Goal: Task Accomplishment & Management: Complete application form

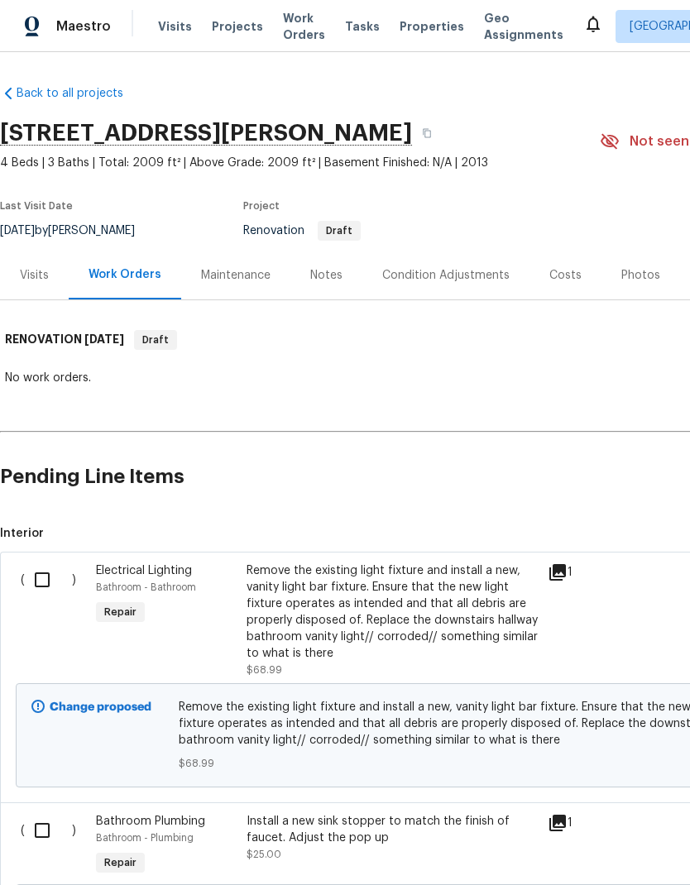
click at [549, 252] on div "Costs" at bounding box center [565, 275] width 72 height 49
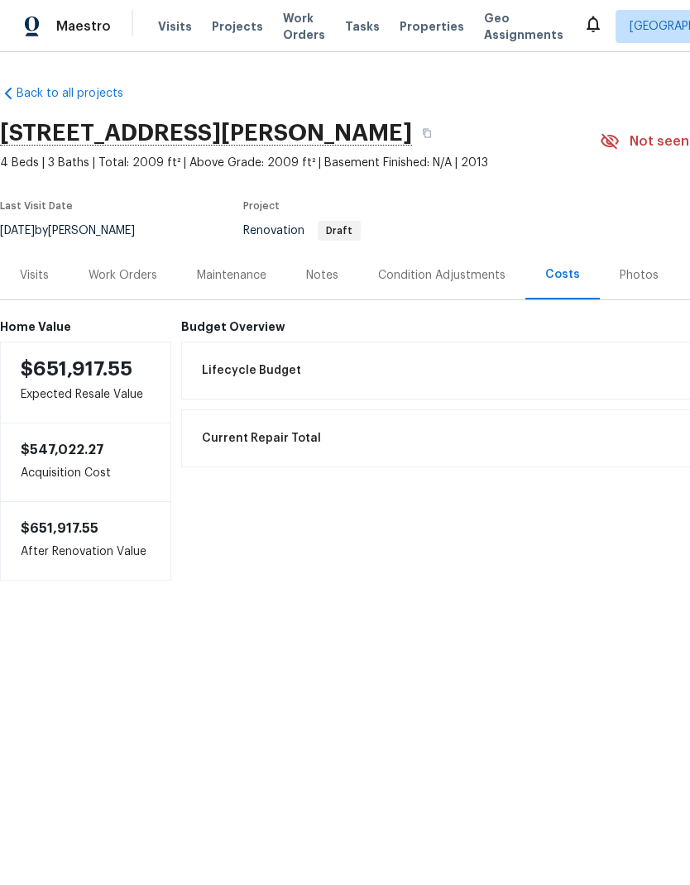
click at [126, 259] on div "Work Orders" at bounding box center [123, 275] width 108 height 49
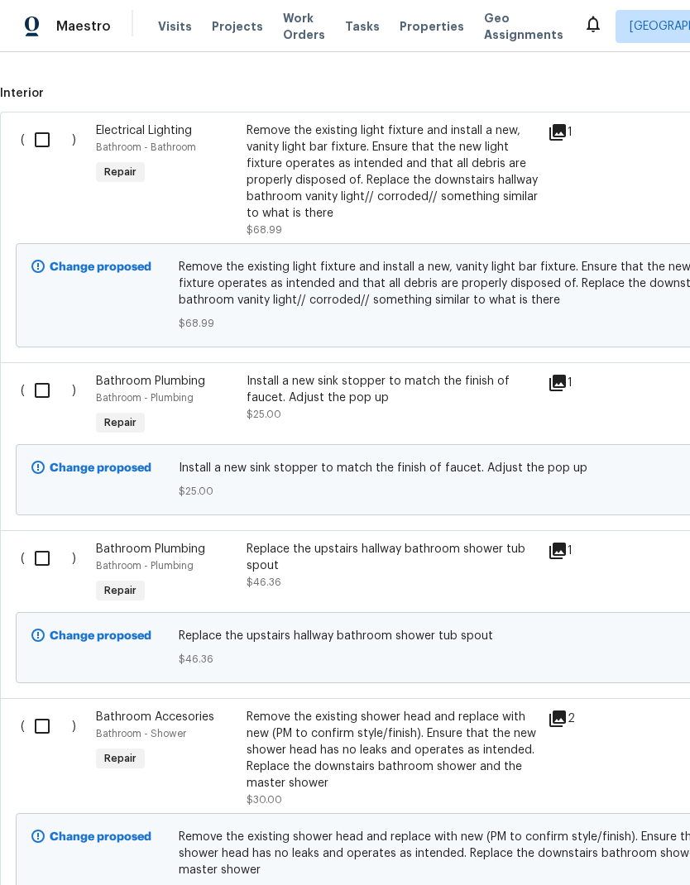
scroll to position [439, 0]
click at [42, 149] on input "checkbox" at bounding box center [48, 140] width 47 height 35
checkbox input "true"
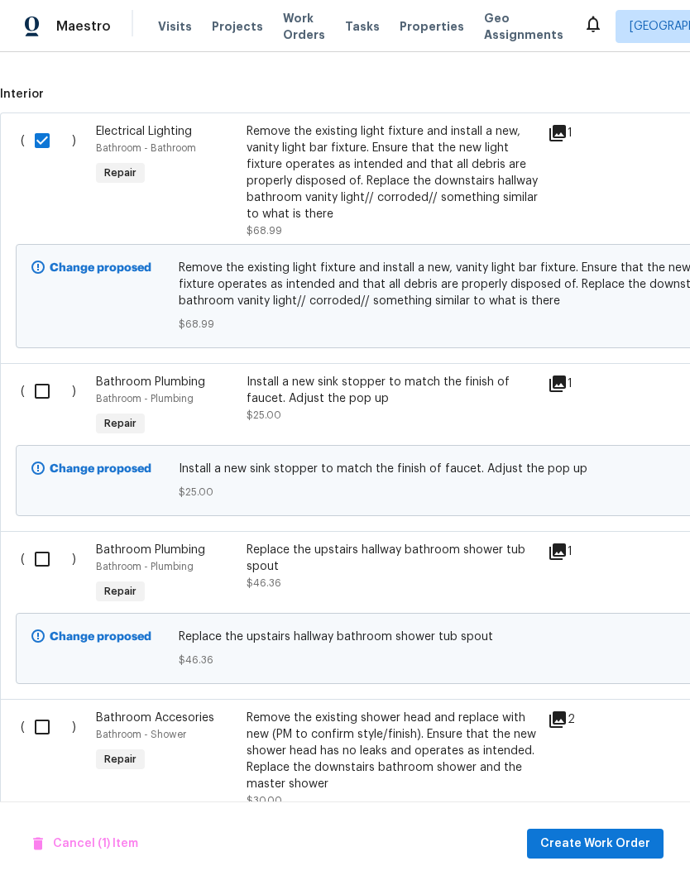
click at [53, 405] on input "checkbox" at bounding box center [48, 391] width 47 height 35
checkbox input "true"
click at [54, 568] on input "checkbox" at bounding box center [48, 559] width 47 height 35
checkbox input "true"
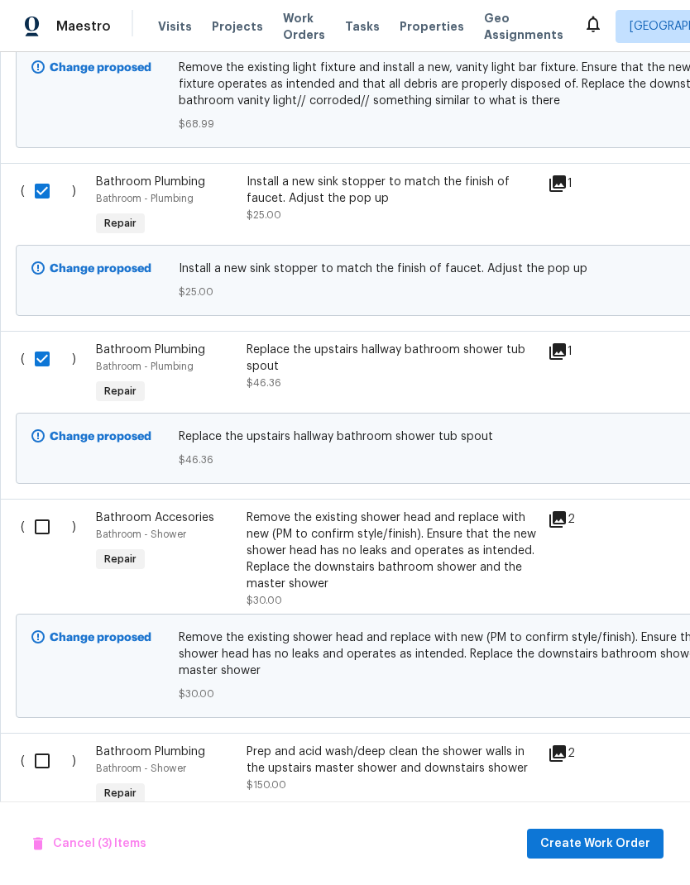
scroll to position [640, 0]
click at [40, 519] on input "checkbox" at bounding box center [48, 526] width 47 height 35
checkbox input "true"
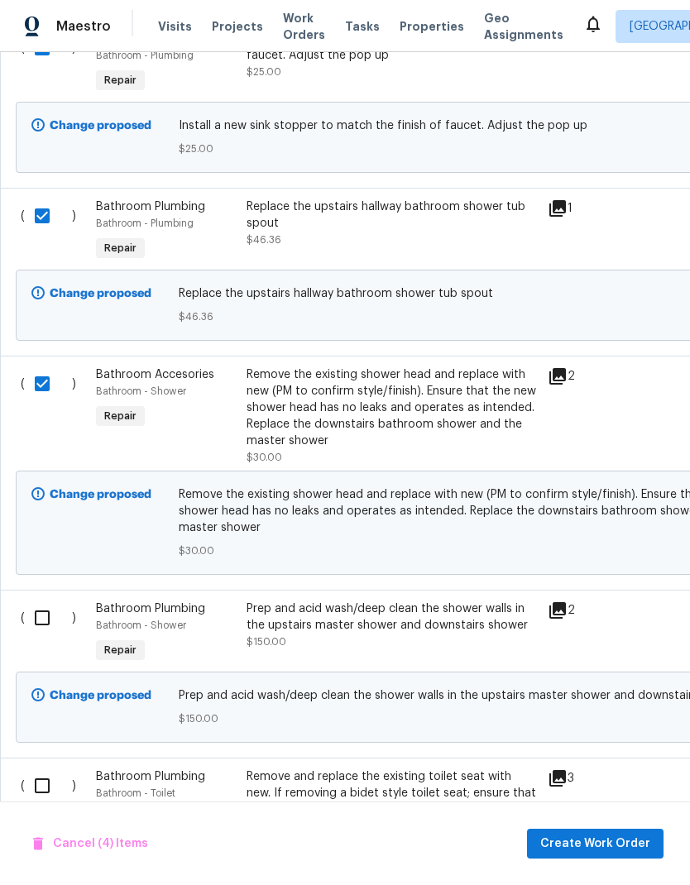
scroll to position [783, 0]
click at [42, 617] on input "checkbox" at bounding box center [48, 618] width 47 height 35
checkbox input "true"
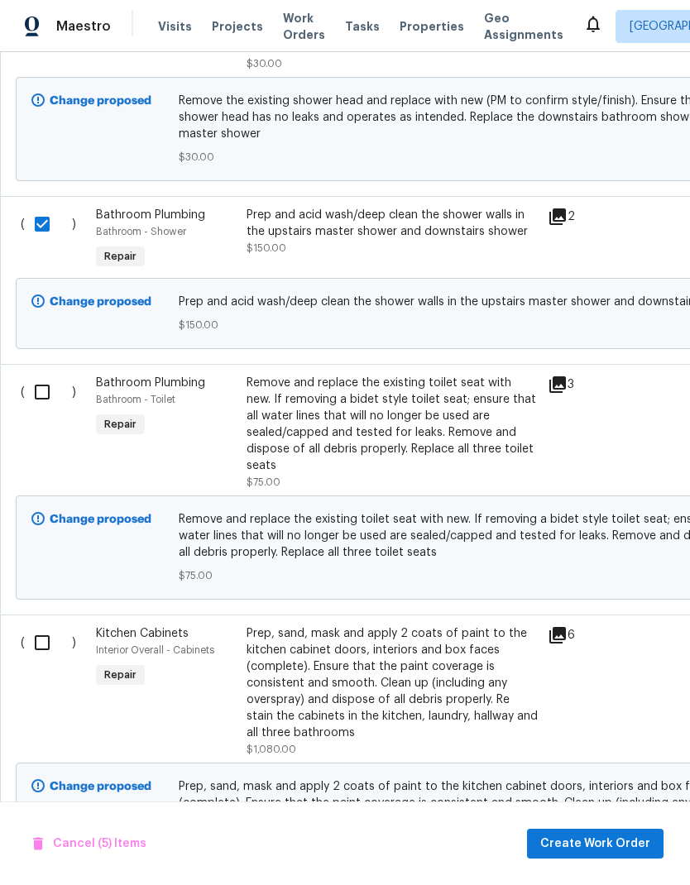
scroll to position [1177, 0]
click at [46, 384] on input "checkbox" at bounding box center [48, 391] width 47 height 35
checkbox input "true"
click at [47, 651] on input "checkbox" at bounding box center [48, 642] width 47 height 35
checkbox input "true"
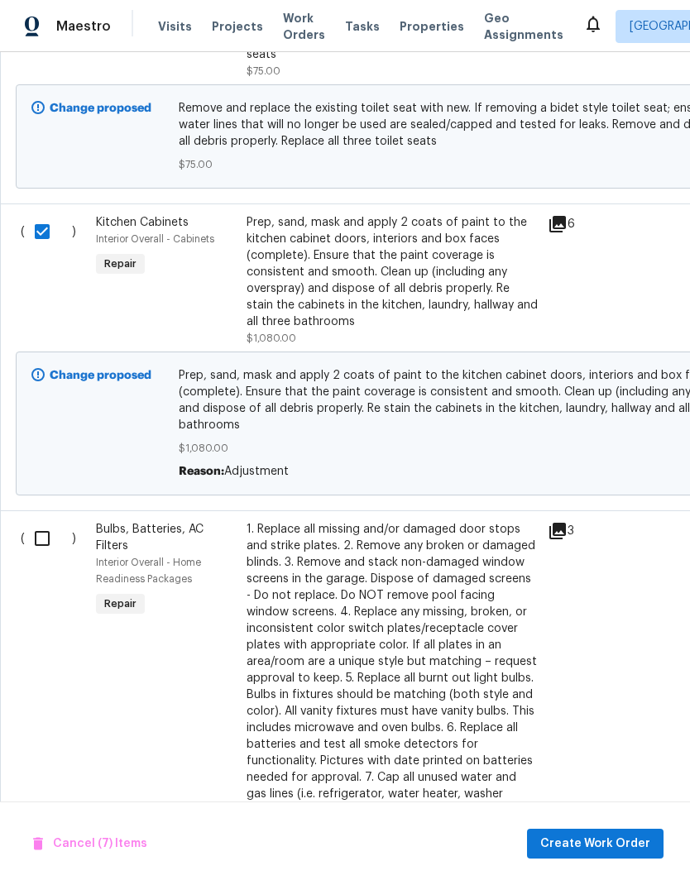
scroll to position [1588, 0]
click at [46, 544] on input "checkbox" at bounding box center [48, 537] width 47 height 35
checkbox input "true"
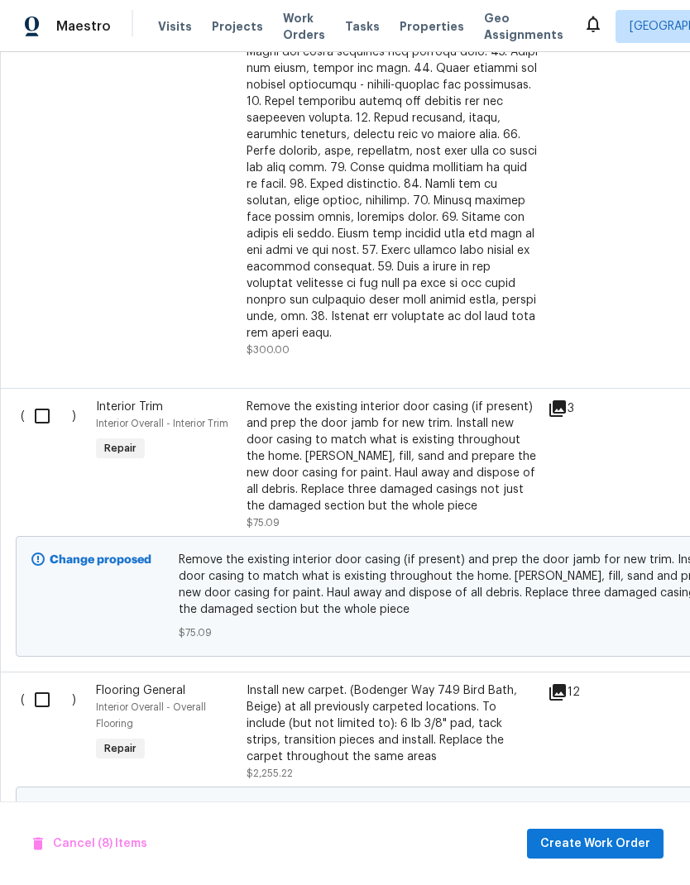
scroll to position [2795, 0]
click at [36, 404] on input "checkbox" at bounding box center [48, 417] width 47 height 35
checkbox input "true"
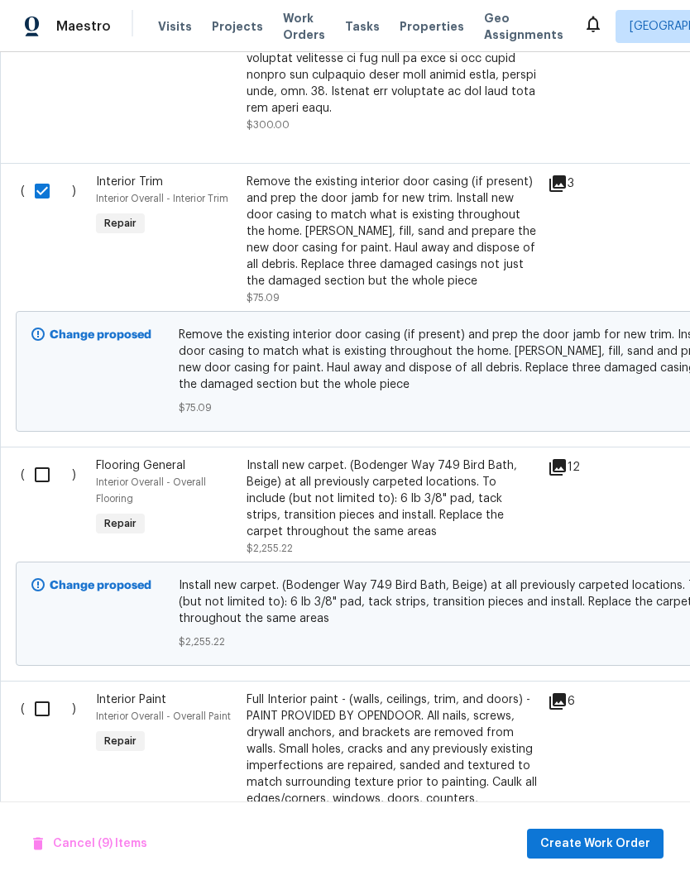
scroll to position [0, 0]
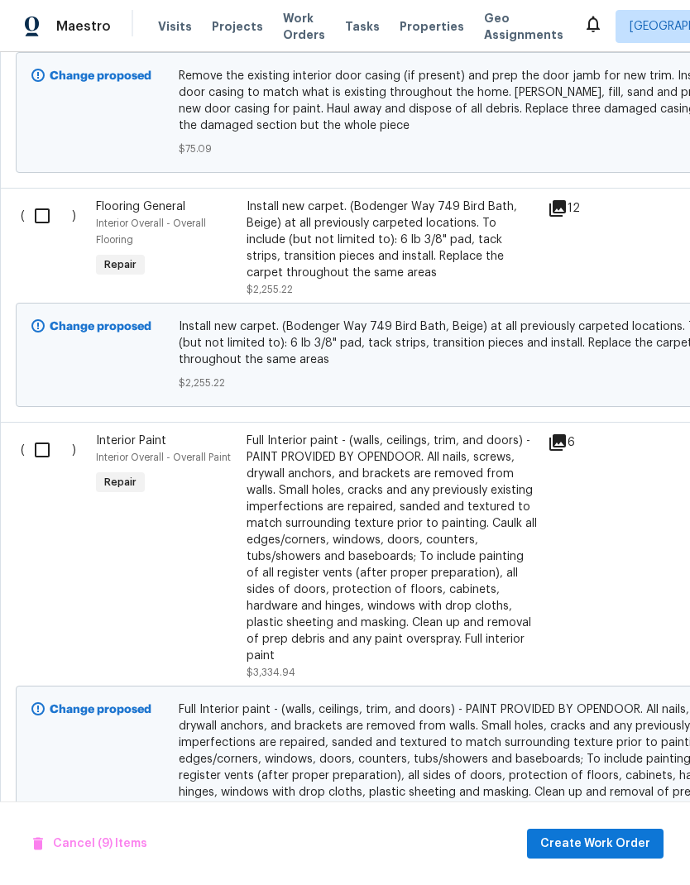
click at [42, 440] on input "checkbox" at bounding box center [48, 450] width 47 height 35
checkbox input "true"
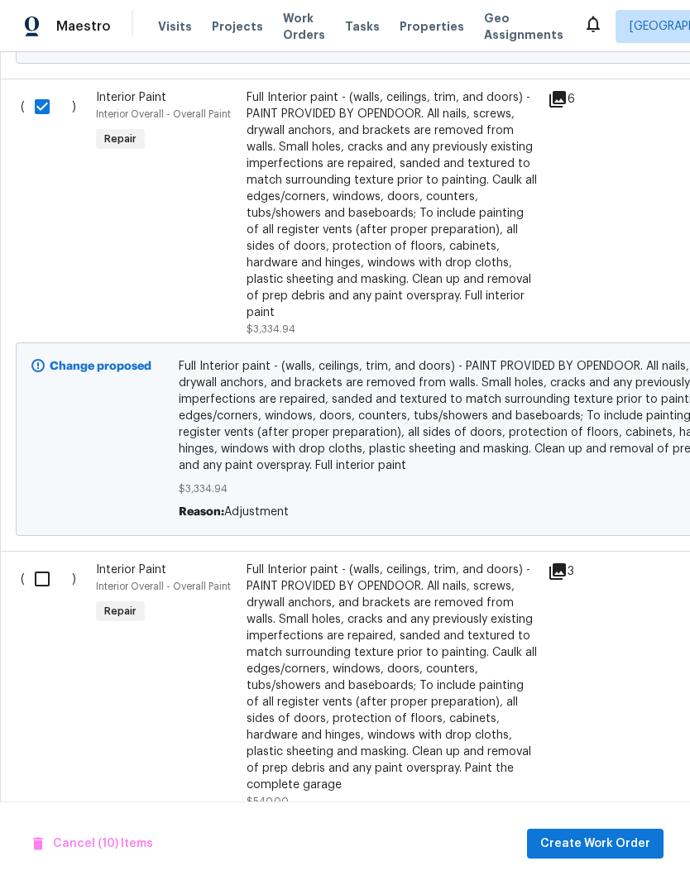
click at [48, 570] on input "checkbox" at bounding box center [48, 579] width 47 height 35
checkbox input "true"
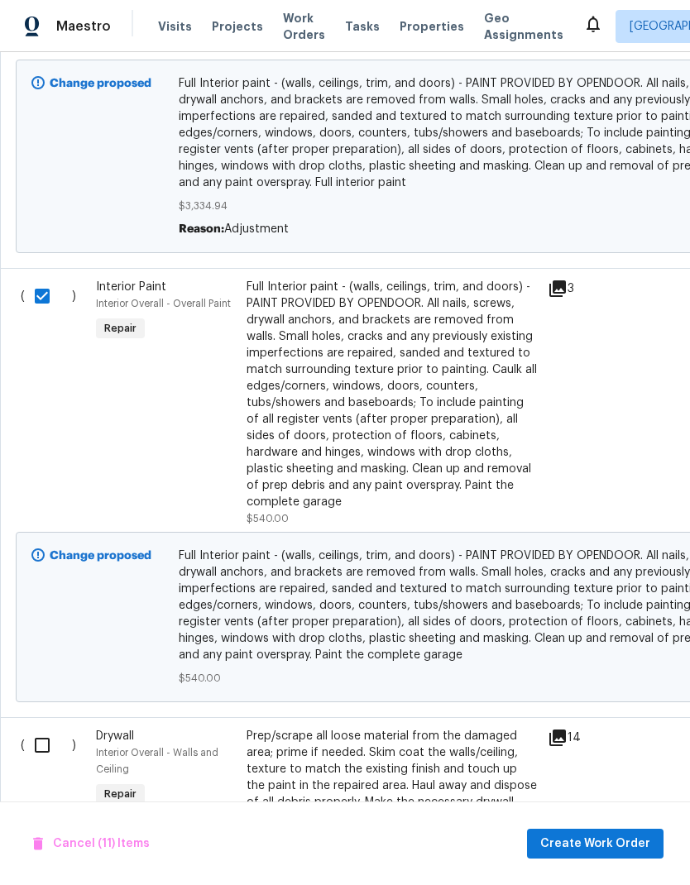
click at [54, 728] on input "checkbox" at bounding box center [48, 745] width 47 height 35
checkbox input "true"
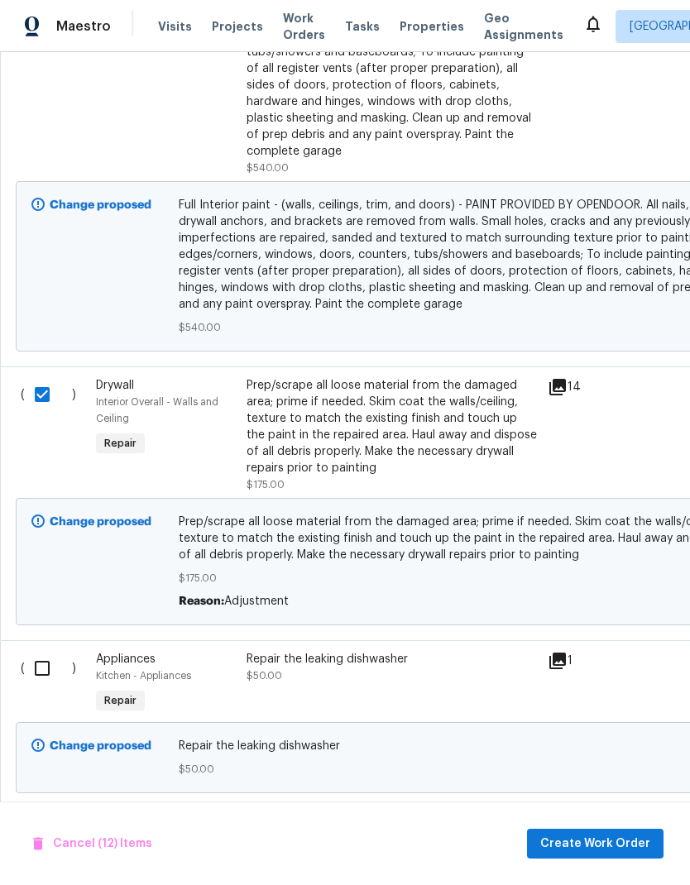
click at [45, 651] on input "checkbox" at bounding box center [48, 668] width 47 height 35
checkbox input "true"
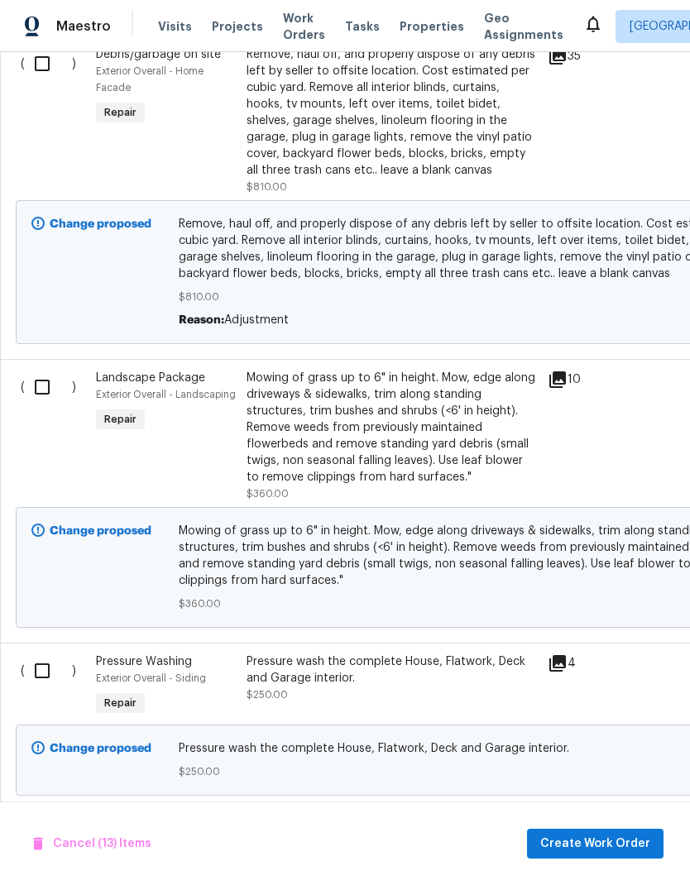
click at [52, 654] on input "checkbox" at bounding box center [48, 671] width 47 height 35
checkbox input "true"
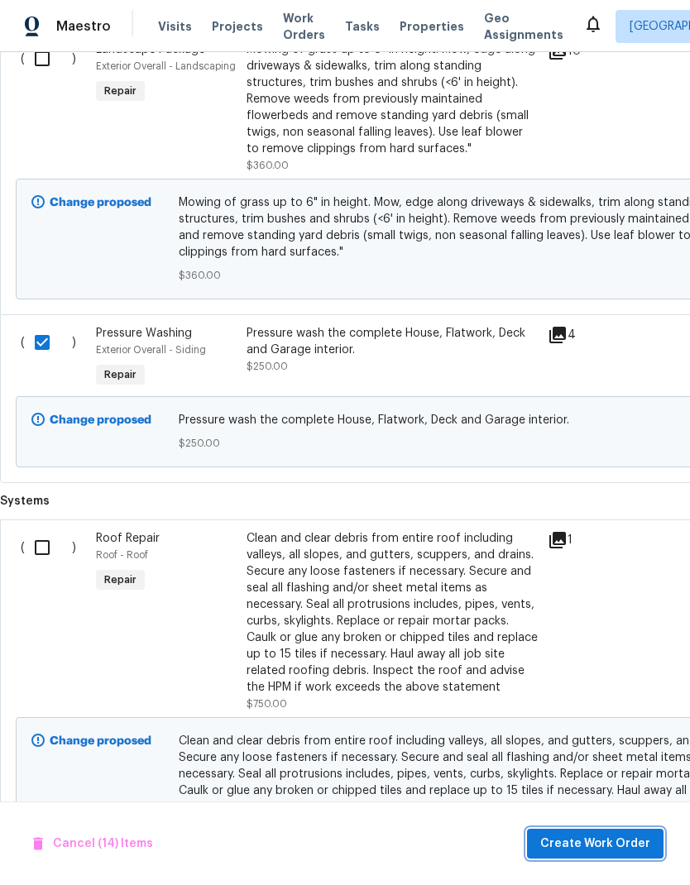
click at [609, 843] on span "Create Work Order" at bounding box center [595, 844] width 110 height 21
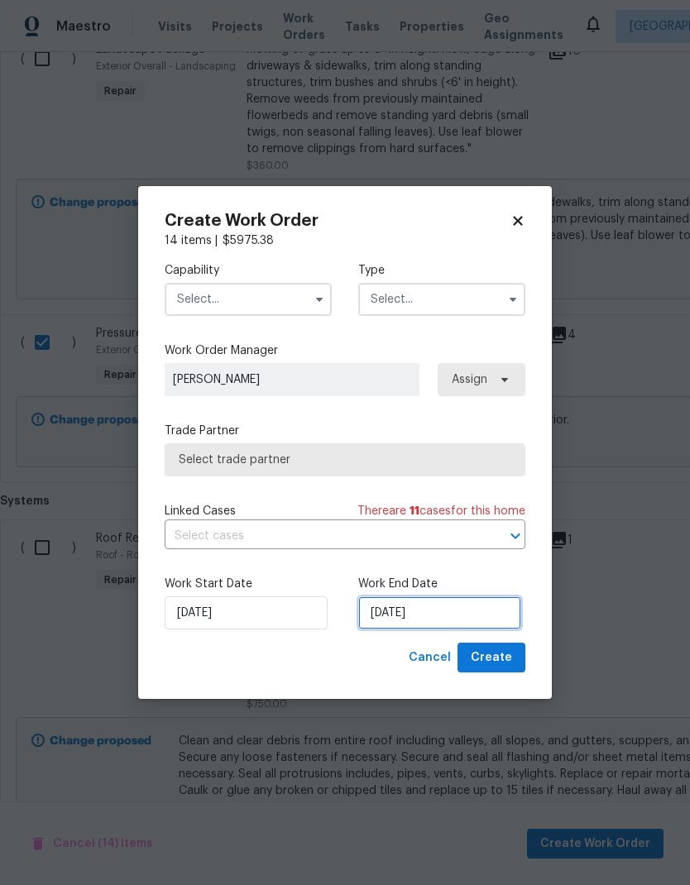
click at [443, 611] on input "[DATE]" at bounding box center [439, 613] width 163 height 33
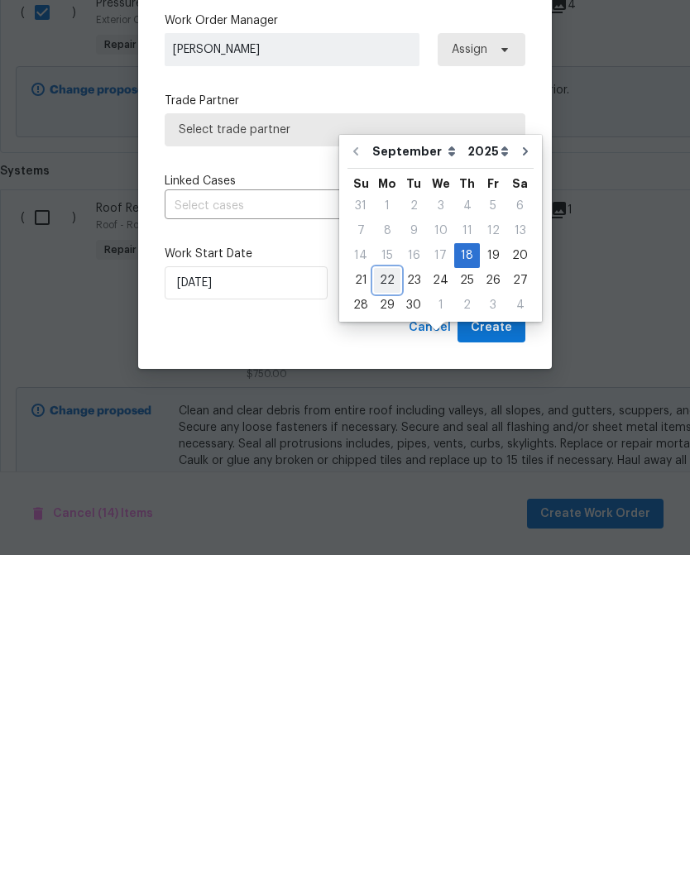
click at [394, 599] on div "22" at bounding box center [387, 610] width 26 height 23
type input "[DATE]"
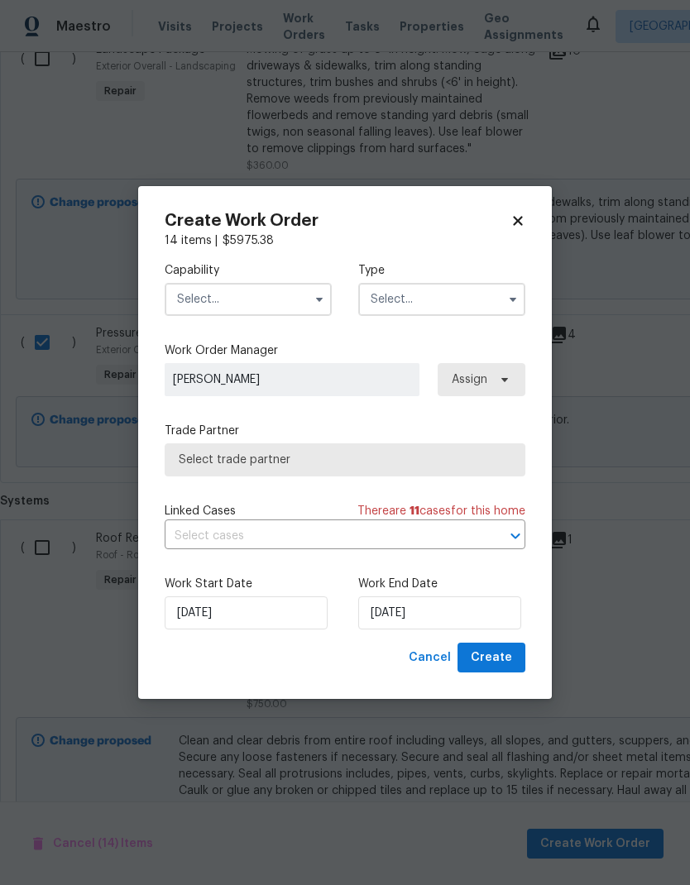
click at [297, 290] on input "text" at bounding box center [248, 299] width 167 height 33
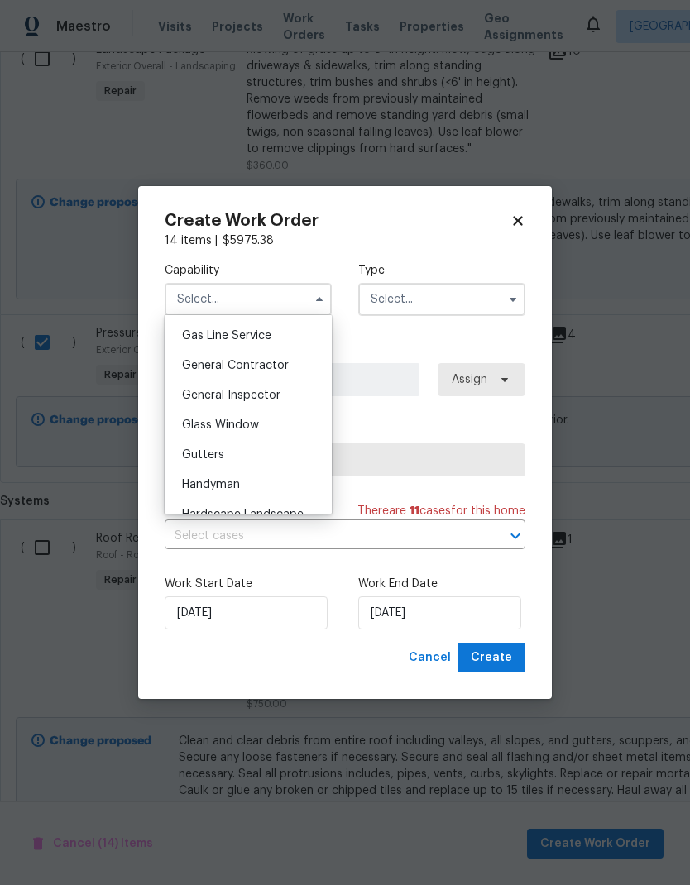
scroll to position [760, 0]
click at [289, 361] on div "General Contractor" at bounding box center [248, 365] width 159 height 30
type input "General Contractor"
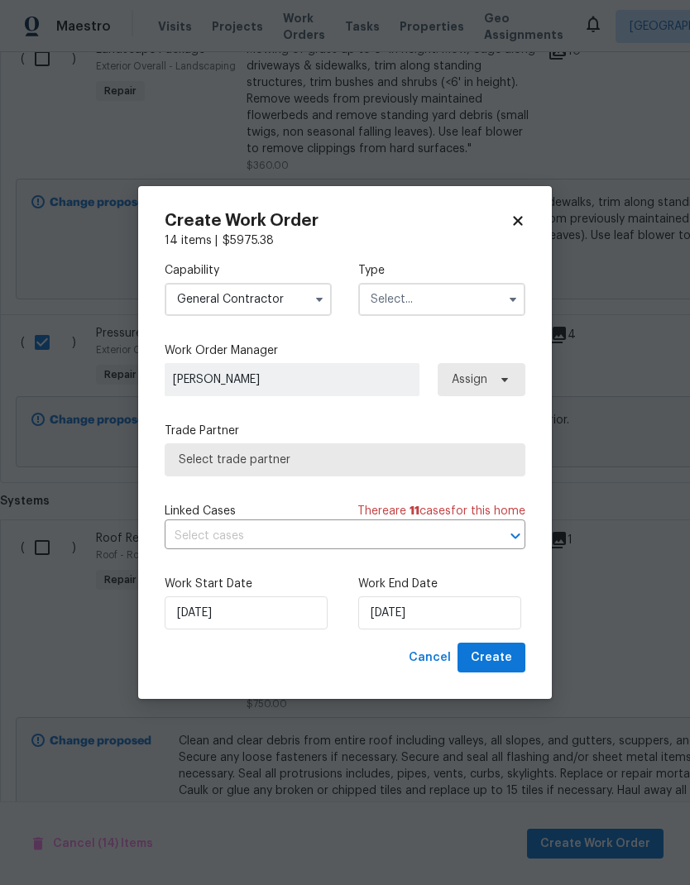
click at [460, 295] on input "text" at bounding box center [441, 299] width 167 height 33
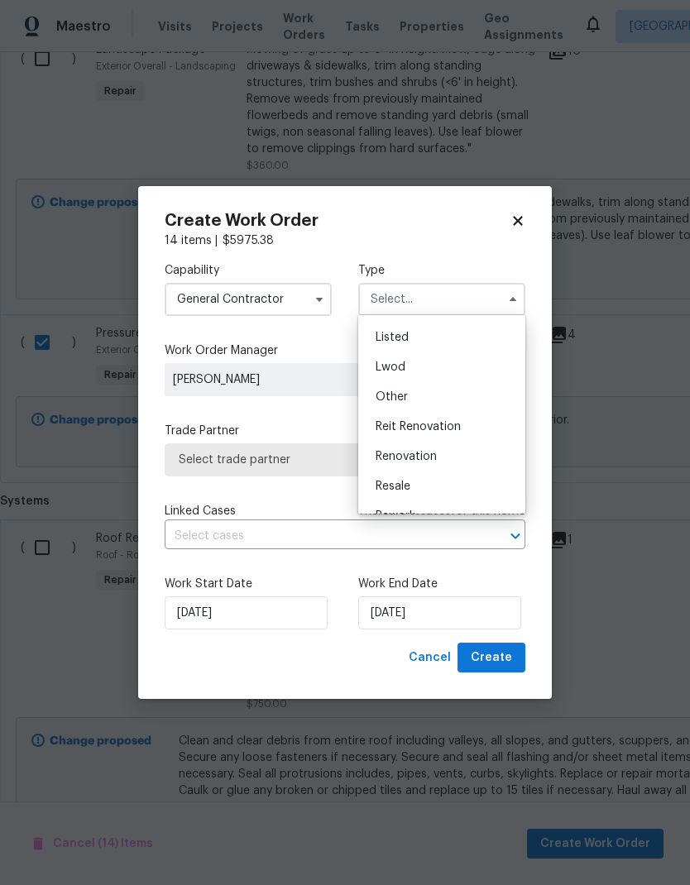
scroll to position [174, 0]
click at [429, 432] on span "Renovation" at bounding box center [406, 429] width 61 height 12
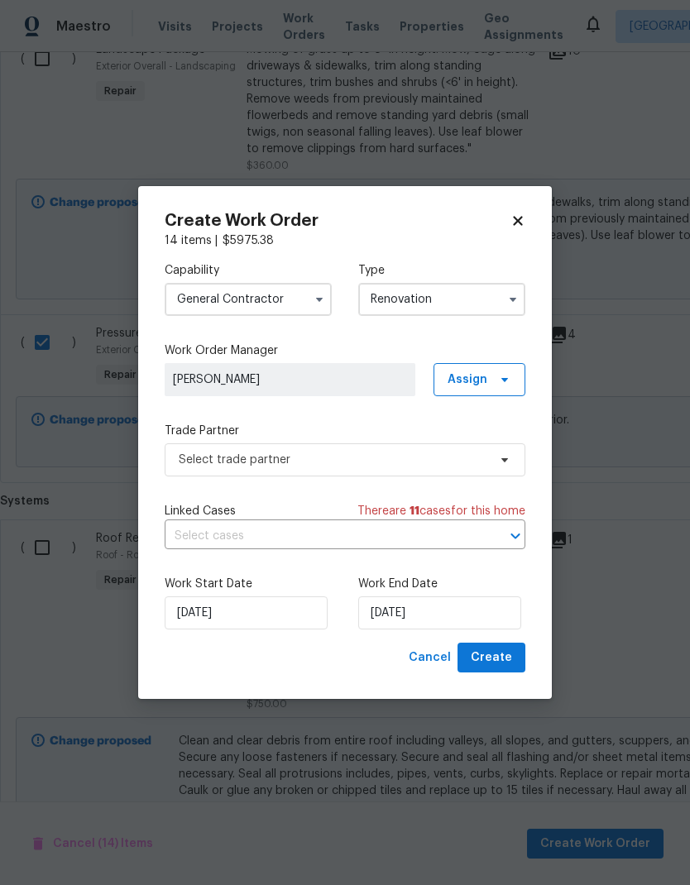
type input "Renovation"
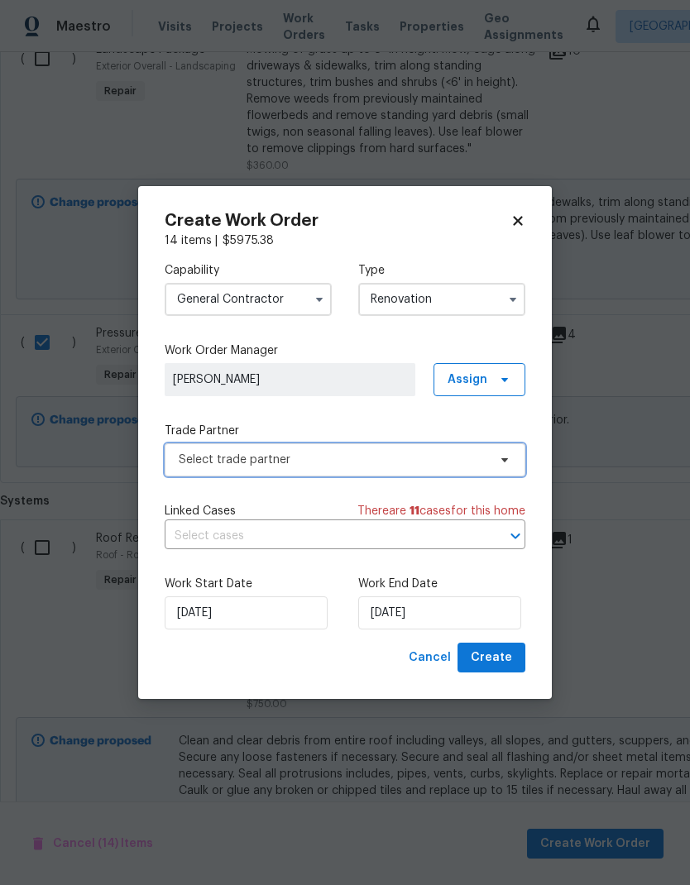
click at [384, 444] on span "Select trade partner" at bounding box center [345, 459] width 361 height 33
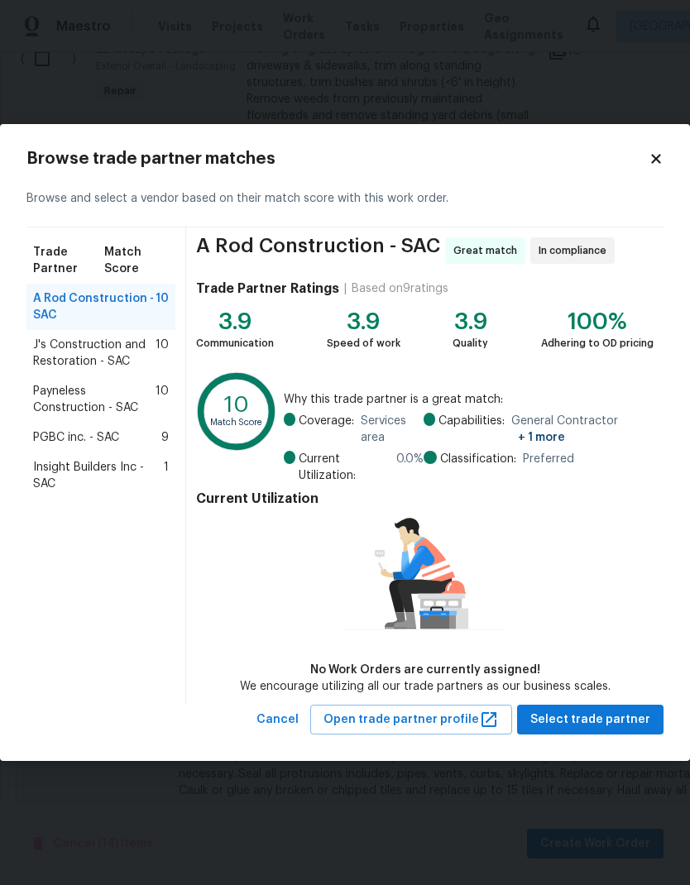
click at [127, 440] on div "PGBC inc. - SAC 9" at bounding box center [101, 437] width 136 height 17
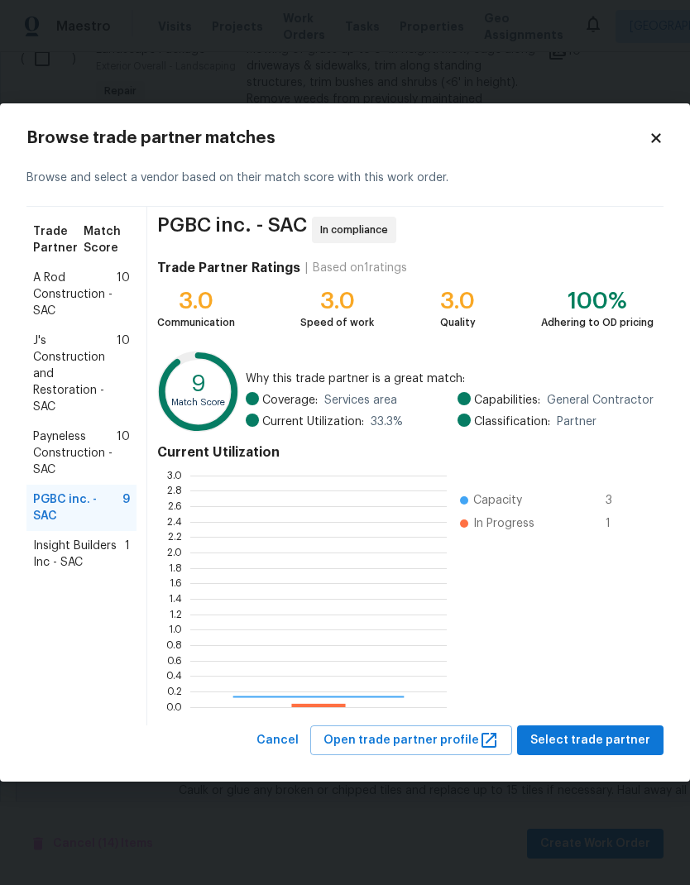
scroll to position [232, 256]
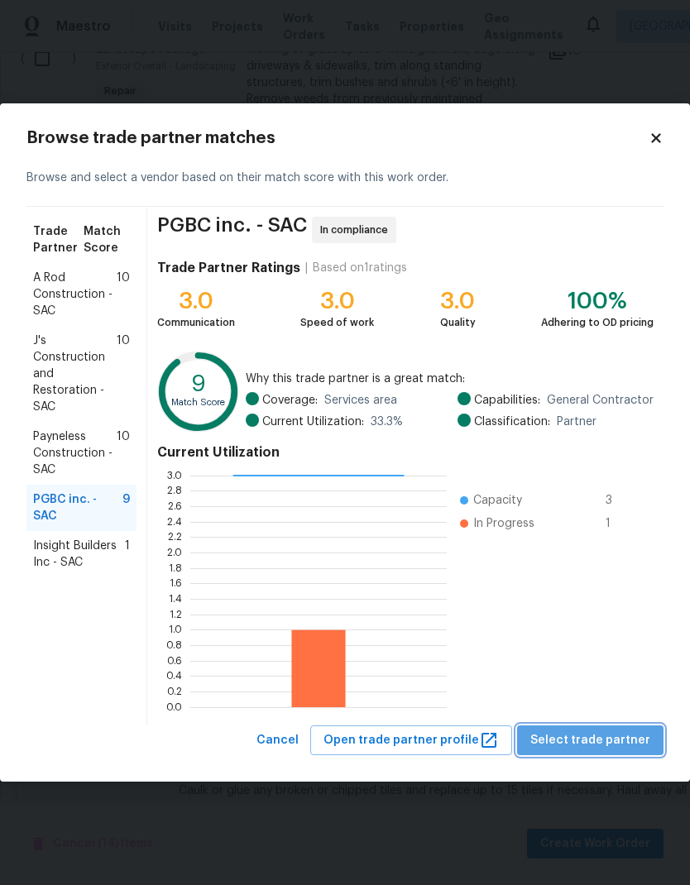
click at [621, 734] on span "Select trade partner" at bounding box center [590, 741] width 120 height 21
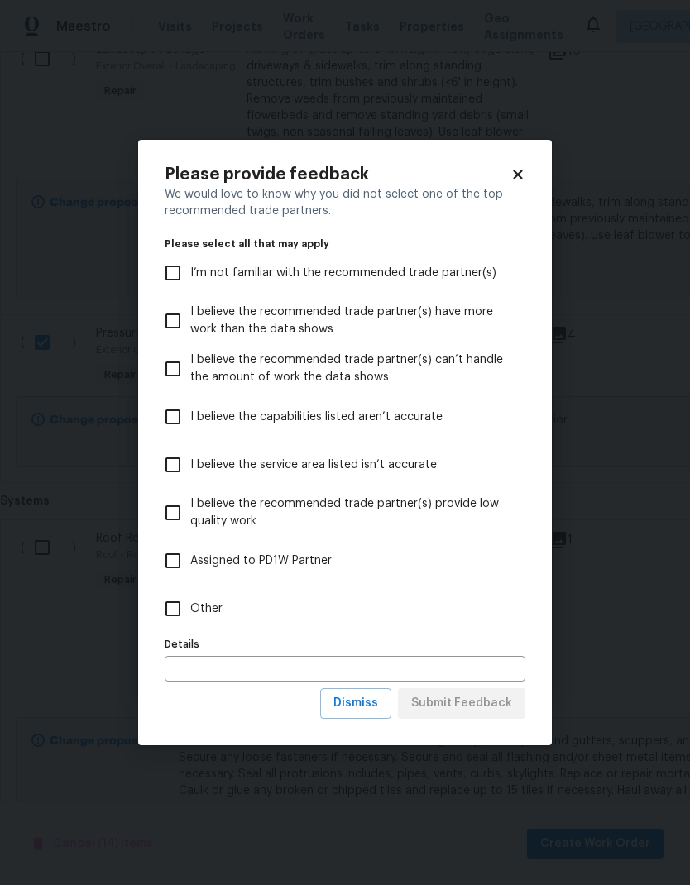
click at [178, 597] on input "Other" at bounding box center [173, 609] width 35 height 35
checkbox input "true"
click at [491, 707] on span "Submit Feedback" at bounding box center [461, 703] width 101 height 21
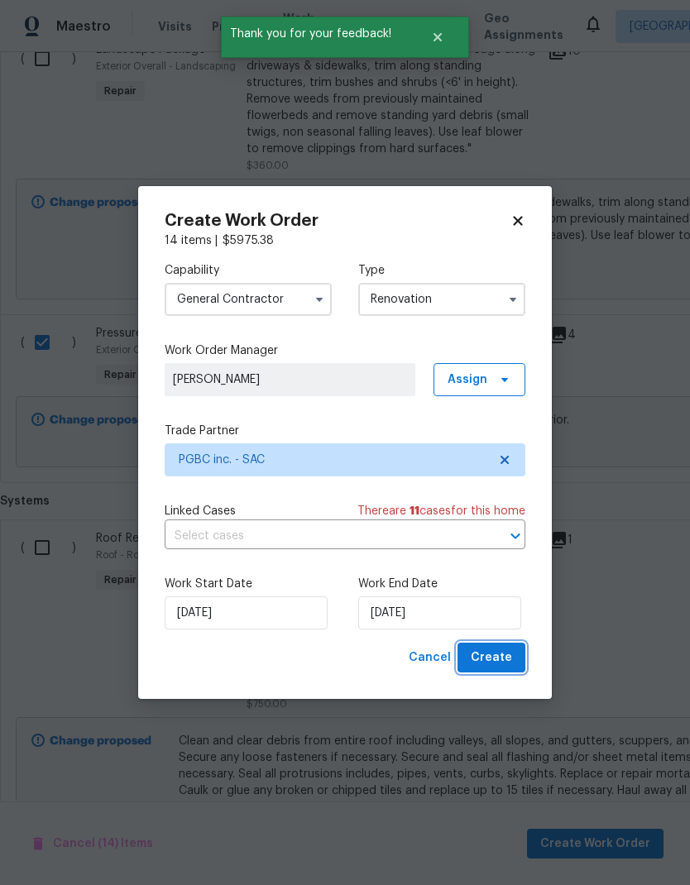
click at [499, 659] on span "Create" at bounding box center [491, 658] width 41 height 21
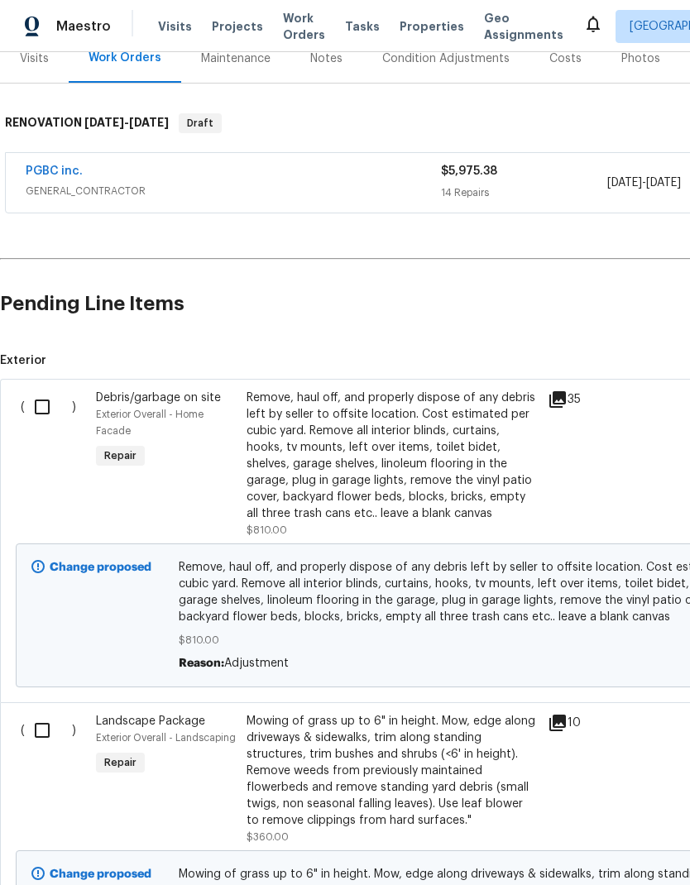
scroll to position [218, 0]
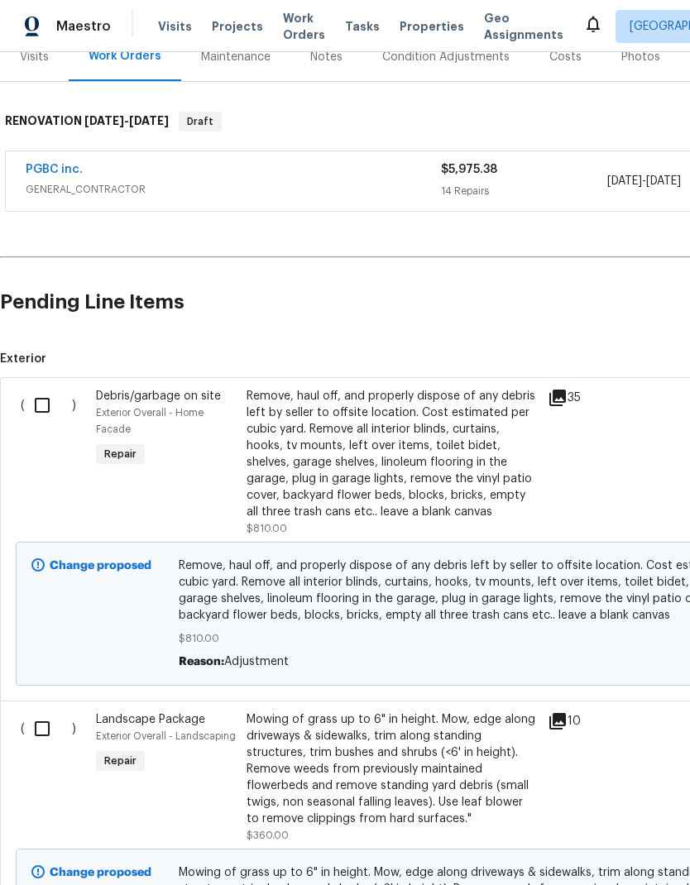
click at [47, 388] on input "checkbox" at bounding box center [48, 405] width 47 height 35
checkbox input "true"
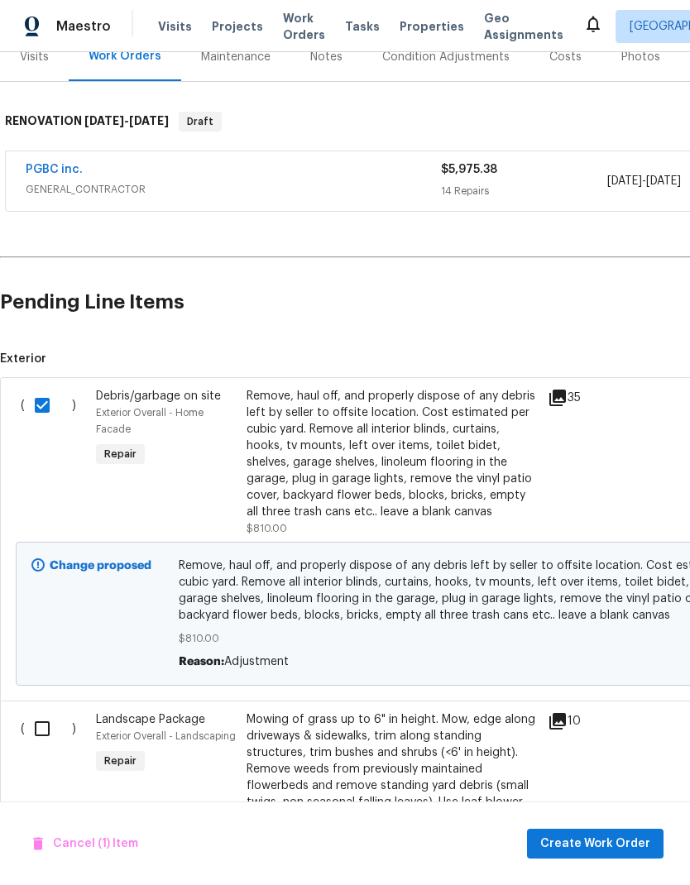
click at [49, 712] on input "checkbox" at bounding box center [48, 729] width 47 height 35
checkbox input "true"
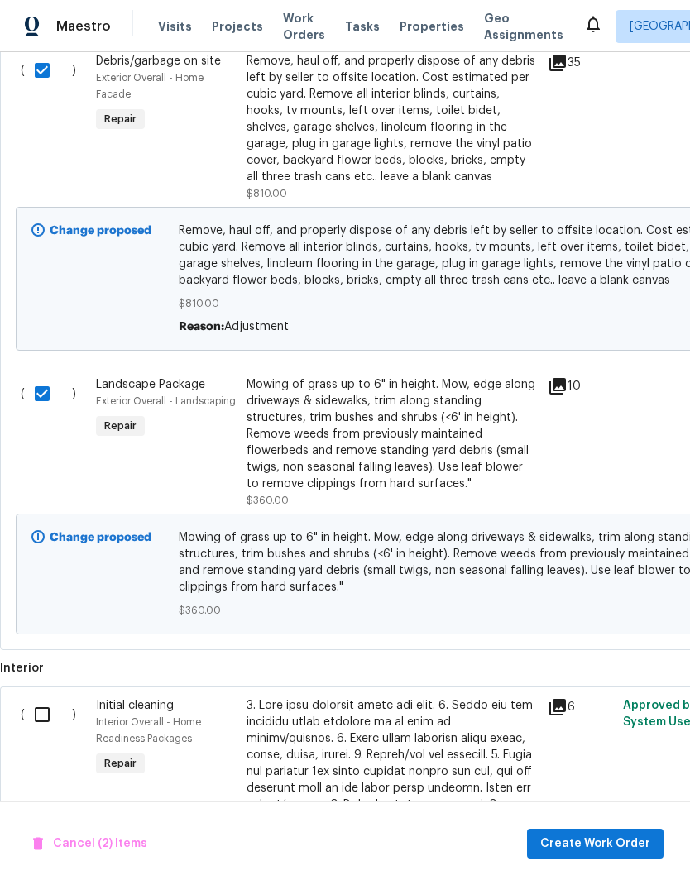
scroll to position [553, 0]
click at [614, 842] on span "Create Work Order" at bounding box center [595, 844] width 110 height 21
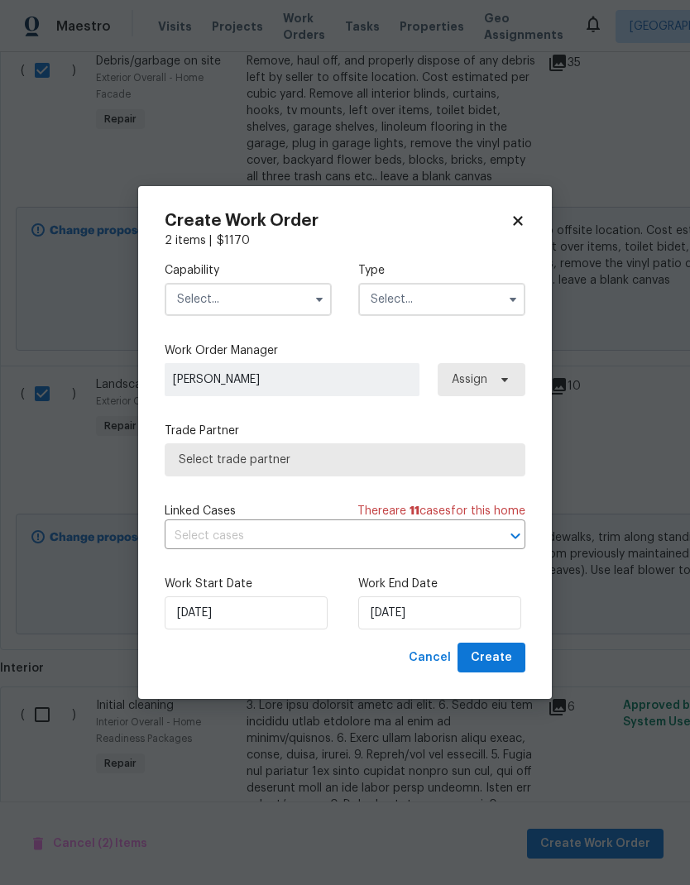
click at [289, 293] on input "text" at bounding box center [248, 299] width 167 height 33
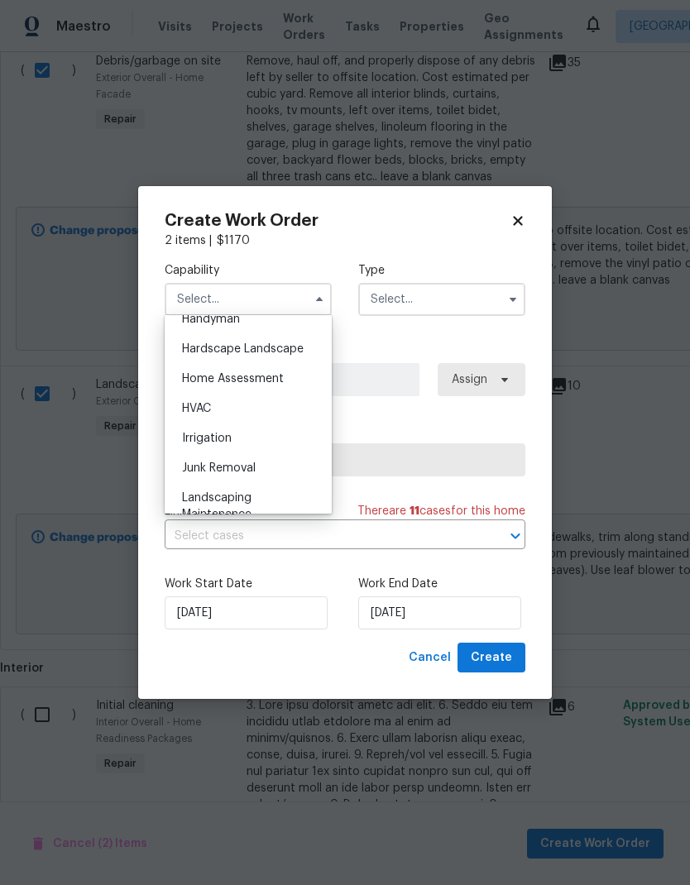
scroll to position [956, 0]
click at [255, 471] on div "Landscaping Maintenance" at bounding box center [248, 475] width 159 height 46
type input "Landscaping Maintenance"
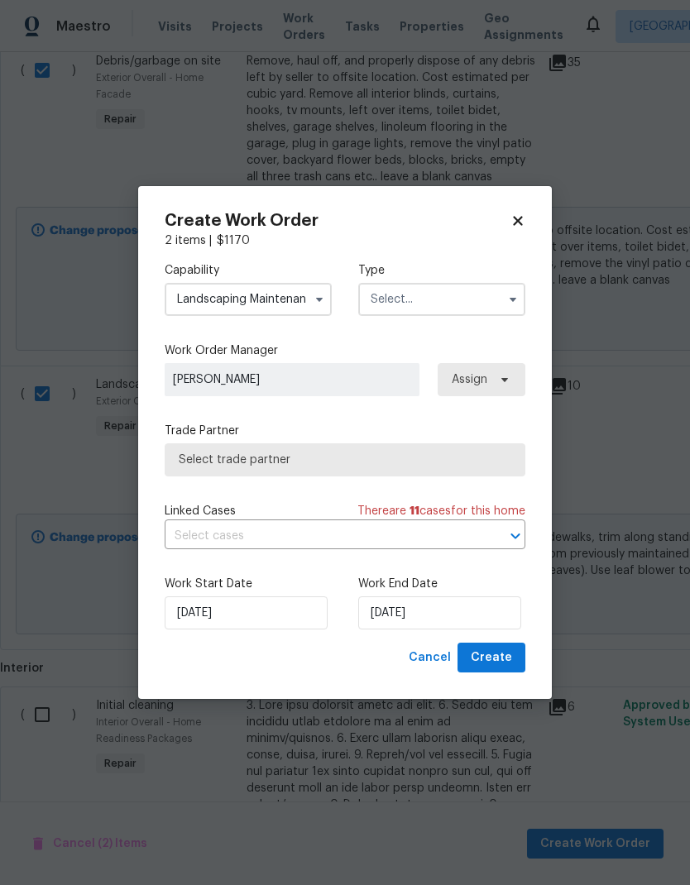
click at [462, 297] on input "text" at bounding box center [441, 299] width 167 height 33
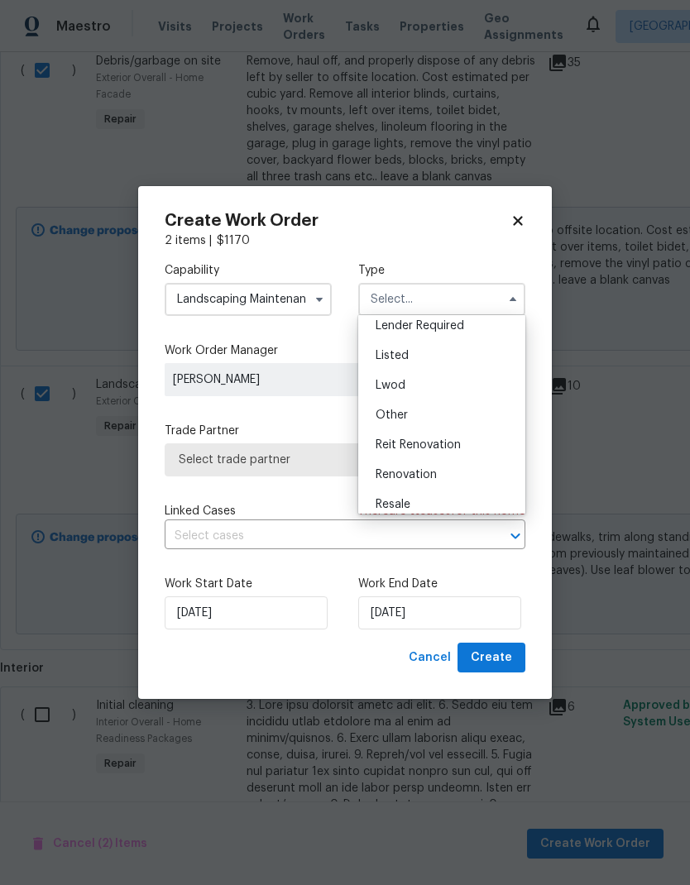
scroll to position [132, 0]
click at [435, 477] on div "Renovation" at bounding box center [441, 470] width 159 height 30
type input "Renovation"
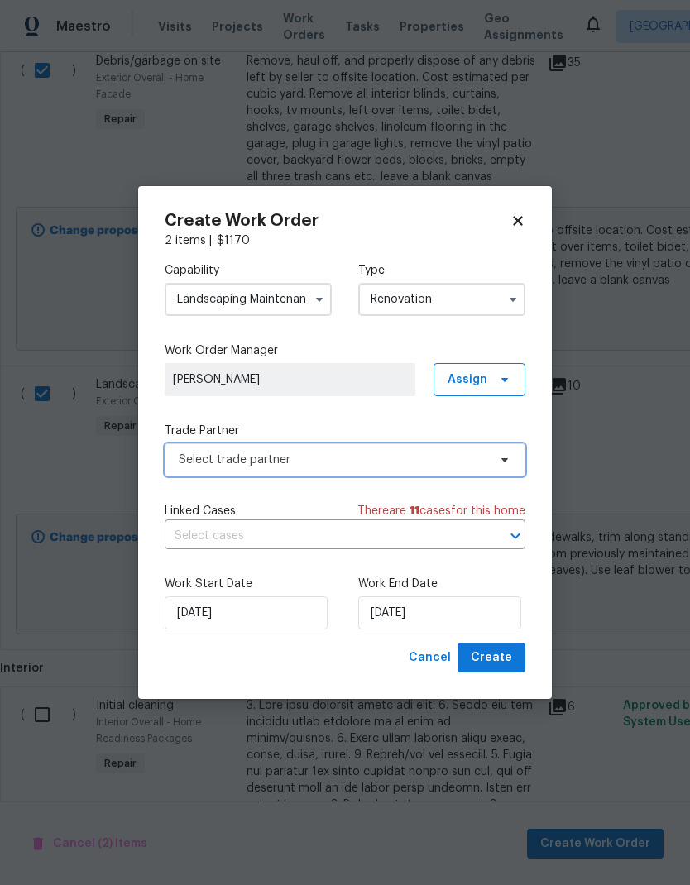
click at [385, 459] on span "Select trade partner" at bounding box center [333, 460] width 309 height 17
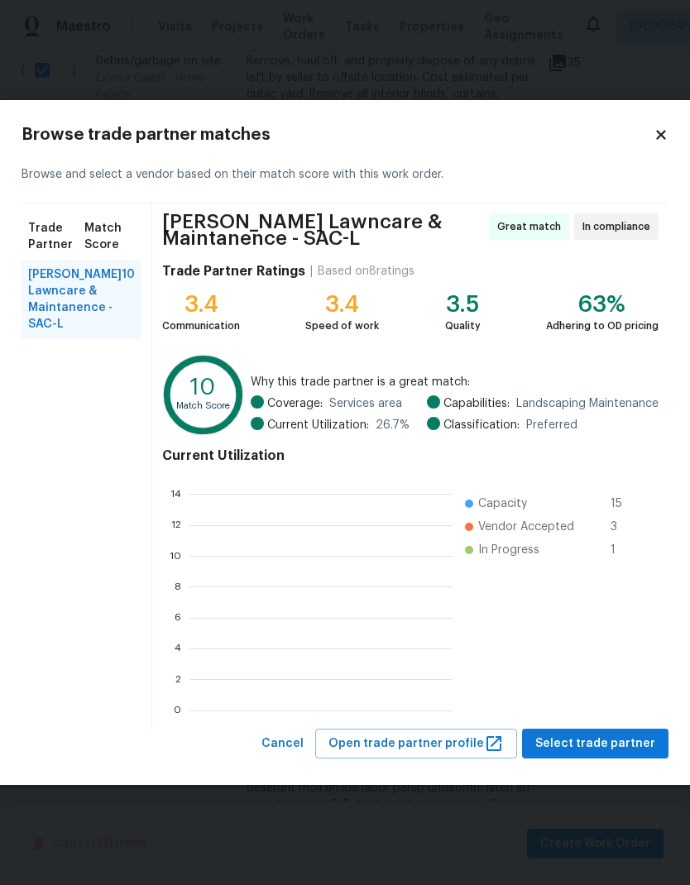
scroll to position [232, 262]
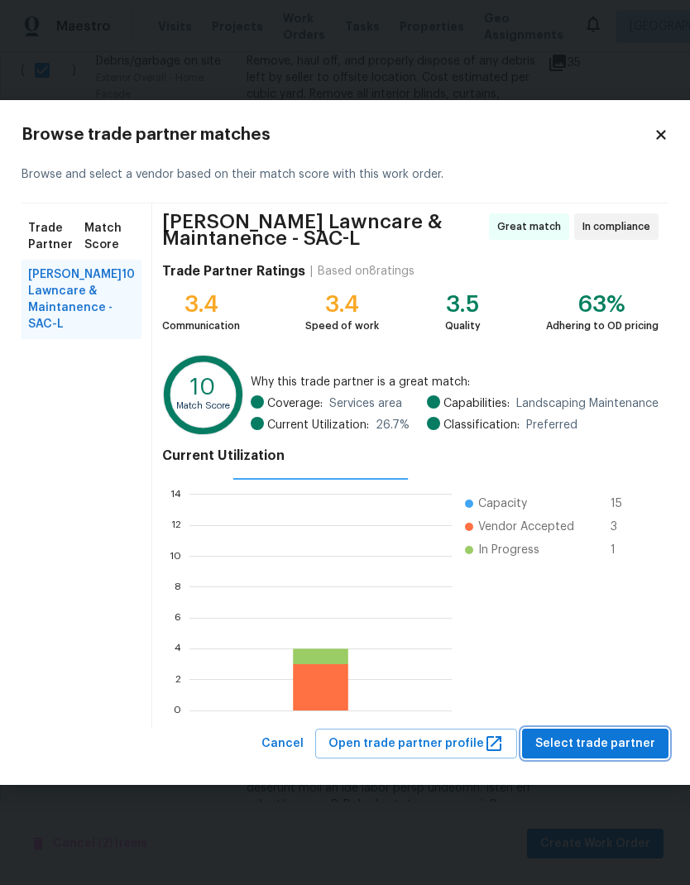
click at [625, 745] on span "Select trade partner" at bounding box center [595, 744] width 120 height 21
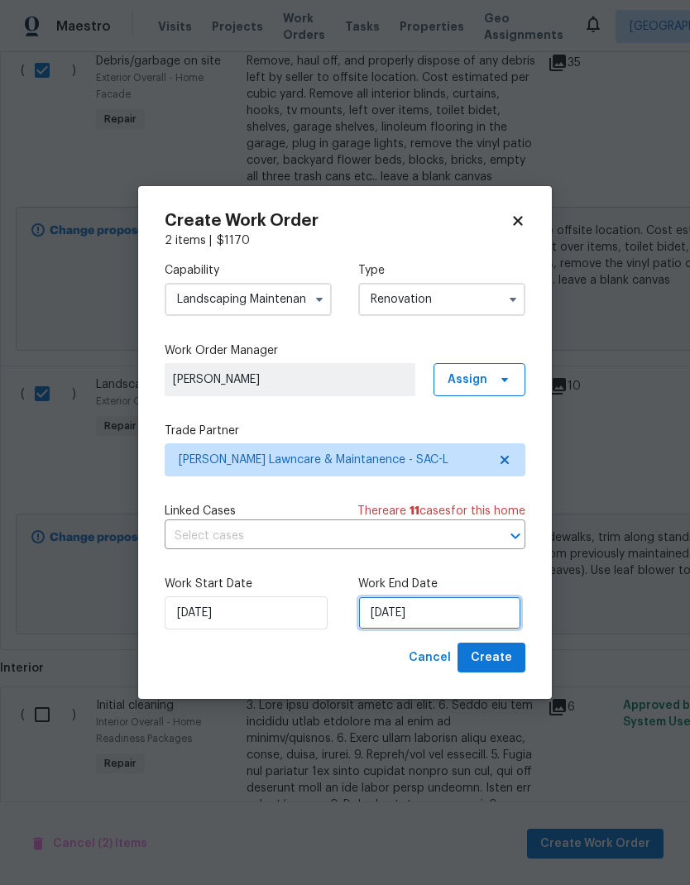
click at [454, 611] on input "[DATE]" at bounding box center [439, 613] width 163 height 33
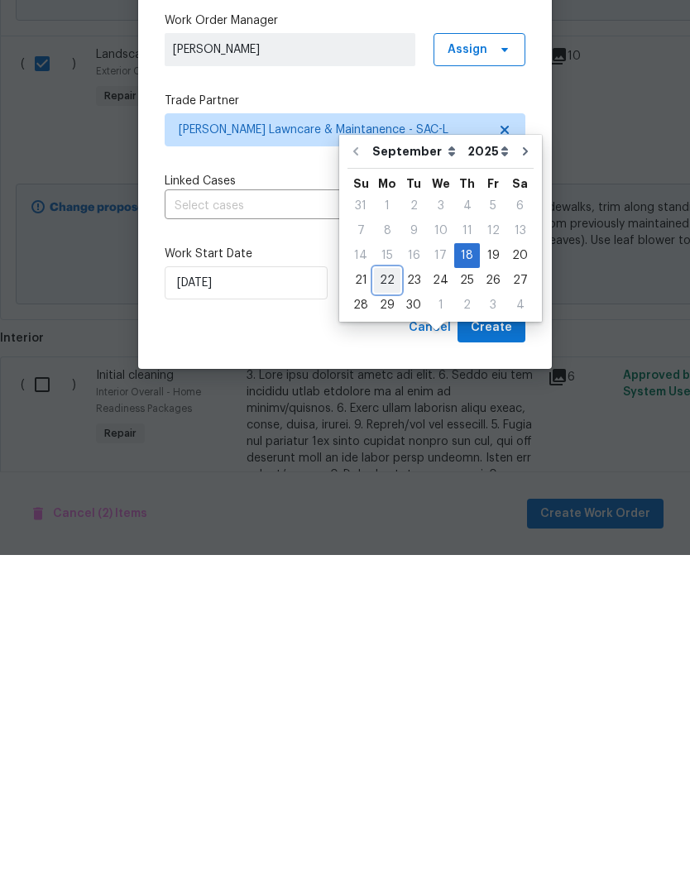
click at [386, 599] on div "22" at bounding box center [387, 610] width 26 height 23
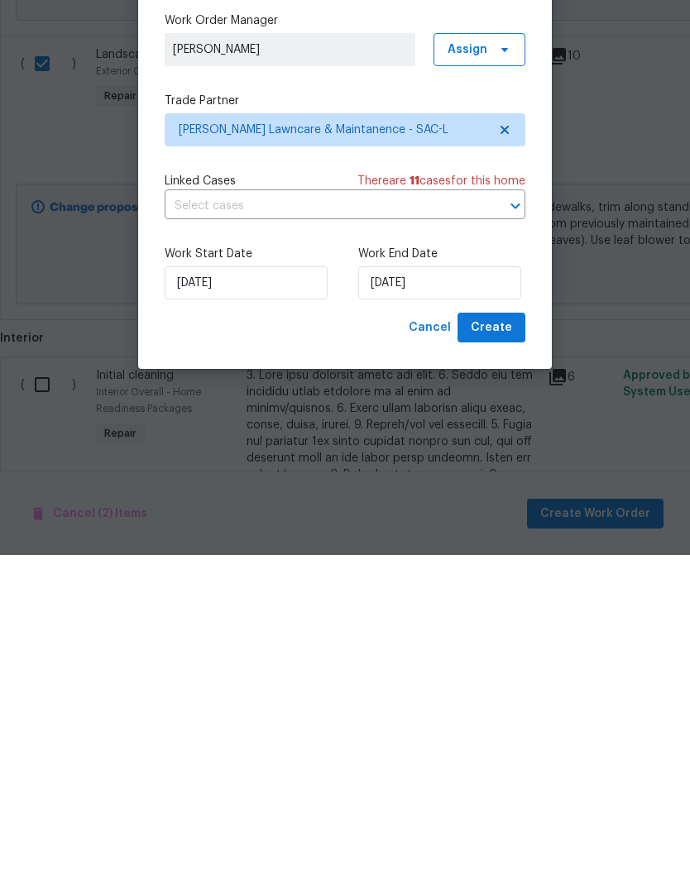
type input "[DATE]"
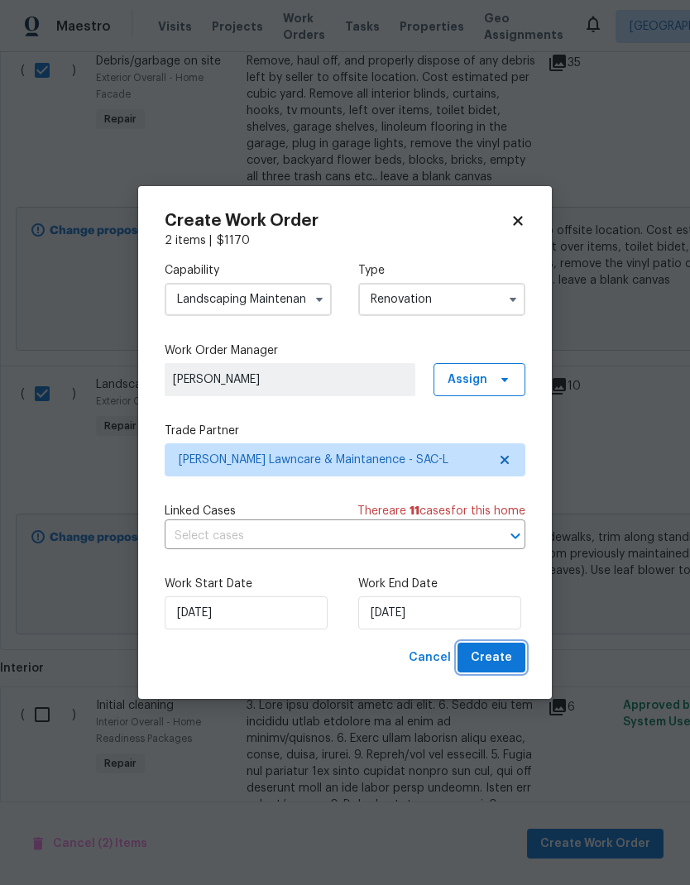
click at [501, 656] on span "Create" at bounding box center [491, 658] width 41 height 21
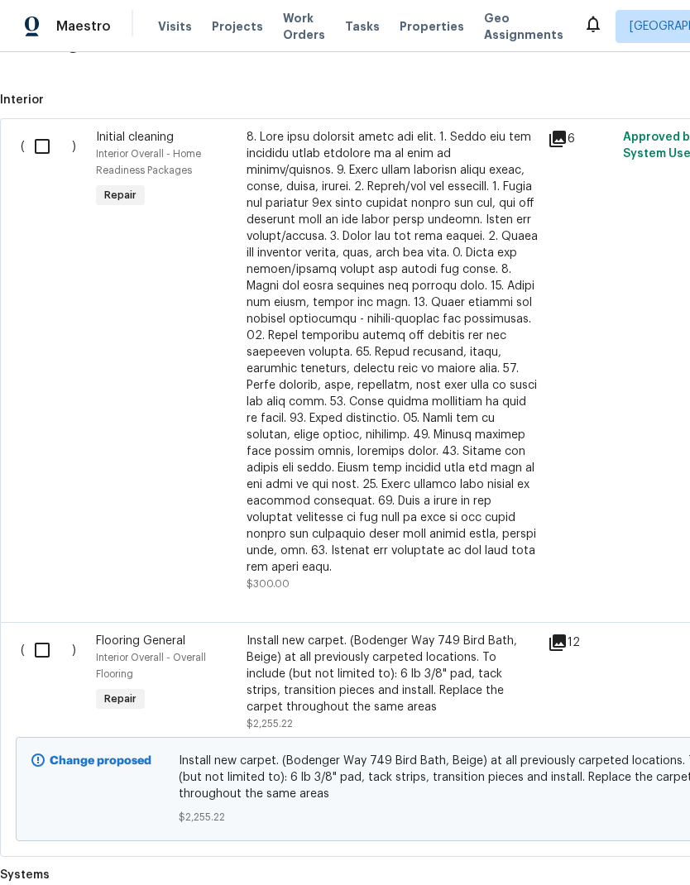
scroll to position [539, 0]
click at [49, 637] on input "checkbox" at bounding box center [48, 649] width 47 height 35
checkbox input "true"
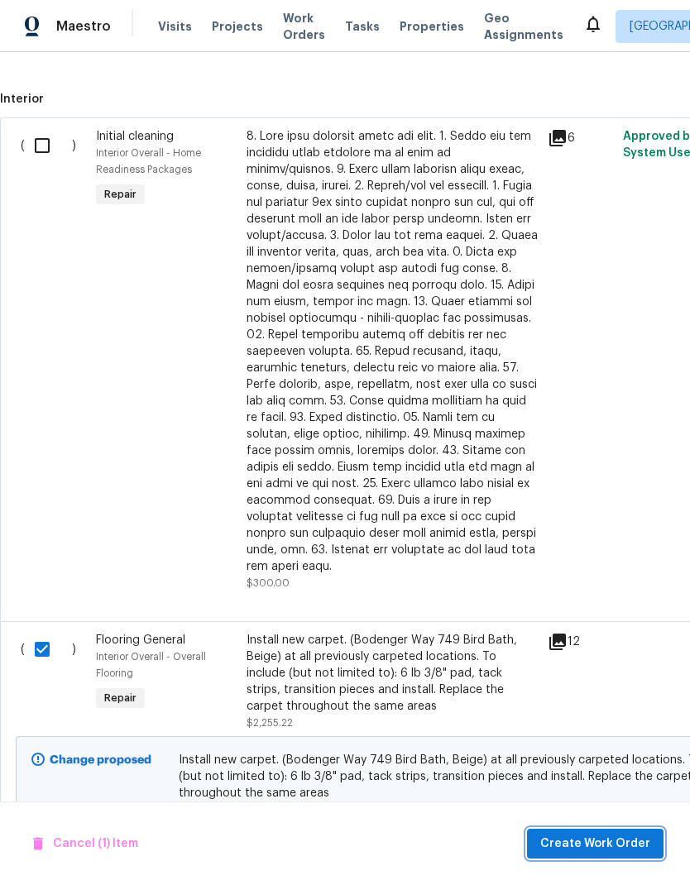
click at [618, 836] on span "Create Work Order" at bounding box center [595, 844] width 110 height 21
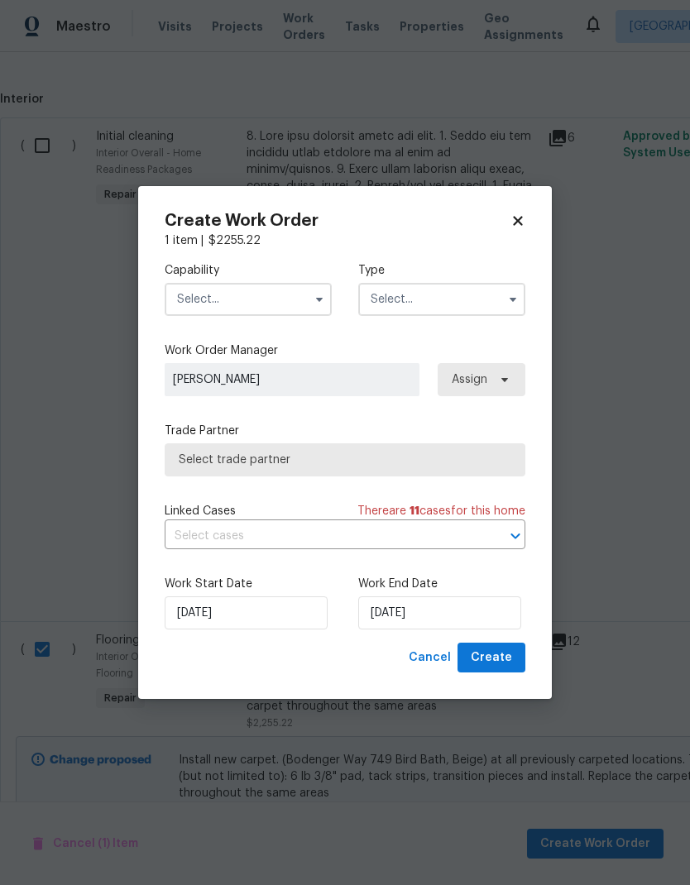
click at [298, 298] on input "text" at bounding box center [248, 299] width 167 height 33
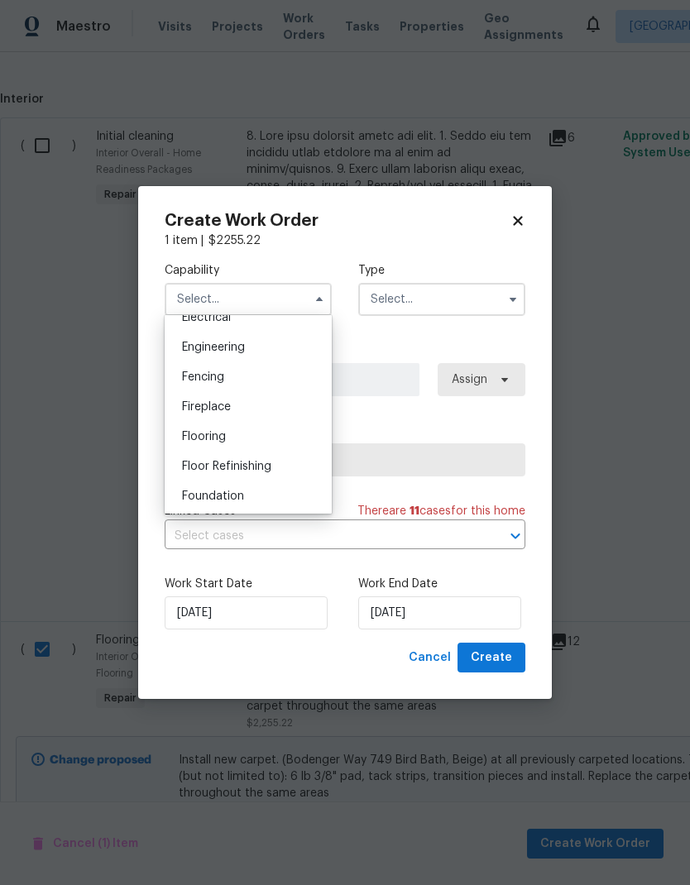
scroll to position [551, 0]
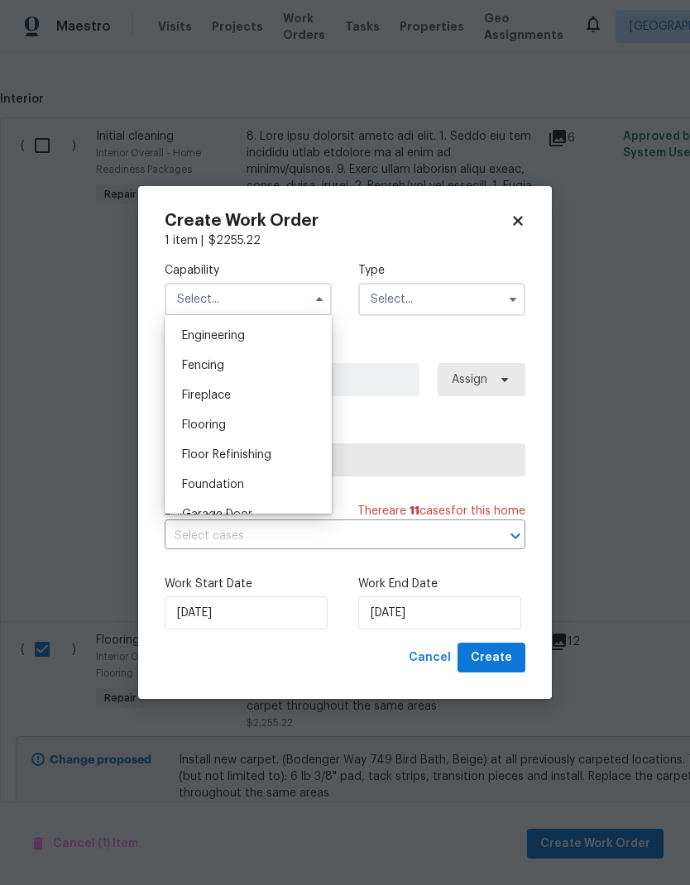
click at [233, 426] on div "Flooring" at bounding box center [248, 425] width 159 height 30
type input "Flooring"
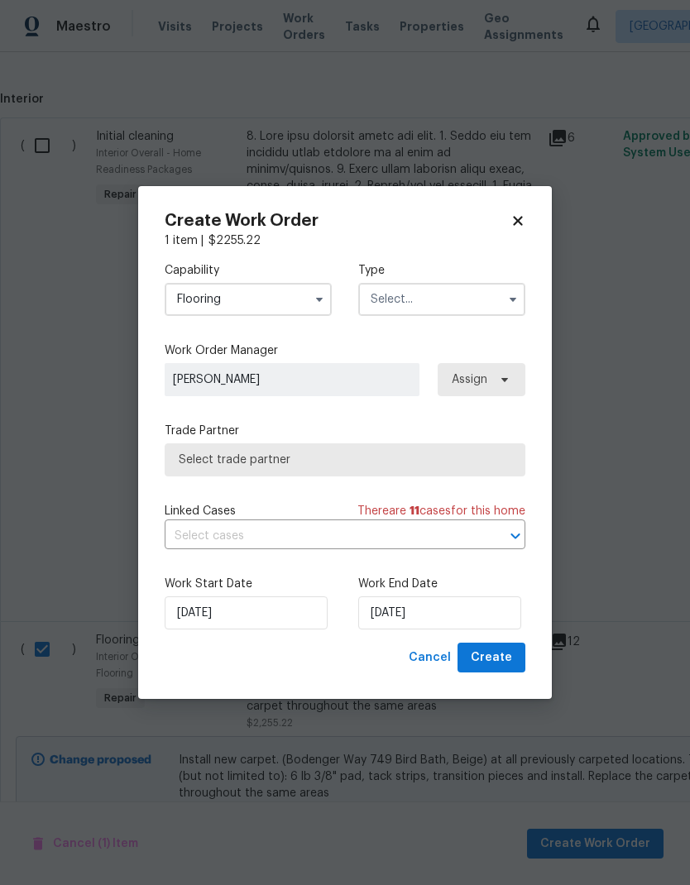
click at [460, 299] on input "text" at bounding box center [441, 299] width 167 height 33
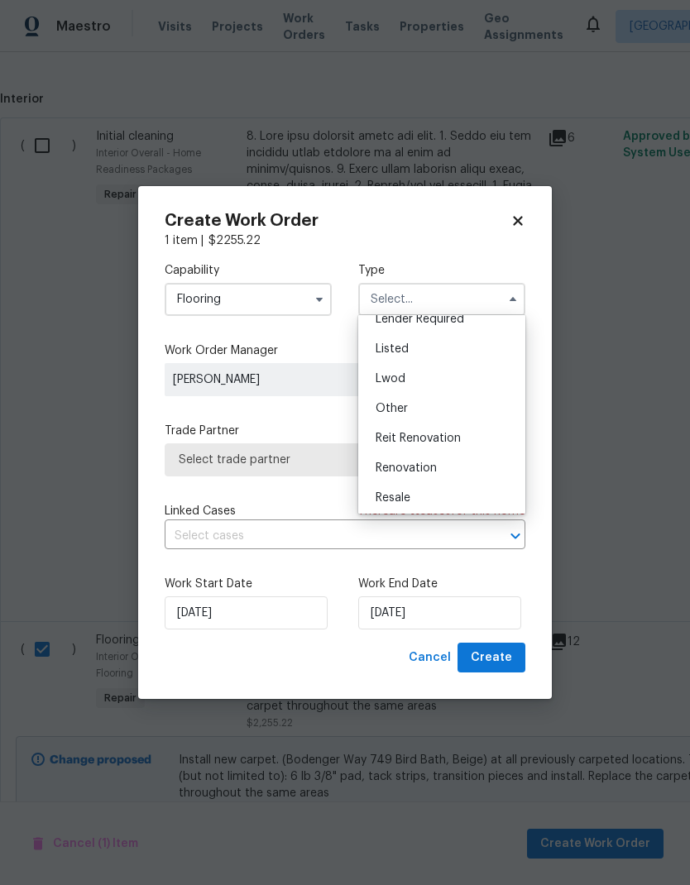
scroll to position [146, 0]
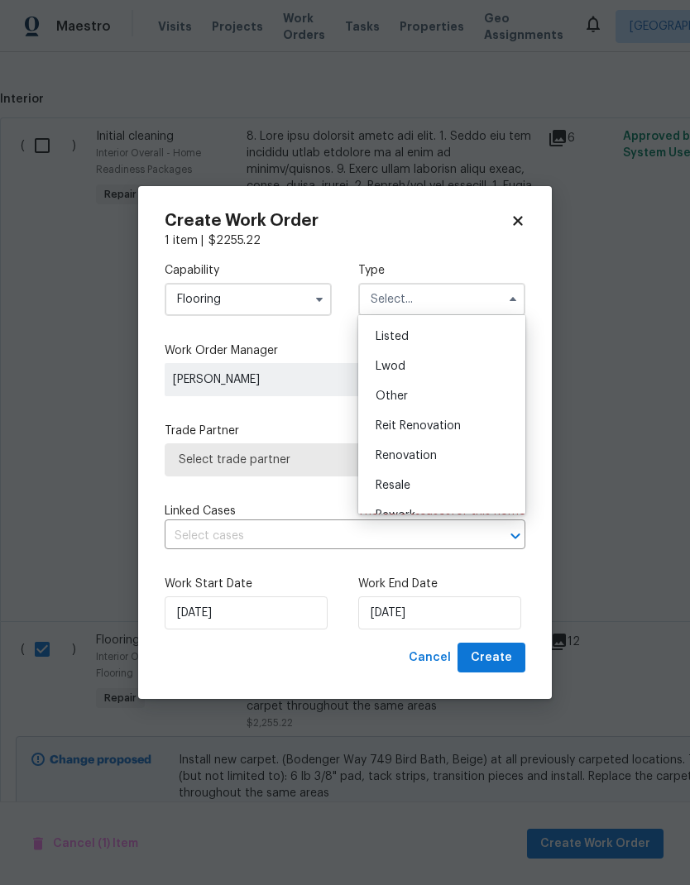
click at [428, 458] on span "Renovation" at bounding box center [406, 456] width 61 height 12
type input "Renovation"
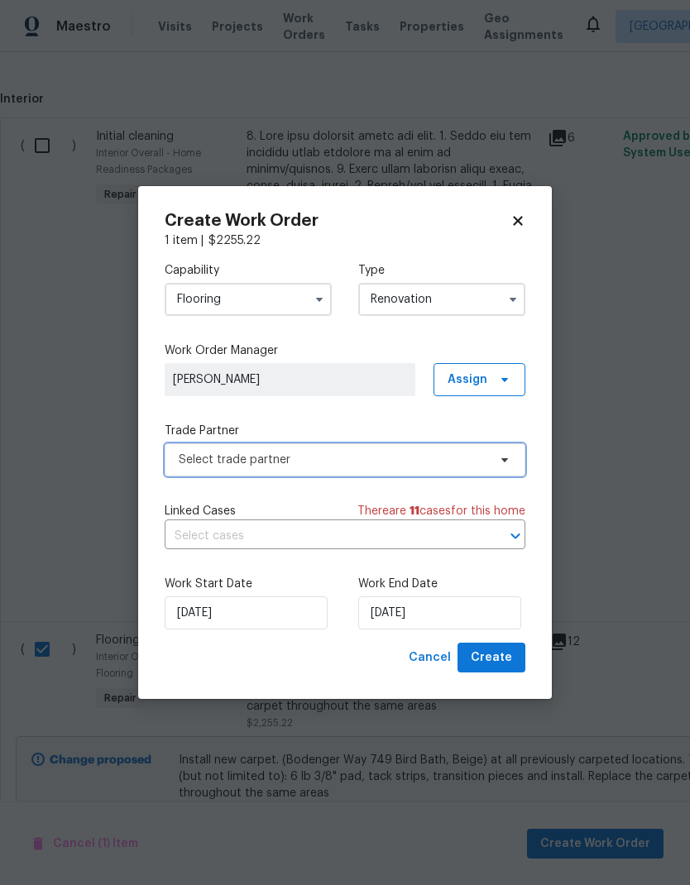
click at [390, 462] on span "Select trade partner" at bounding box center [333, 460] width 309 height 17
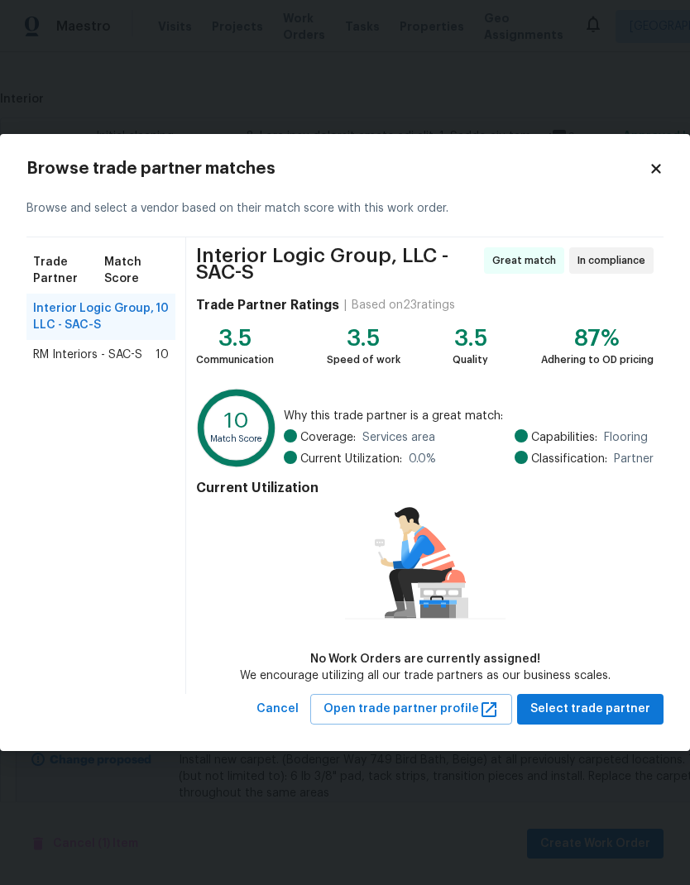
click at [144, 361] on div "RM Interiors - SAC-S 10" at bounding box center [101, 355] width 136 height 17
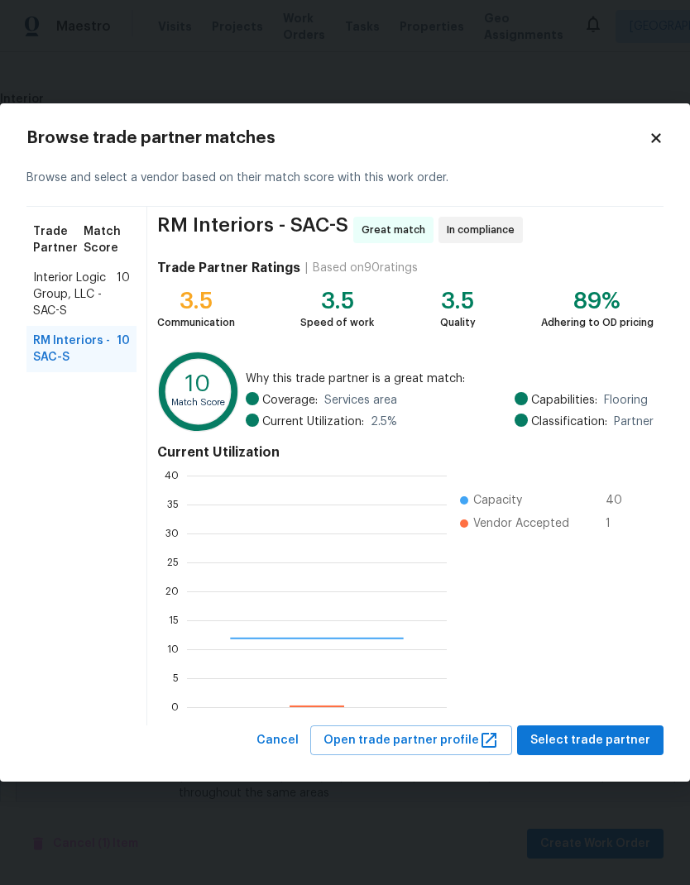
scroll to position [232, 260]
click at [627, 741] on span "Select trade partner" at bounding box center [590, 741] width 120 height 21
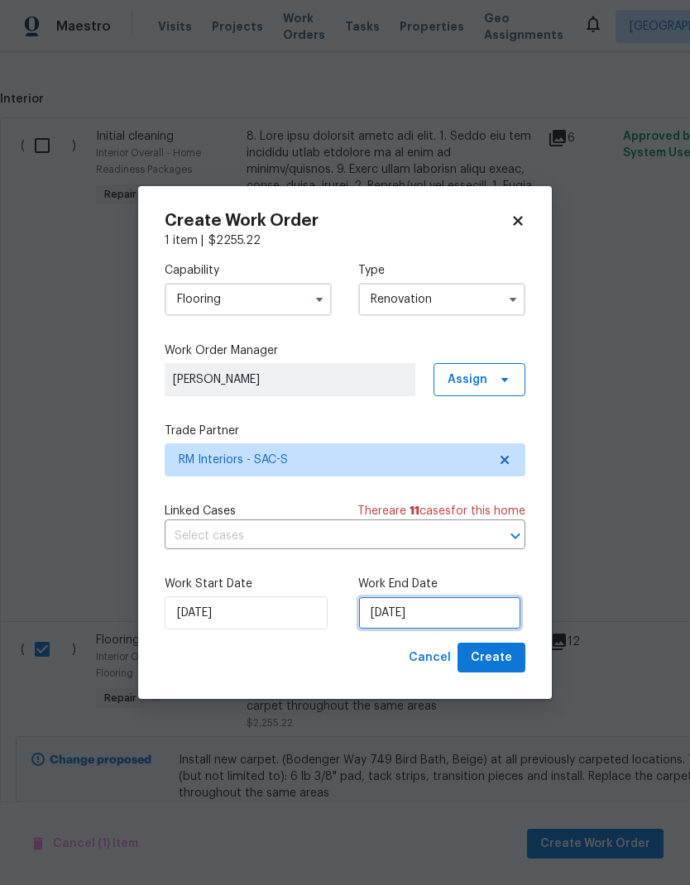
click at [452, 615] on input "[DATE]" at bounding box center [439, 613] width 163 height 33
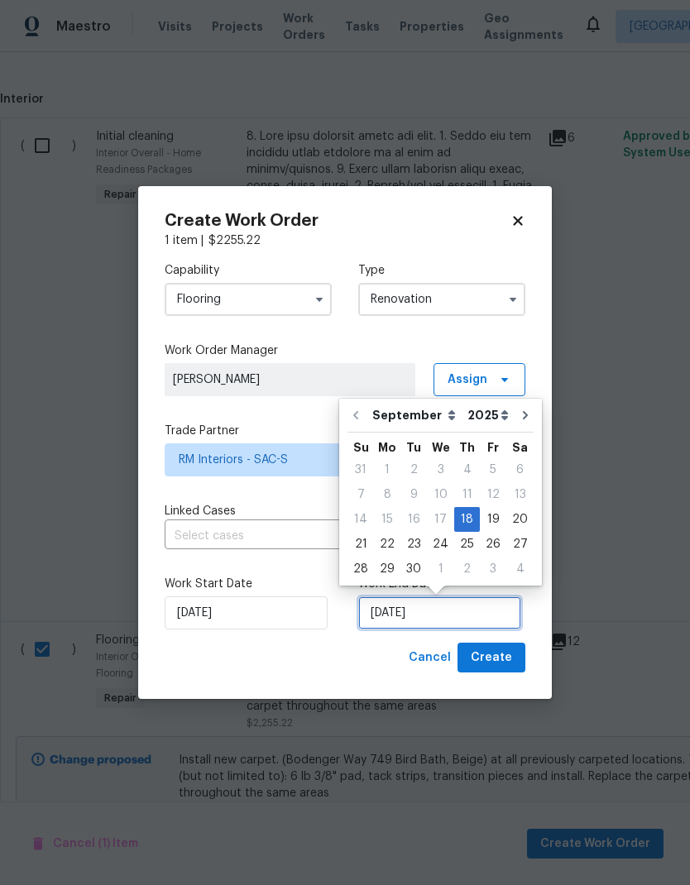
scroll to position [7, 0]
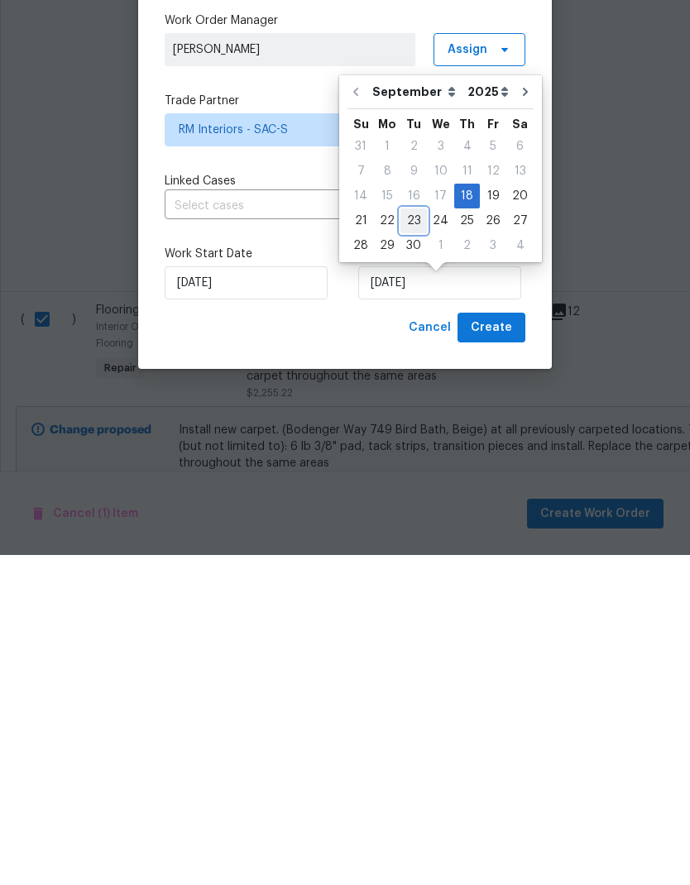
click at [414, 539] on div "23" at bounding box center [413, 550] width 26 height 23
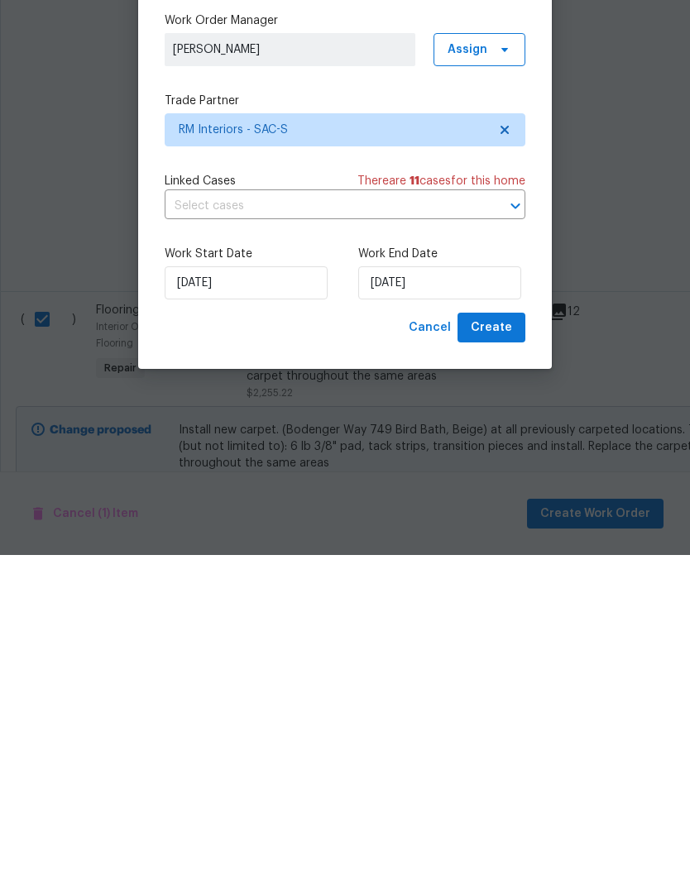
type input "[DATE]"
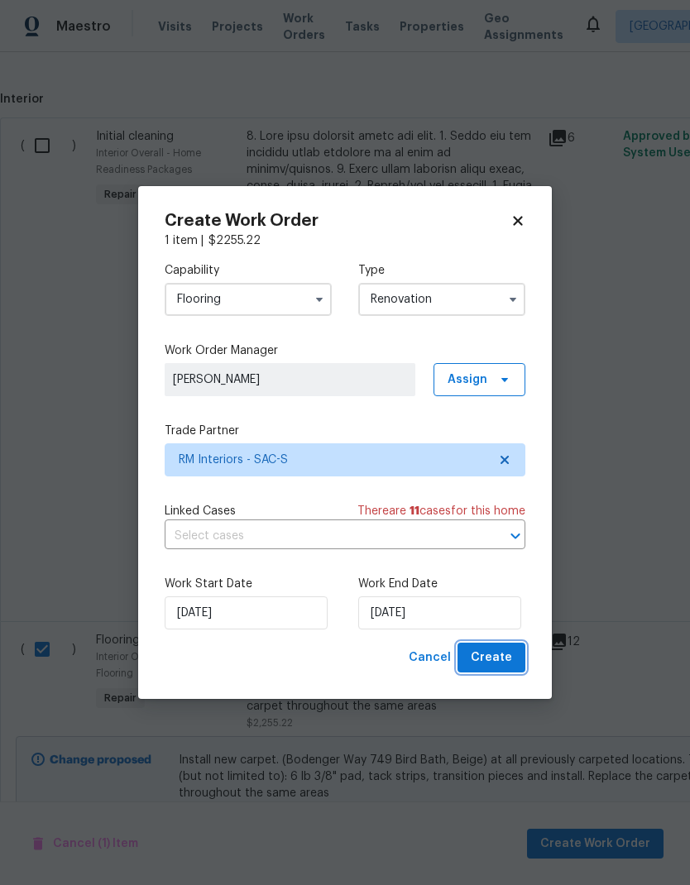
click at [510, 666] on span "Create" at bounding box center [491, 658] width 41 height 21
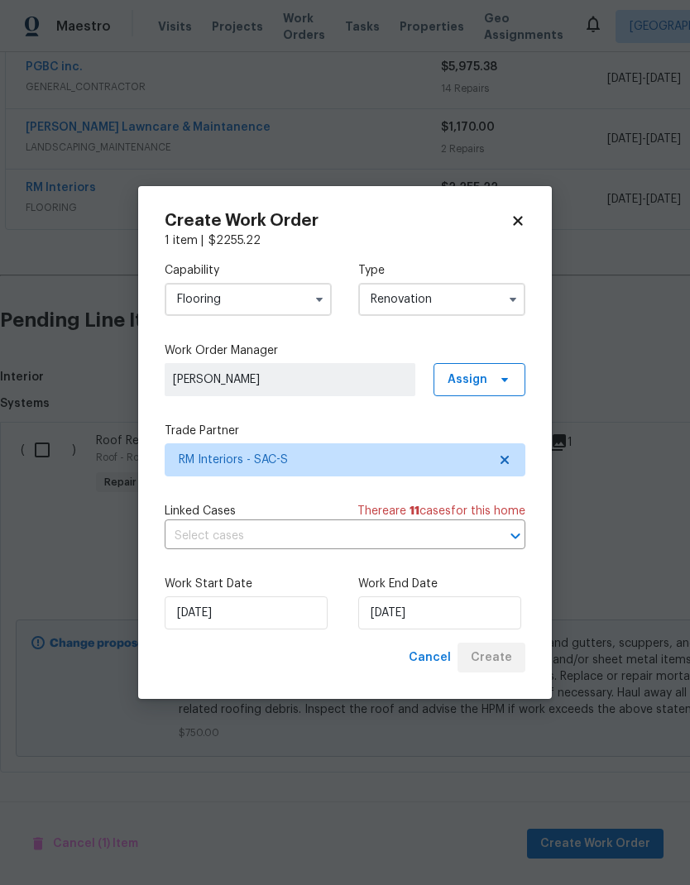
scroll to position [255, 0]
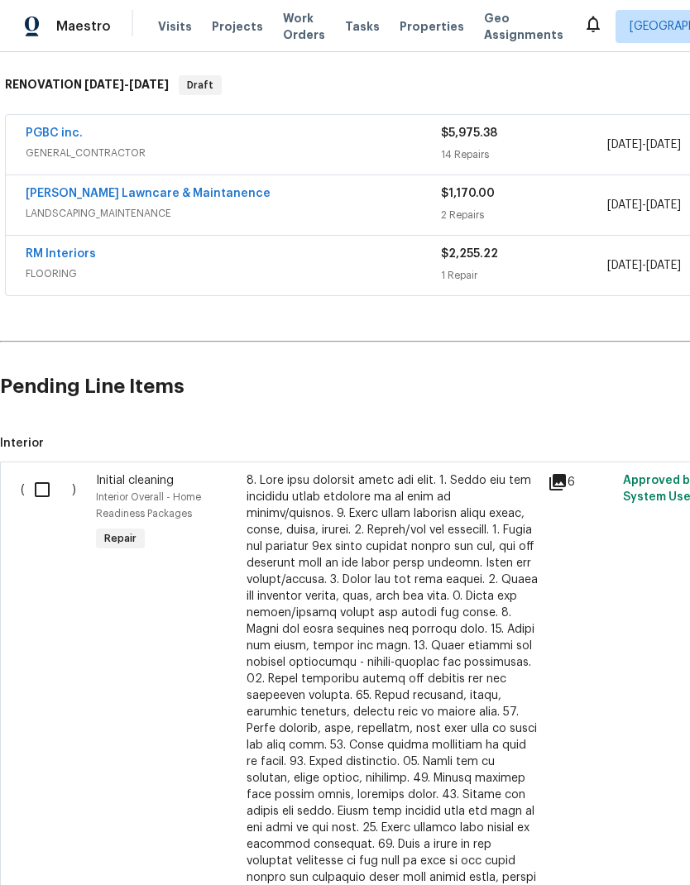
click at [40, 472] on input "checkbox" at bounding box center [48, 489] width 47 height 35
checkbox input "true"
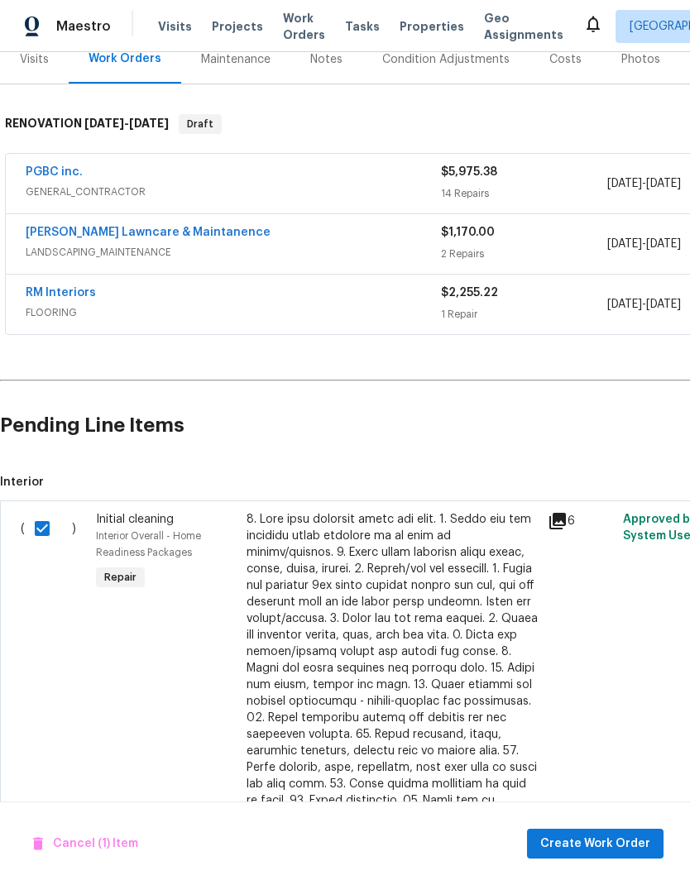
scroll to position [214, 0]
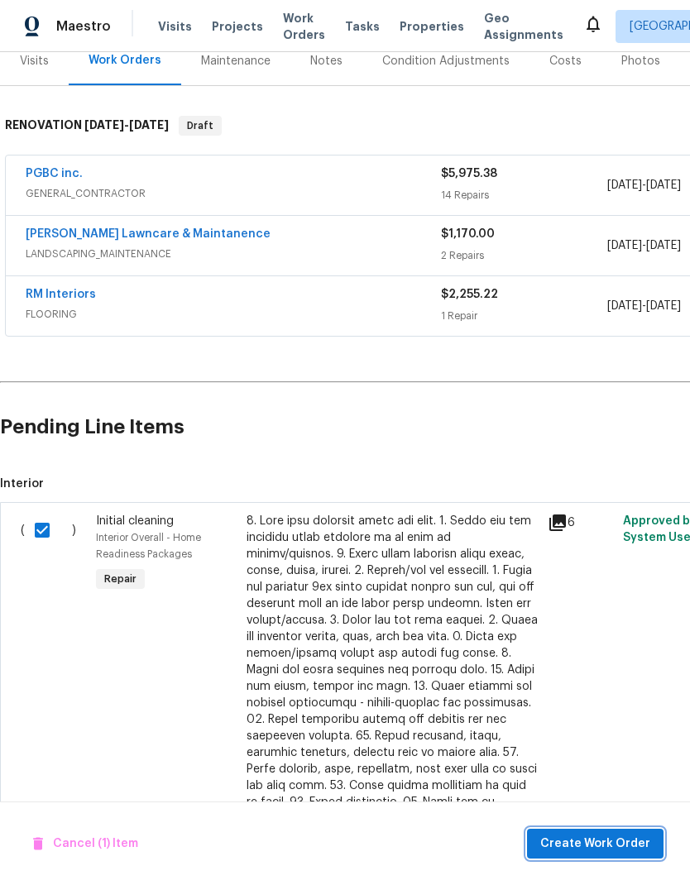
click at [621, 845] on span "Create Work Order" at bounding box center [595, 844] width 110 height 21
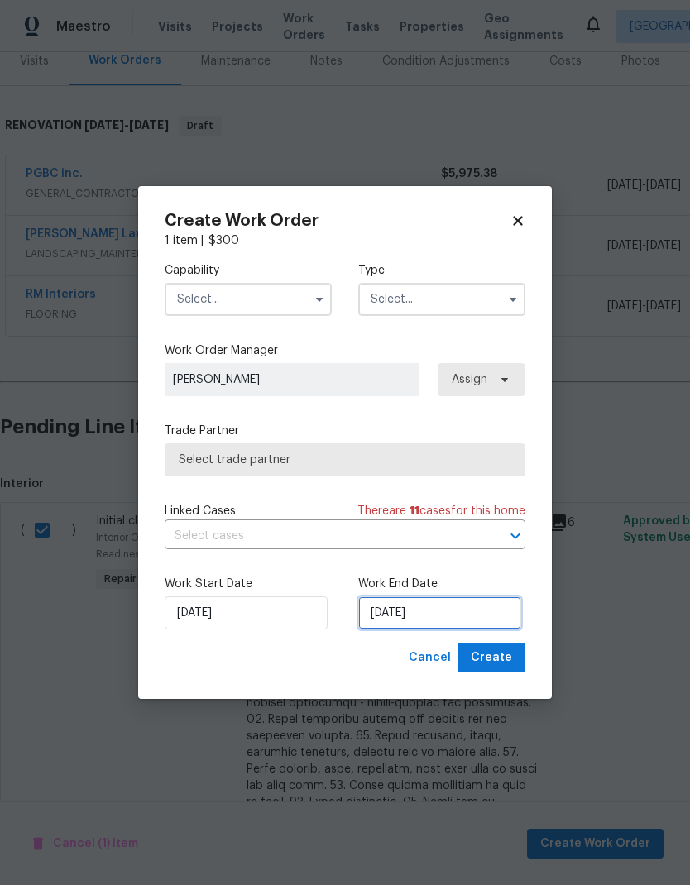
click at [435, 615] on input "[DATE]" at bounding box center [439, 613] width 163 height 33
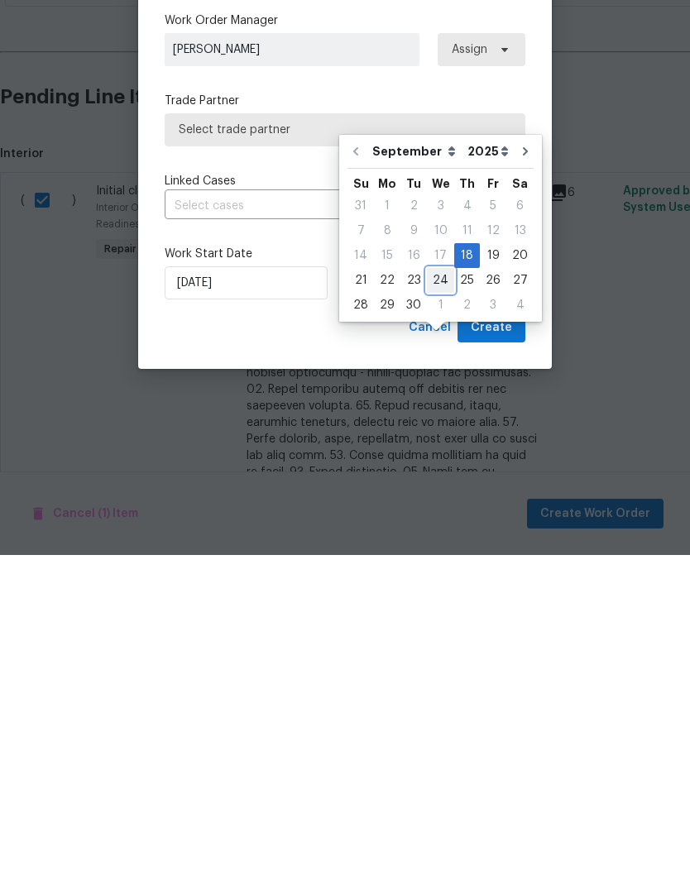
click at [433, 599] on div "24" at bounding box center [440, 610] width 27 height 23
type input "[DATE]"
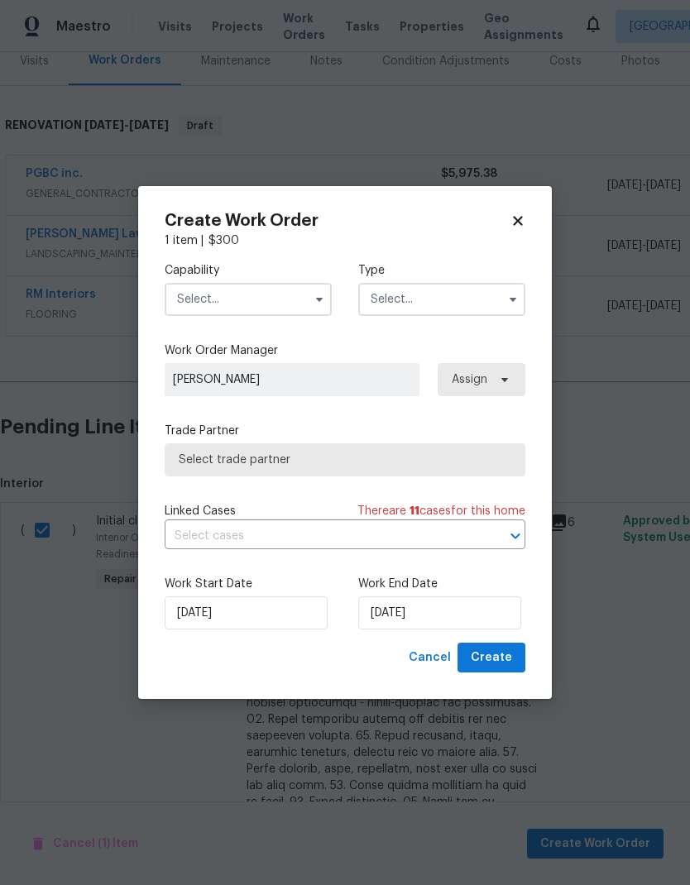
click at [295, 289] on input "text" at bounding box center [248, 299] width 167 height 33
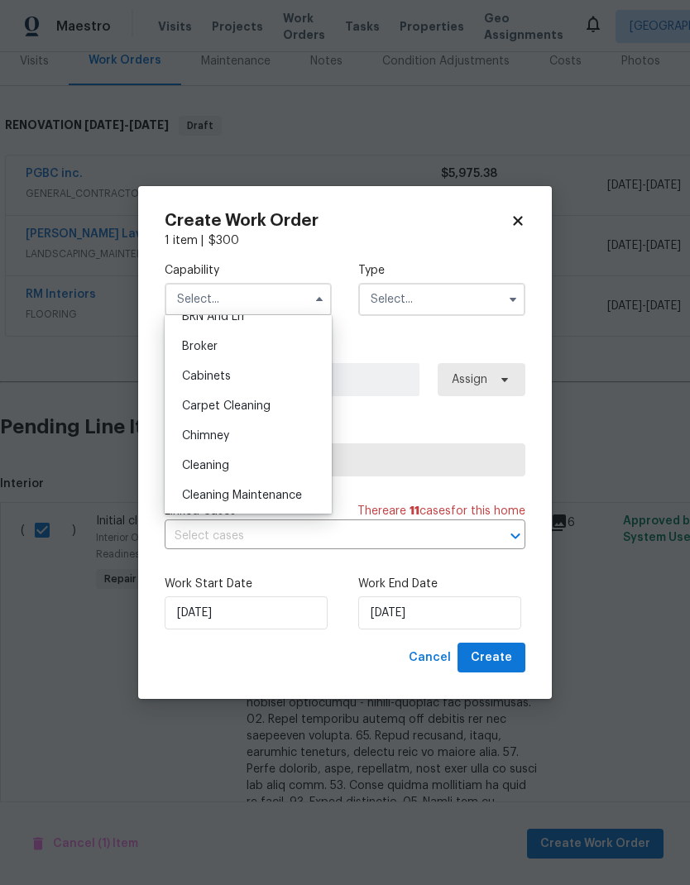
scroll to position [111, 0]
click at [237, 453] on div "Cleaning" at bounding box center [248, 462] width 159 height 30
type input "Cleaning"
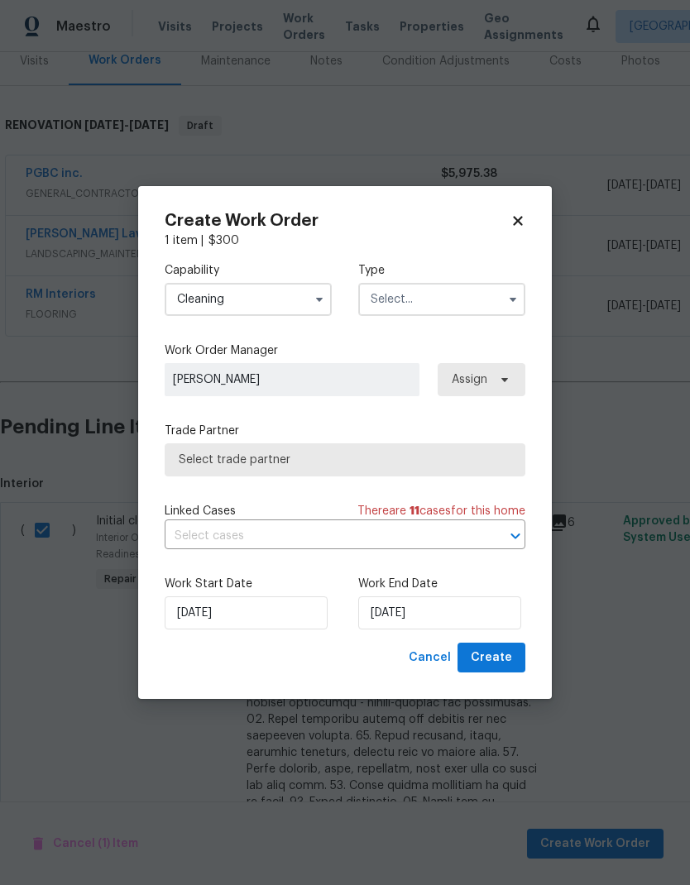
click at [467, 290] on input "text" at bounding box center [441, 299] width 167 height 33
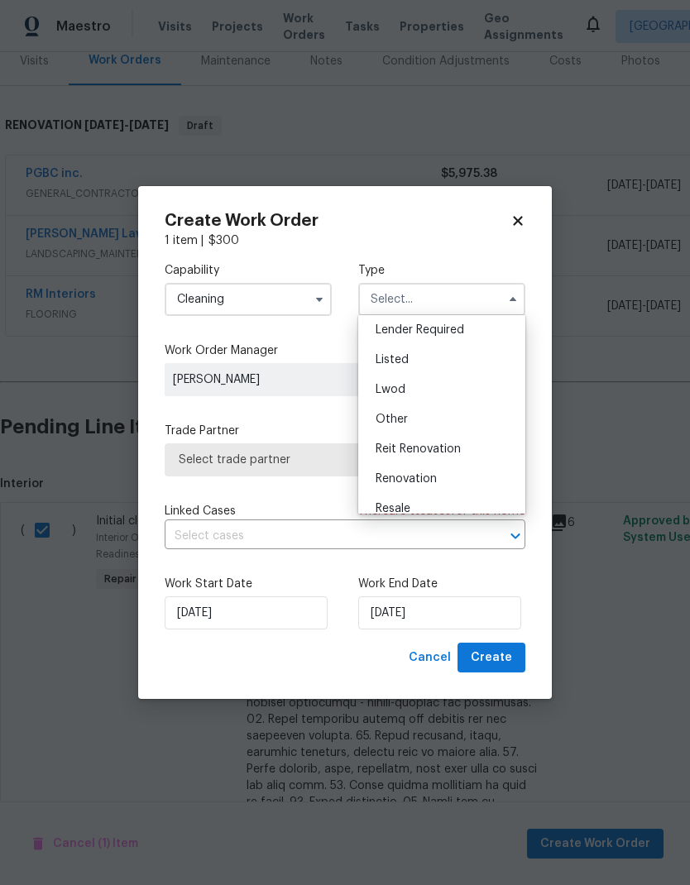
scroll to position [135, 0]
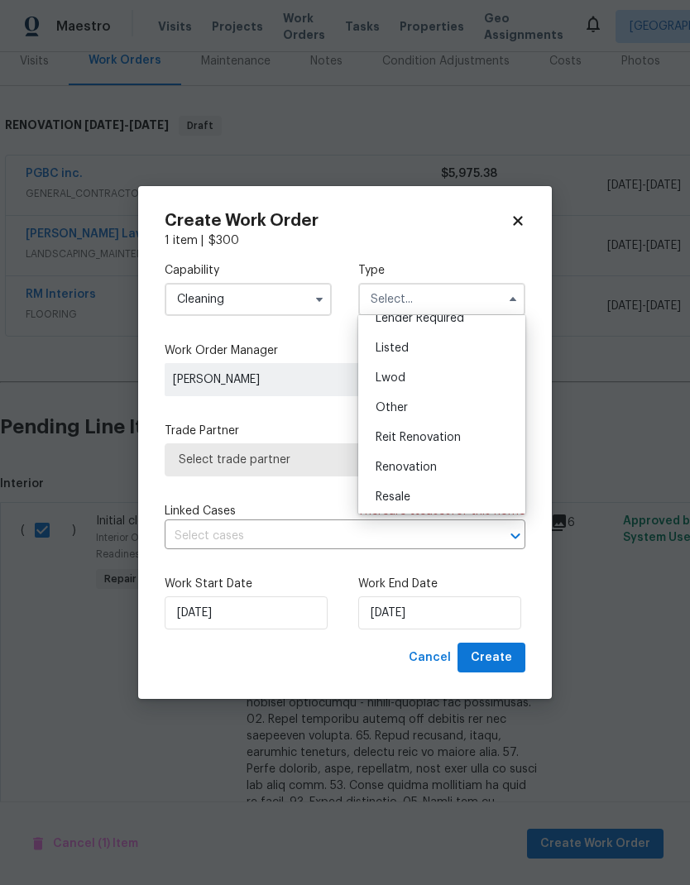
click at [443, 474] on div "Renovation" at bounding box center [441, 468] width 159 height 30
type input "Renovation"
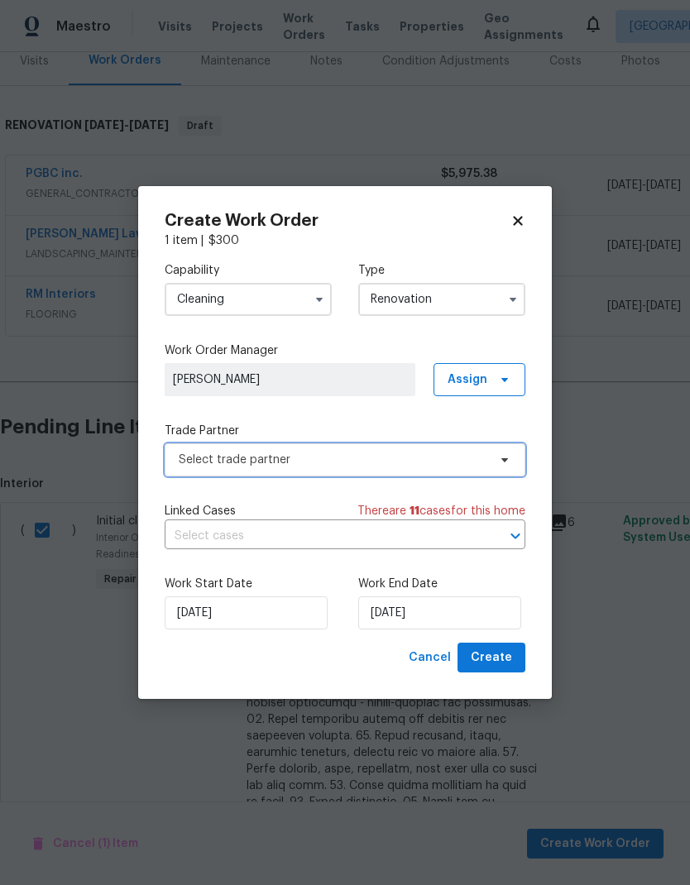
click at [430, 467] on span "Select trade partner" at bounding box center [333, 460] width 309 height 17
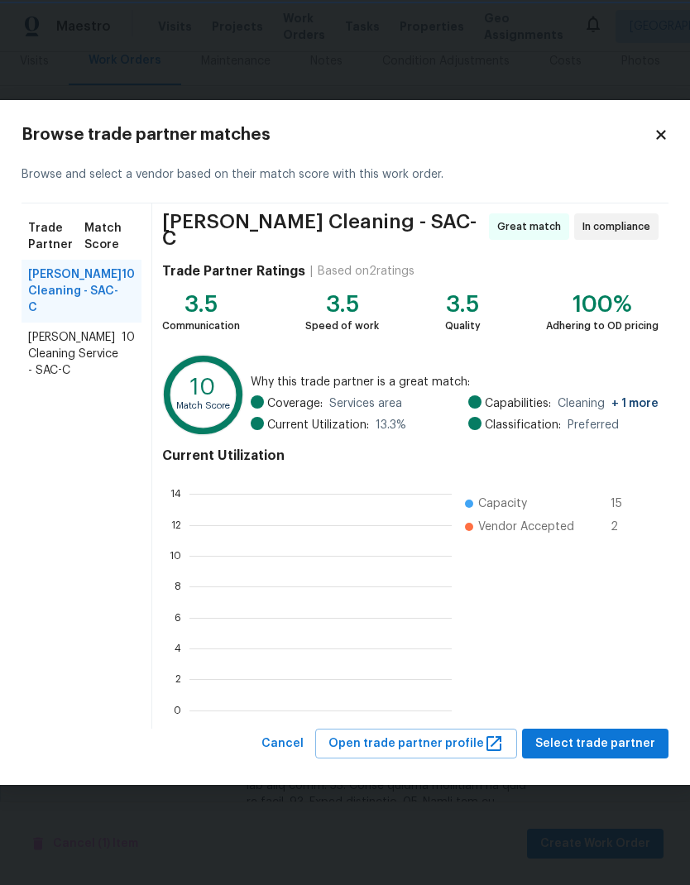
scroll to position [232, 262]
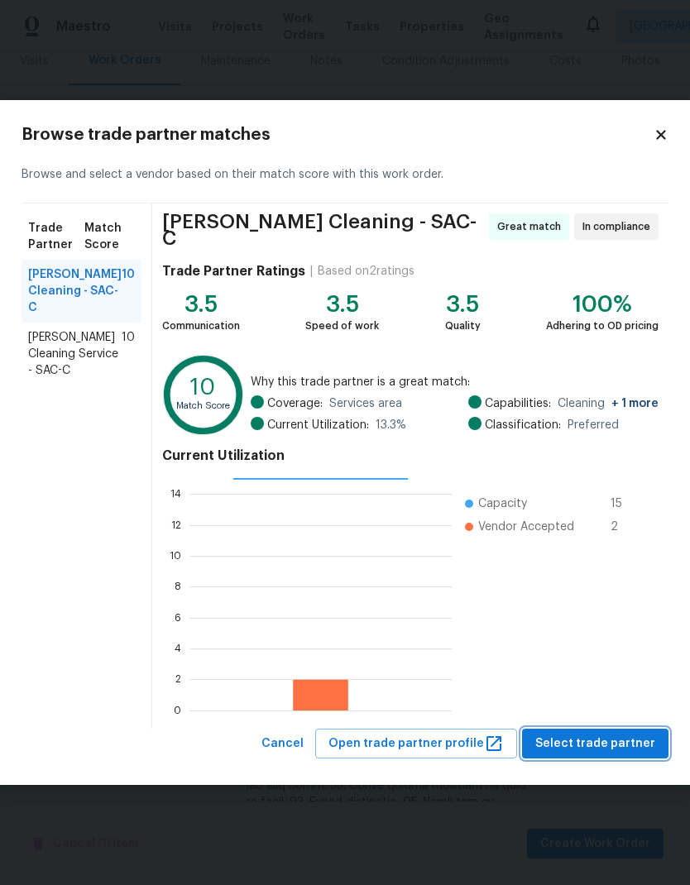
click at [613, 734] on span "Select trade partner" at bounding box center [595, 744] width 120 height 21
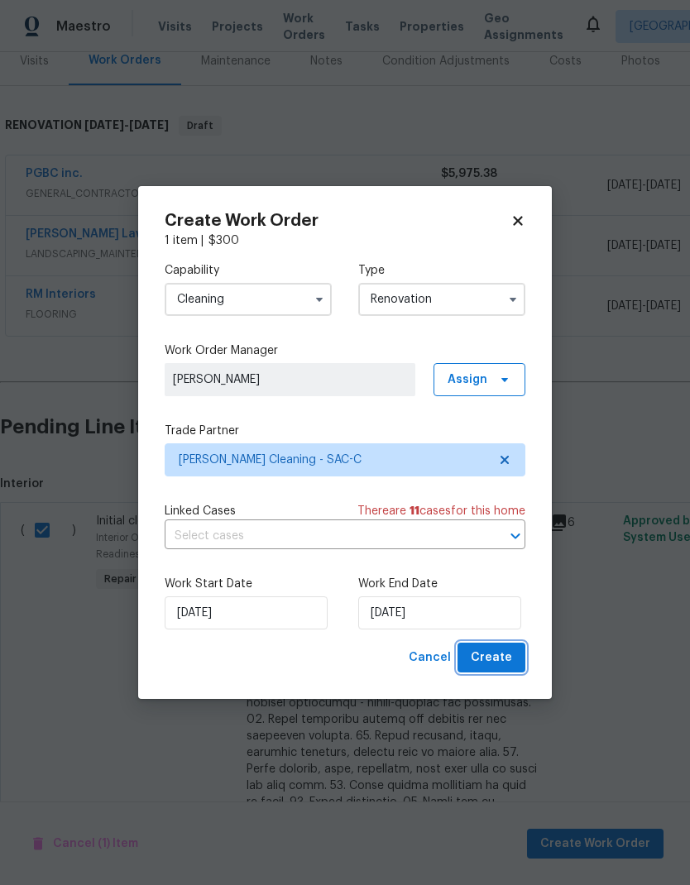
click at [505, 654] on span "Create" at bounding box center [491, 658] width 41 height 21
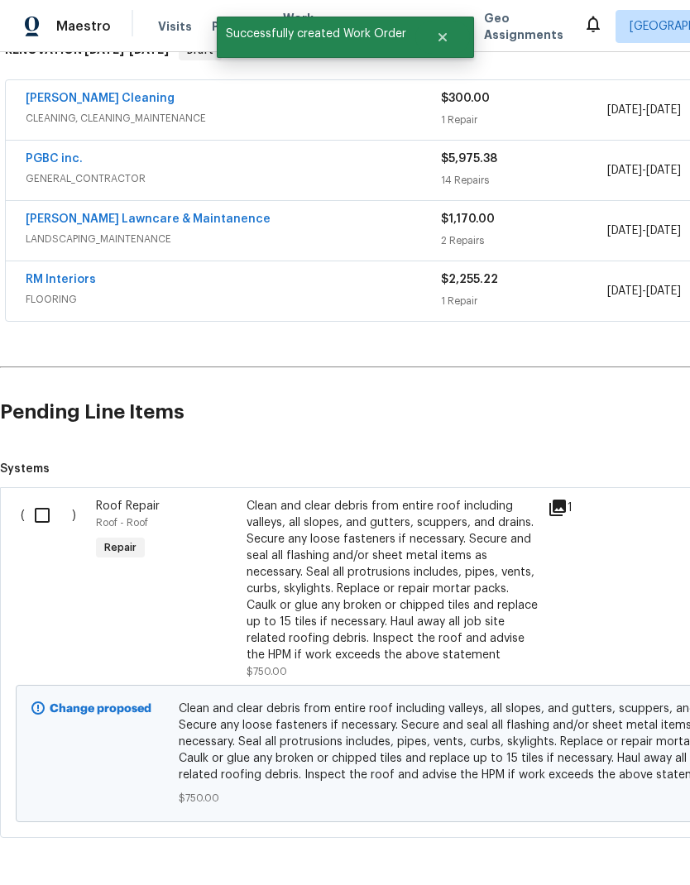
scroll to position [289, 0]
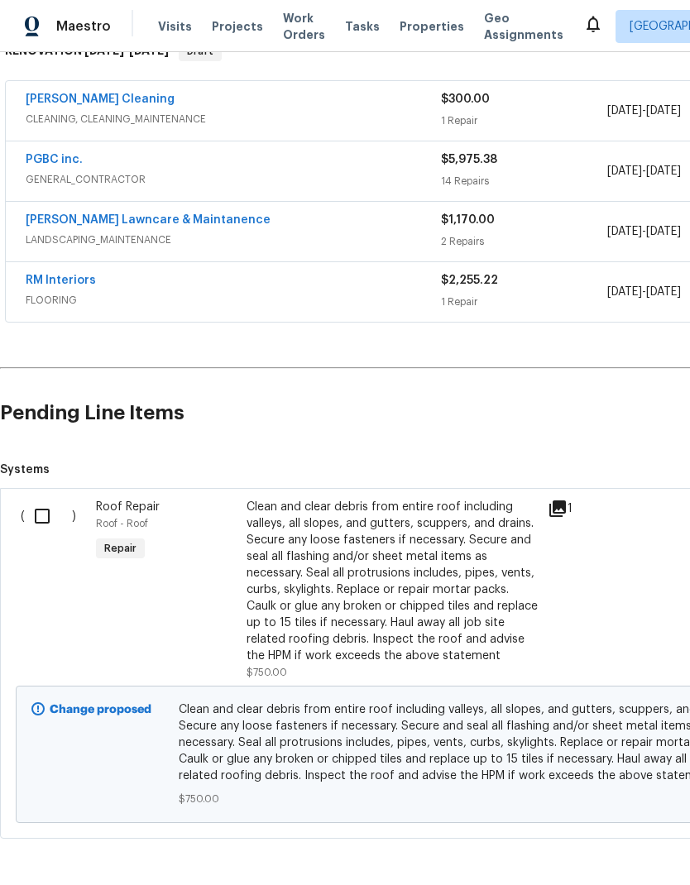
click at [32, 499] on input "checkbox" at bounding box center [48, 516] width 47 height 35
checkbox input "true"
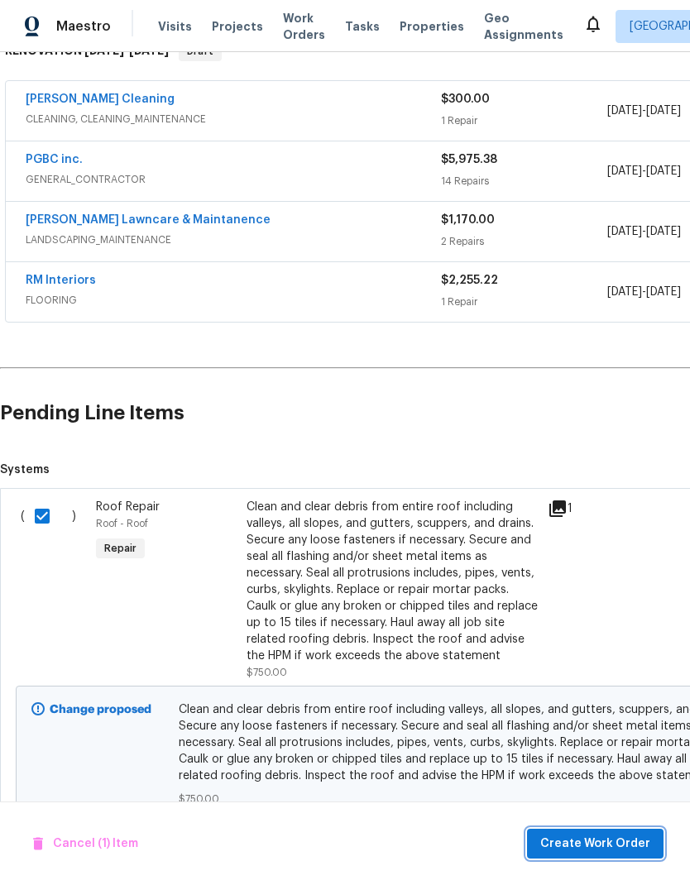
click at [630, 836] on span "Create Work Order" at bounding box center [595, 844] width 110 height 21
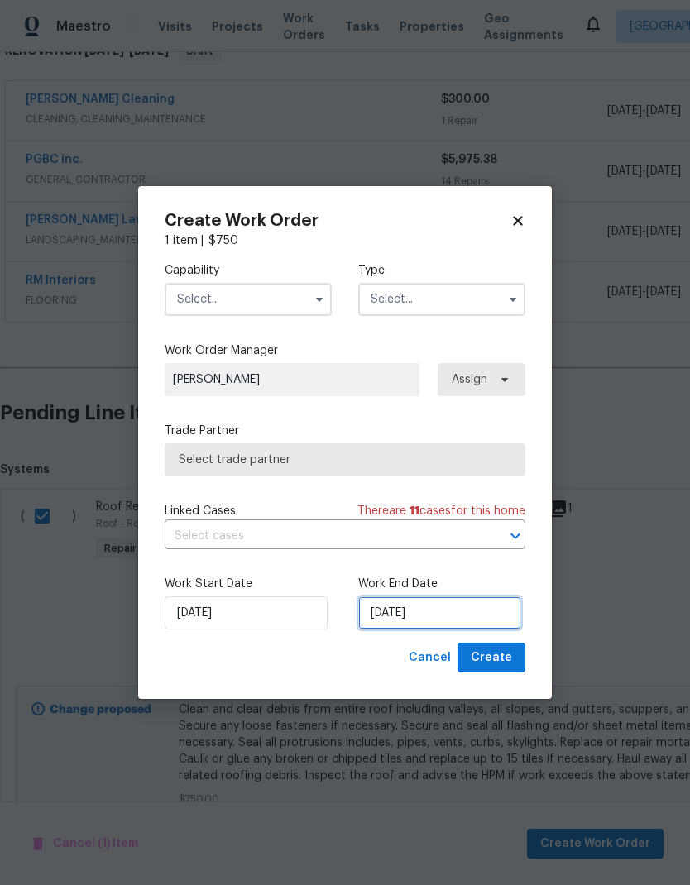
click at [431, 622] on input "[DATE]" at bounding box center [439, 613] width 163 height 33
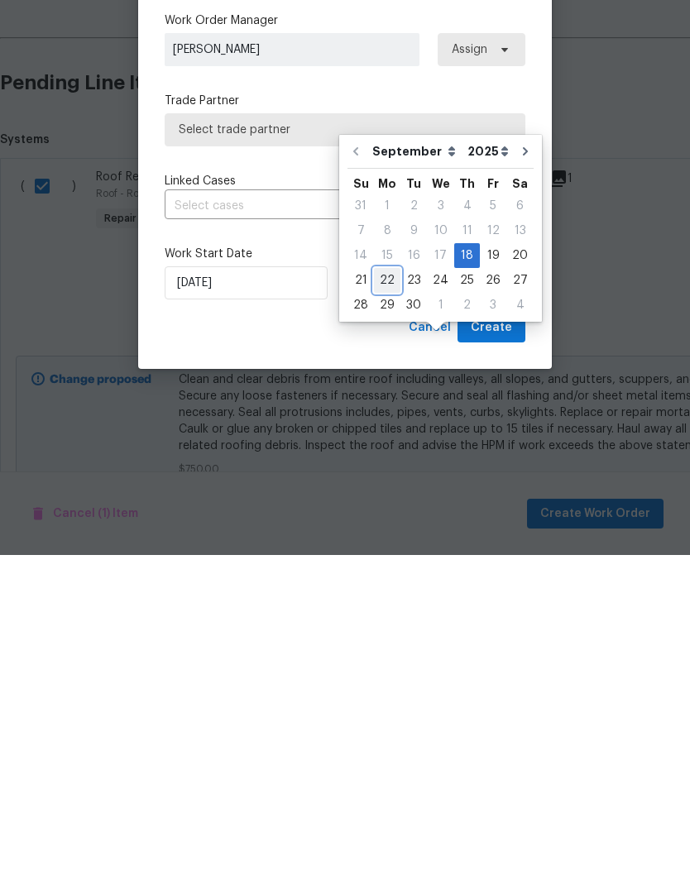
click at [387, 599] on div "22" at bounding box center [387, 610] width 26 height 23
type input "[DATE]"
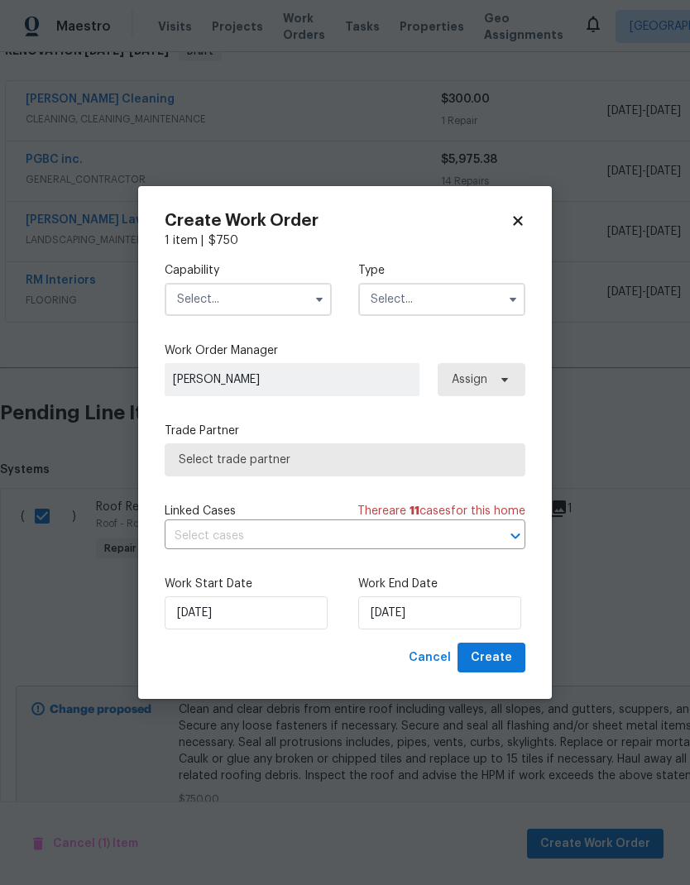
click at [293, 293] on input "text" at bounding box center [248, 299] width 167 height 33
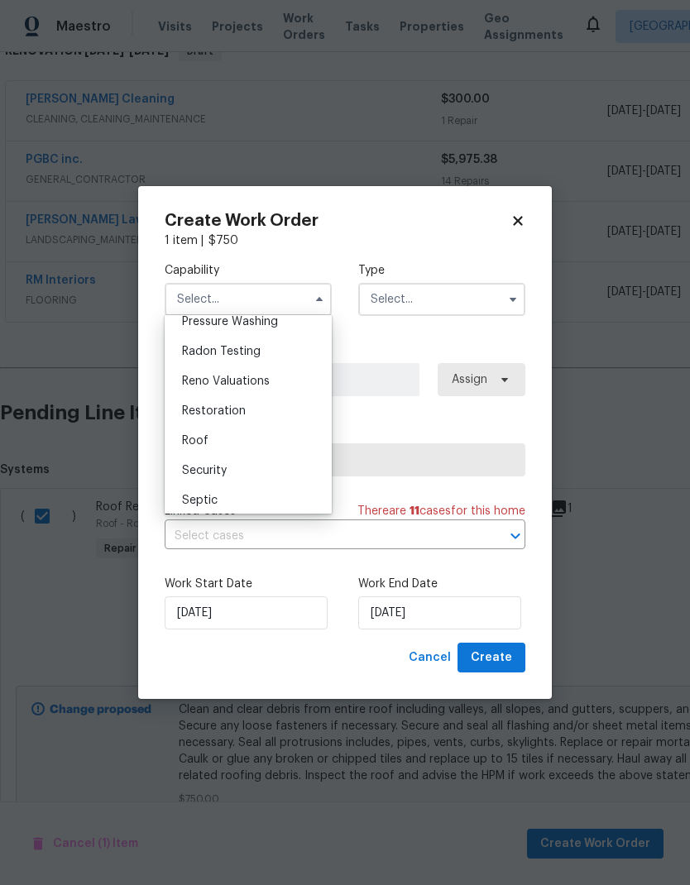
scroll to position [1584, 0]
click at [212, 439] on div "Roof" at bounding box center [248, 438] width 159 height 30
type input "Roof"
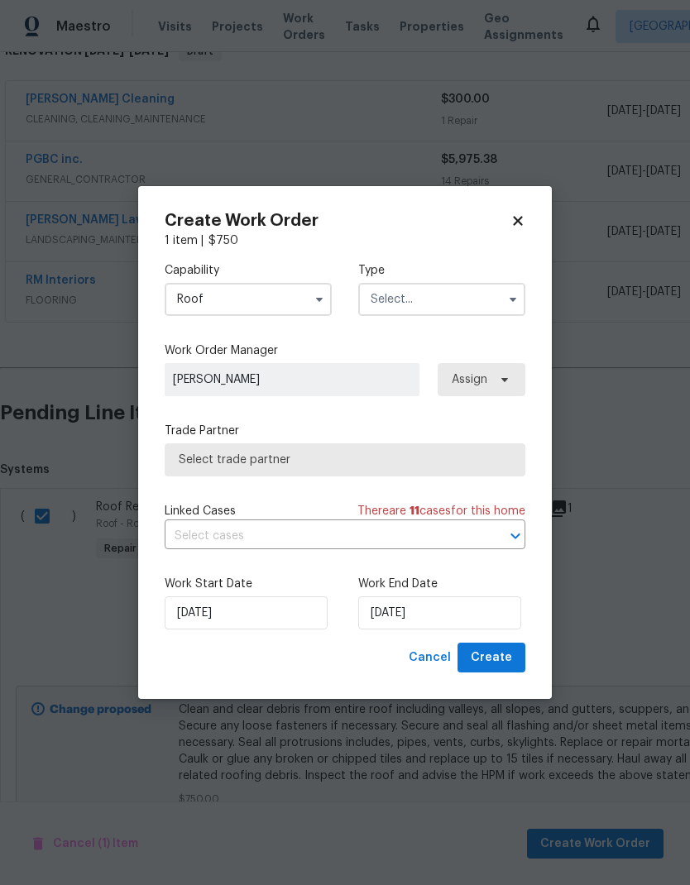
click at [347, 454] on span "Select trade partner" at bounding box center [345, 460] width 333 height 17
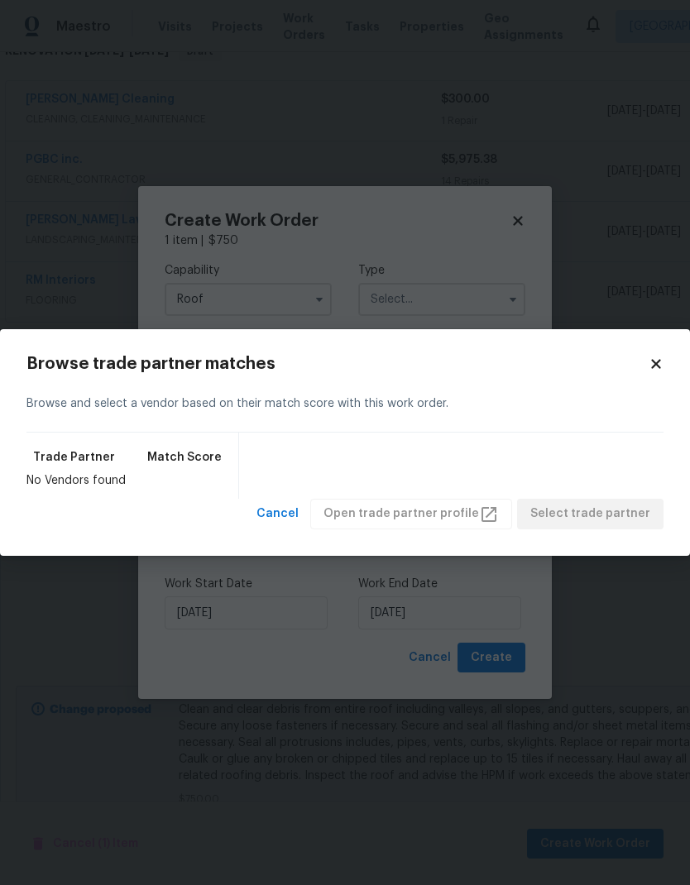
click at [659, 371] on icon at bounding box center [656, 364] width 15 height 15
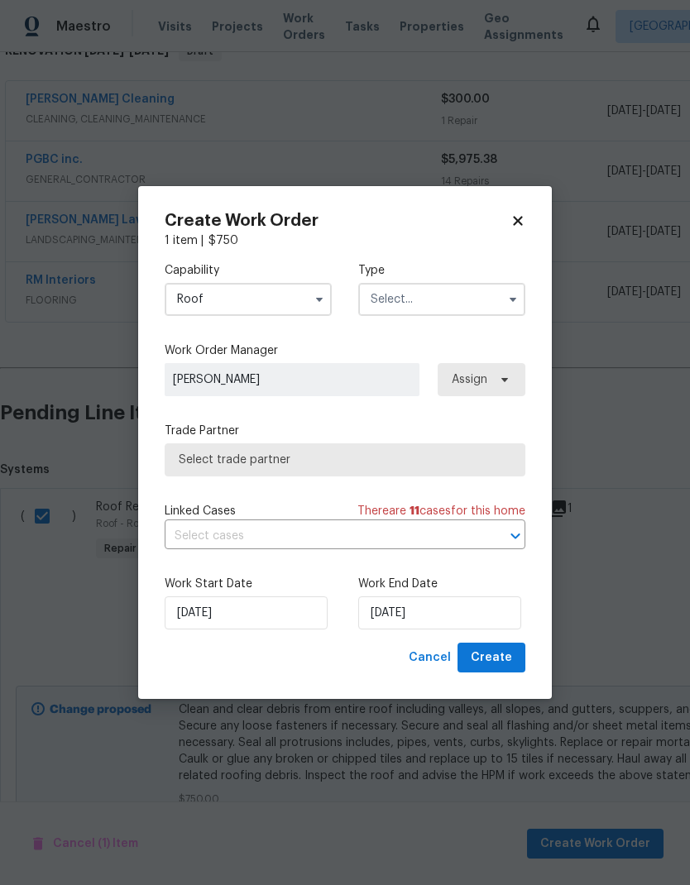
click at [451, 287] on input "text" at bounding box center [441, 299] width 167 height 33
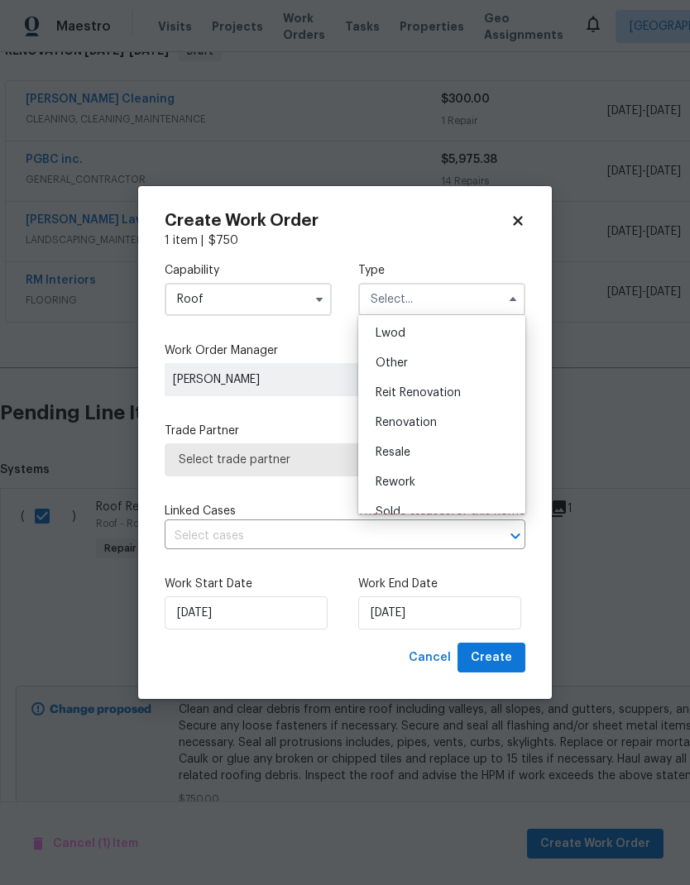
scroll to position [194, 0]
click at [444, 405] on div "Renovation" at bounding box center [441, 408] width 159 height 30
type input "Renovation"
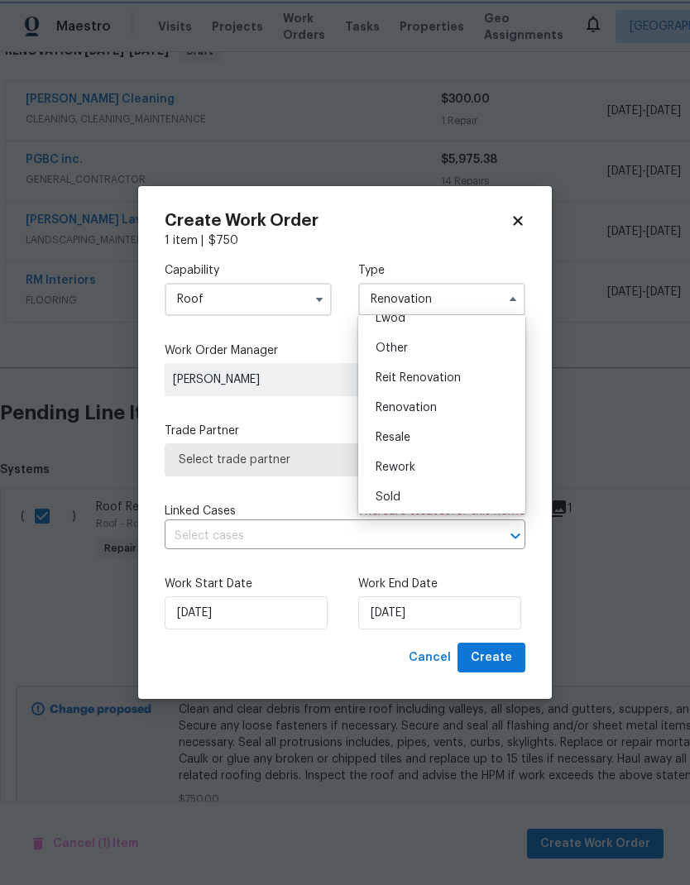
scroll to position [0, 0]
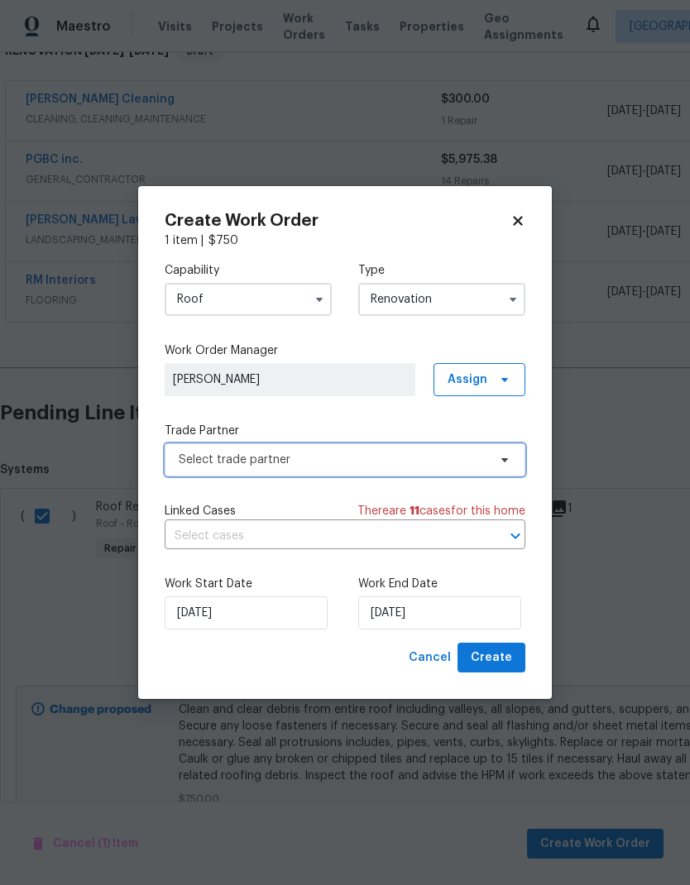
click at [423, 453] on span "Select trade partner" at bounding box center [333, 460] width 309 height 17
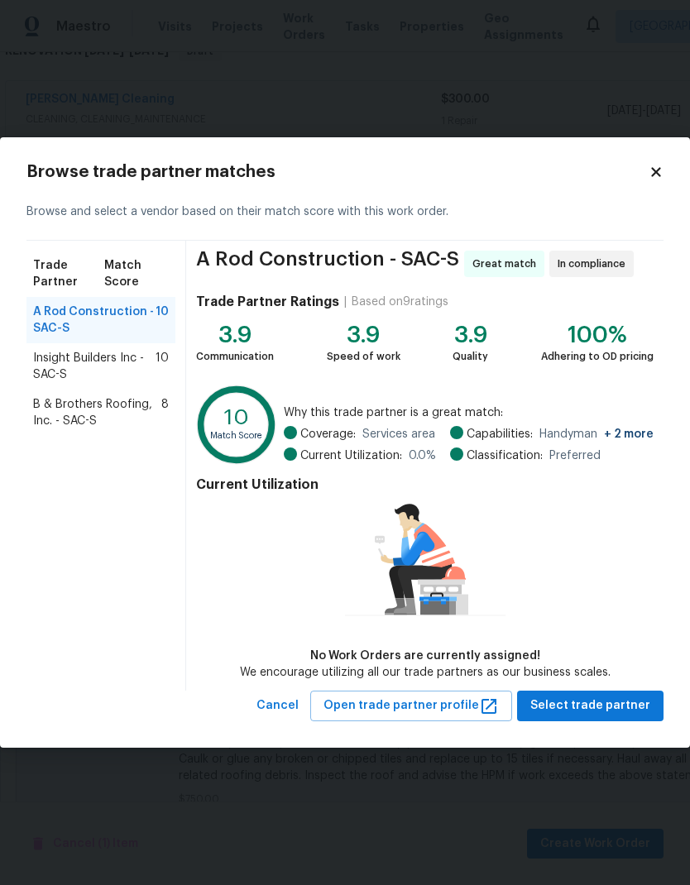
click at [104, 412] on span "B & Brothers Roofing, Inc. - SAC-S" at bounding box center [97, 412] width 128 height 33
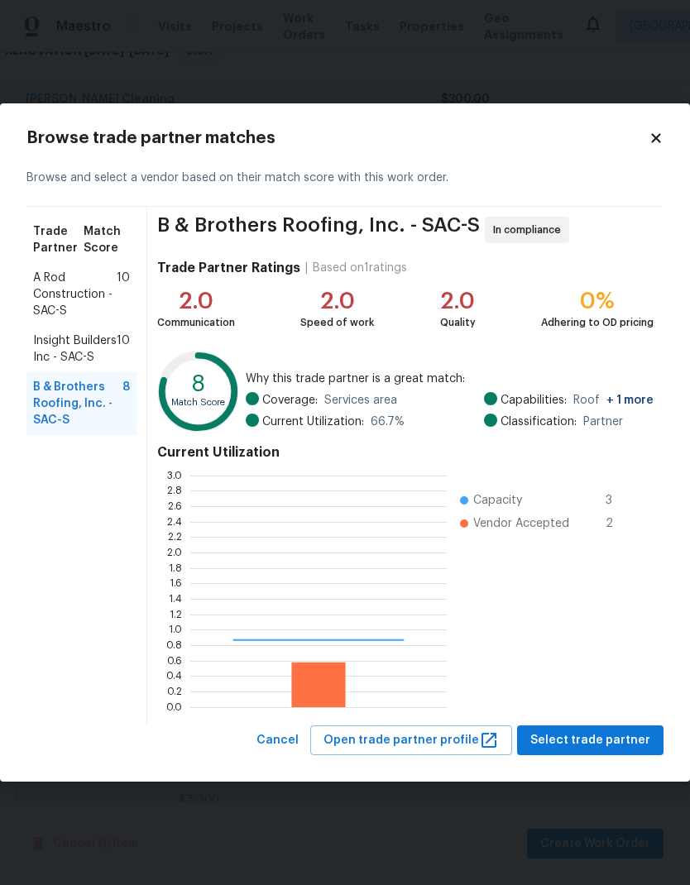
scroll to position [232, 256]
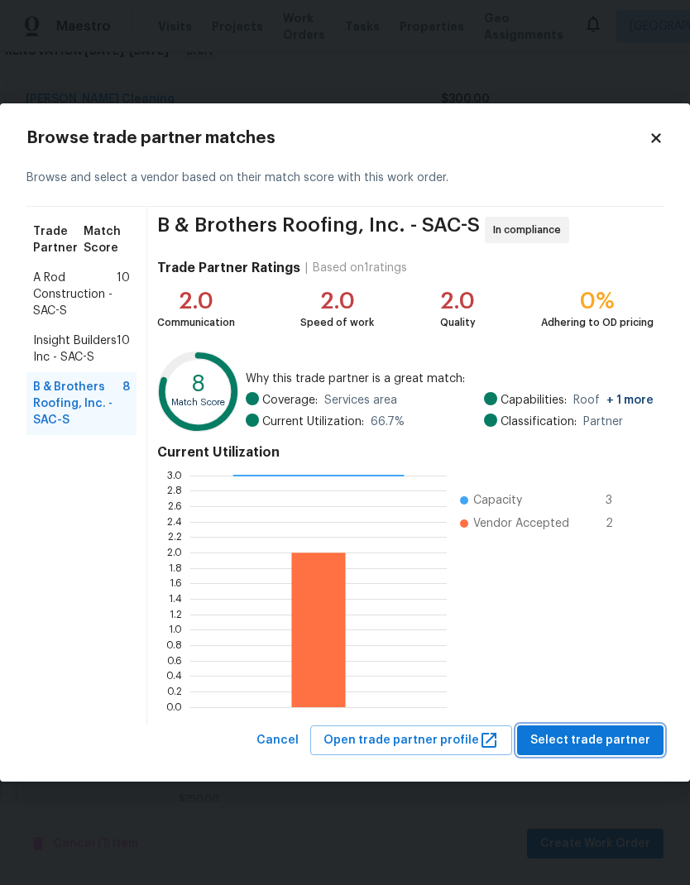
click at [630, 740] on span "Select trade partner" at bounding box center [590, 741] width 120 height 21
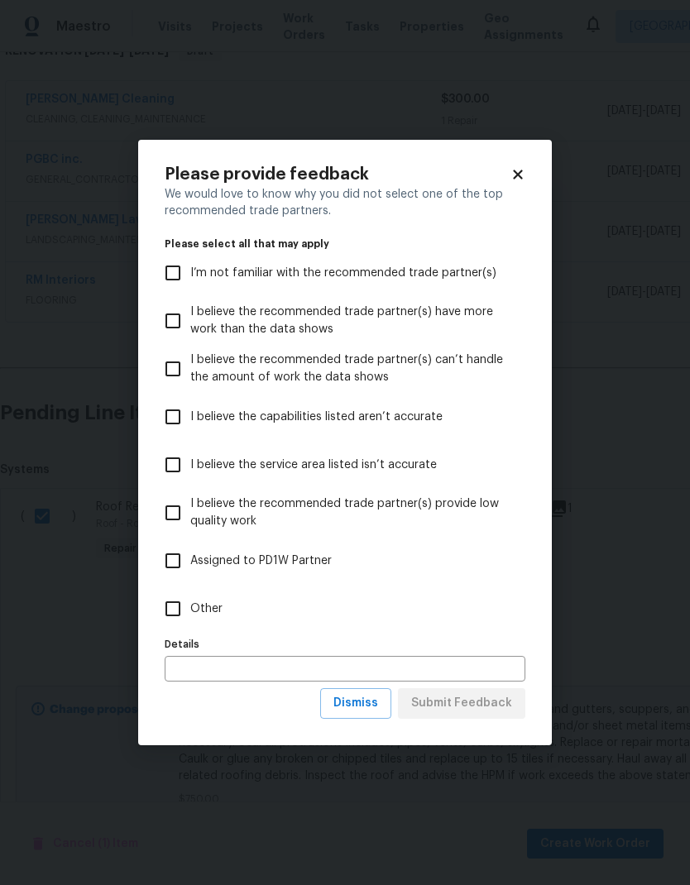
click at [176, 609] on input "Other" at bounding box center [173, 609] width 35 height 35
checkbox input "true"
click at [473, 707] on span "Submit Feedback" at bounding box center [461, 703] width 101 height 21
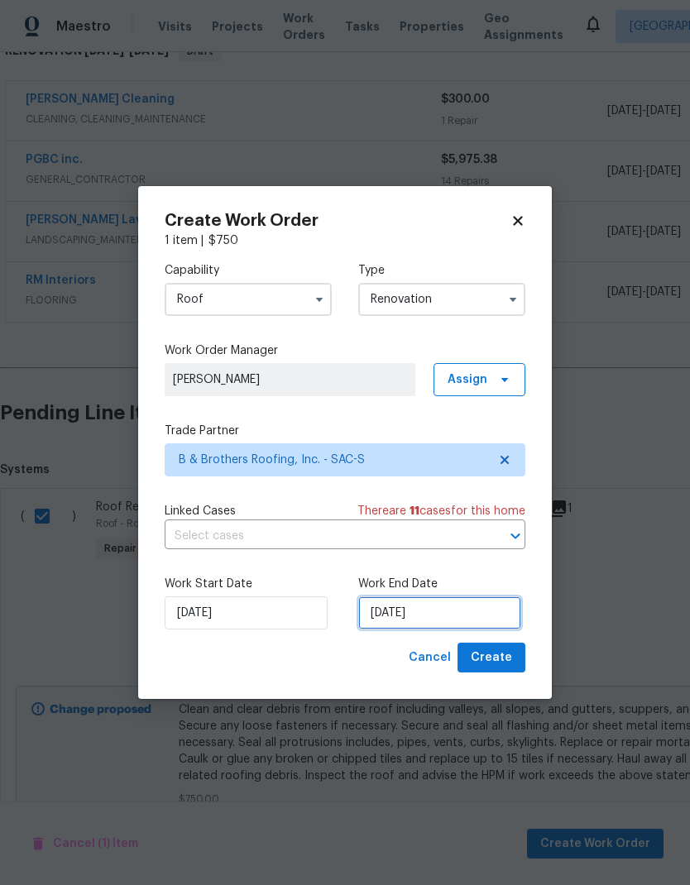
click at [453, 609] on input "[DATE]" at bounding box center [439, 613] width 163 height 33
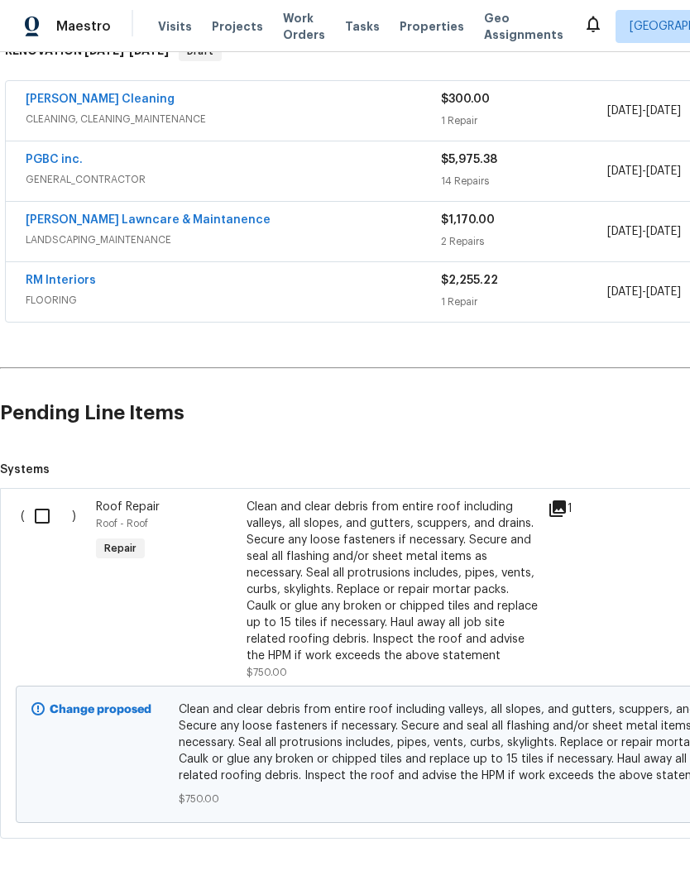
click at [35, 499] on input "checkbox" at bounding box center [48, 516] width 47 height 35
checkbox input "true"
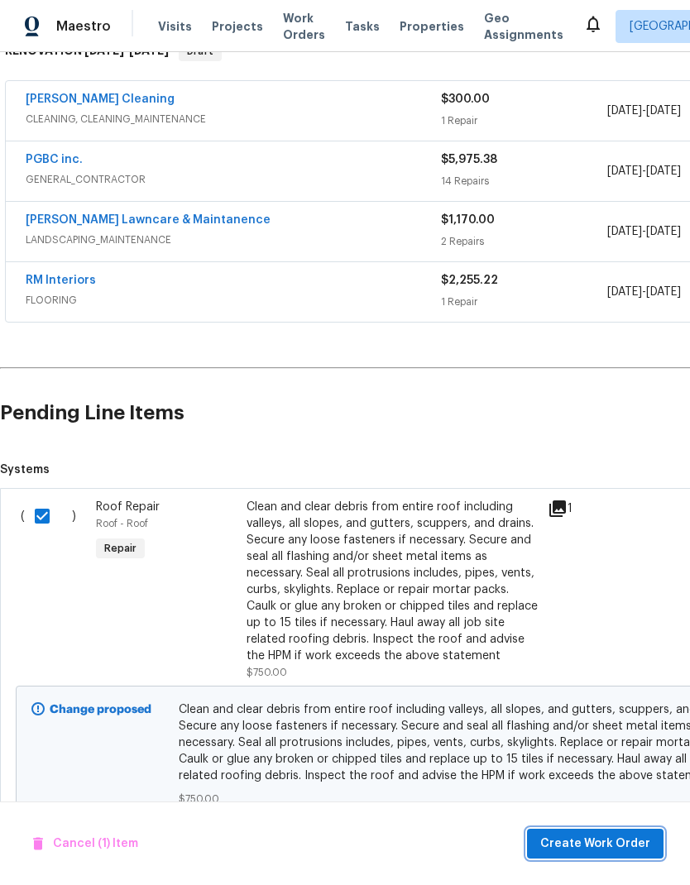
click at [601, 832] on button "Create Work Order" at bounding box center [595, 844] width 137 height 31
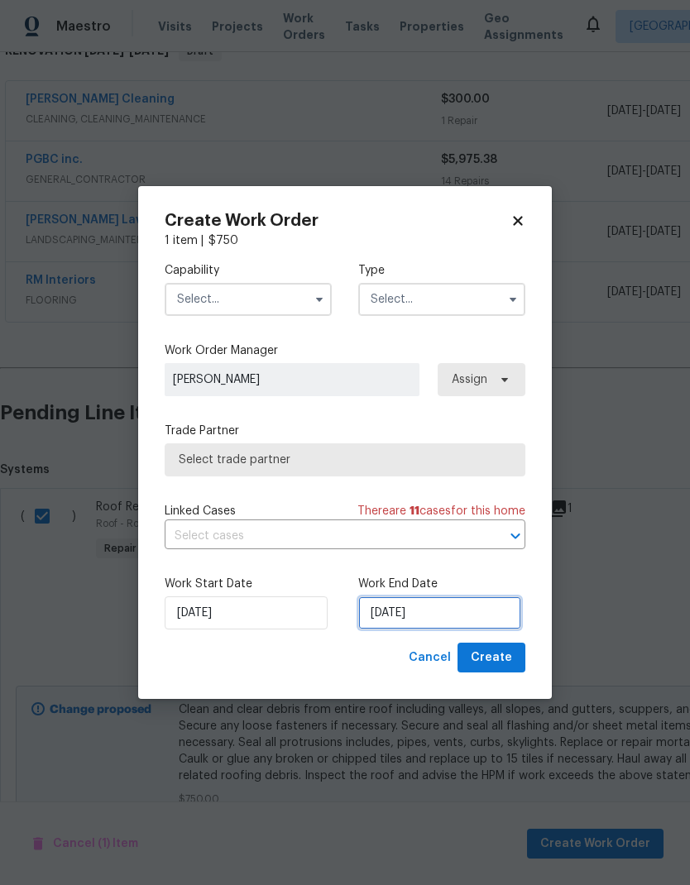
click at [438, 606] on input "[DATE]" at bounding box center [439, 613] width 163 height 33
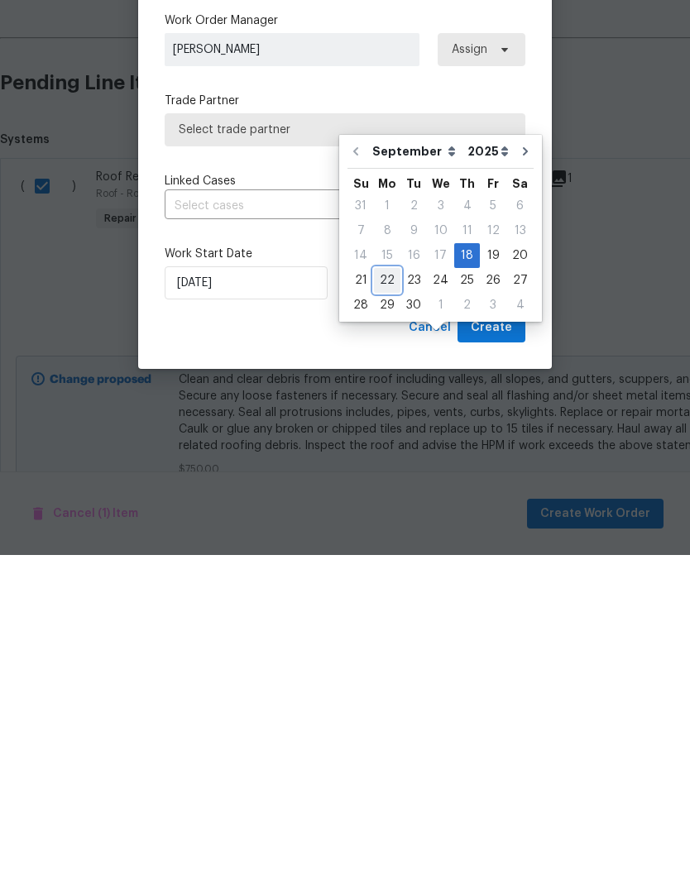
click at [386, 599] on div "22" at bounding box center [387, 610] width 26 height 23
type input "[DATE]"
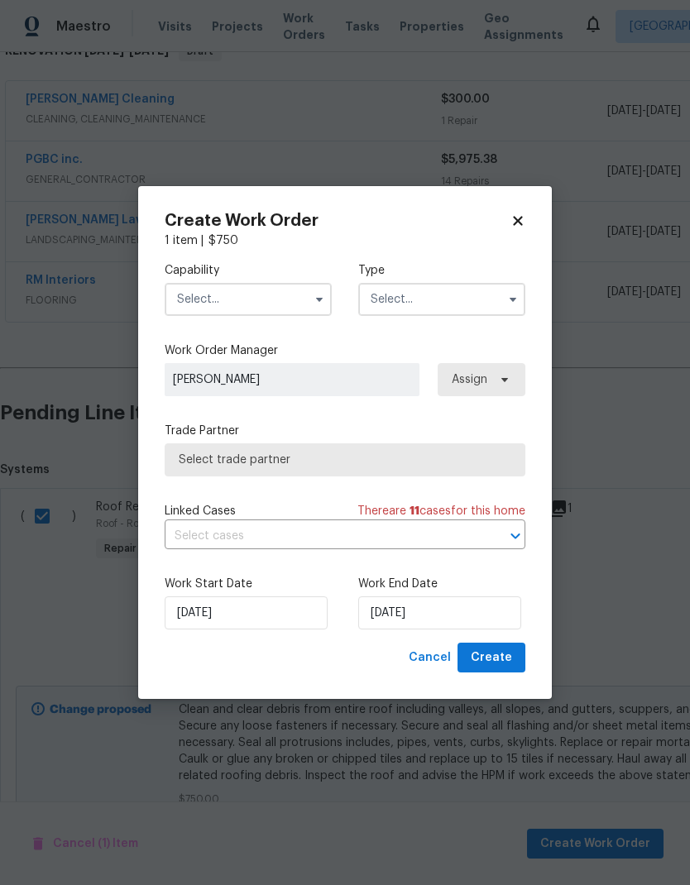
click at [278, 297] on input "text" at bounding box center [248, 299] width 167 height 33
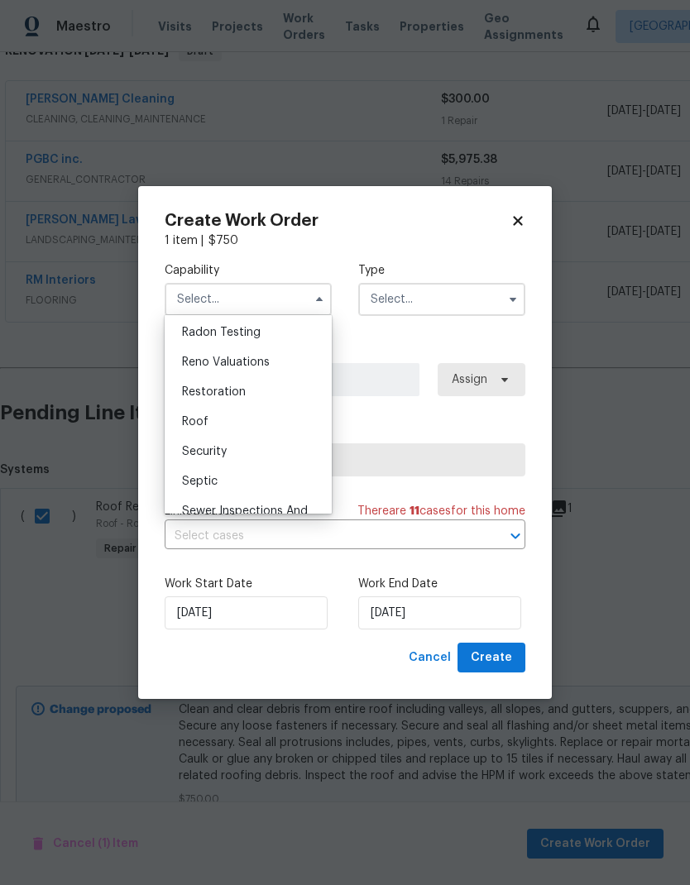
scroll to position [1601, 0]
click at [232, 421] on div "Roof" at bounding box center [248, 421] width 159 height 30
type input "Roof"
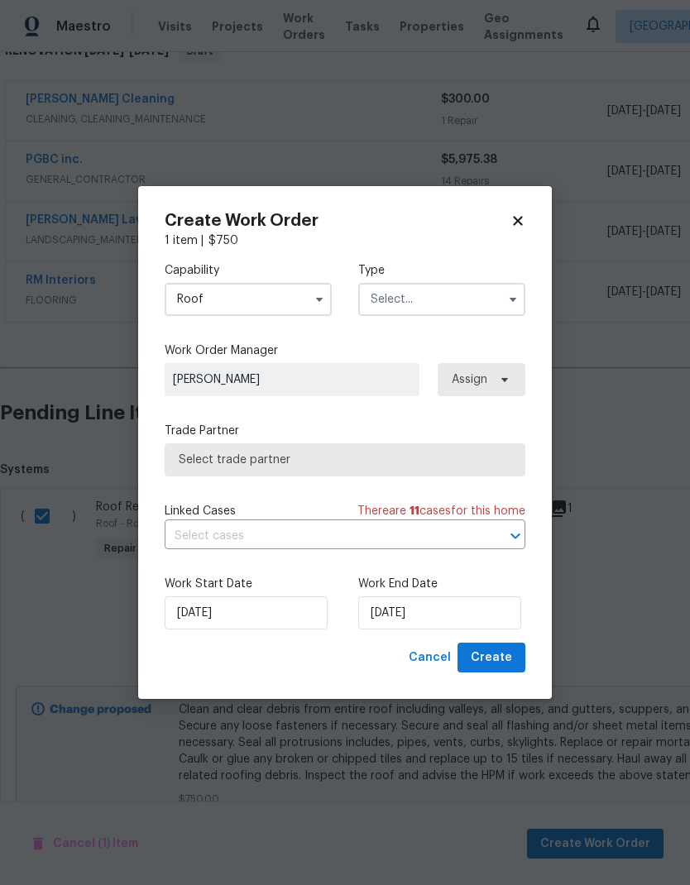
click at [461, 304] on input "text" at bounding box center [441, 299] width 167 height 33
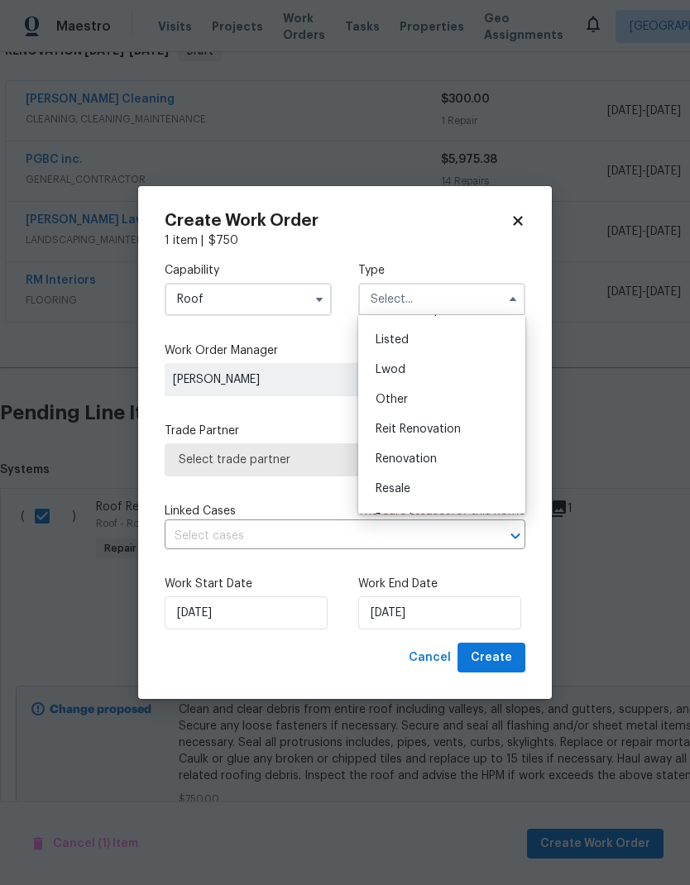
scroll to position [153, 0]
click at [443, 450] on div "Renovation" at bounding box center [441, 449] width 159 height 30
type input "Renovation"
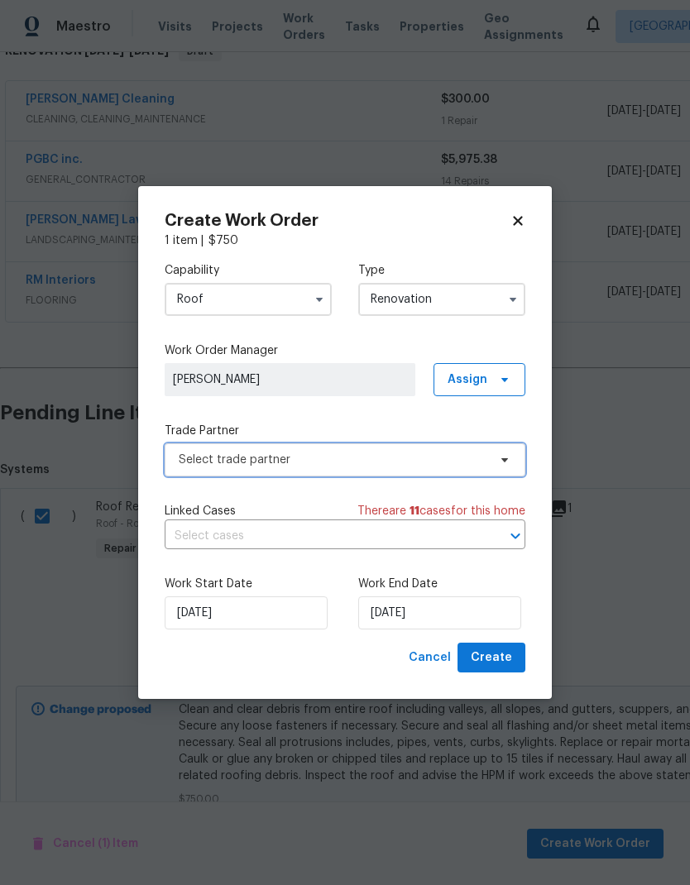
click at [416, 457] on span "Select trade partner" at bounding box center [333, 460] width 309 height 17
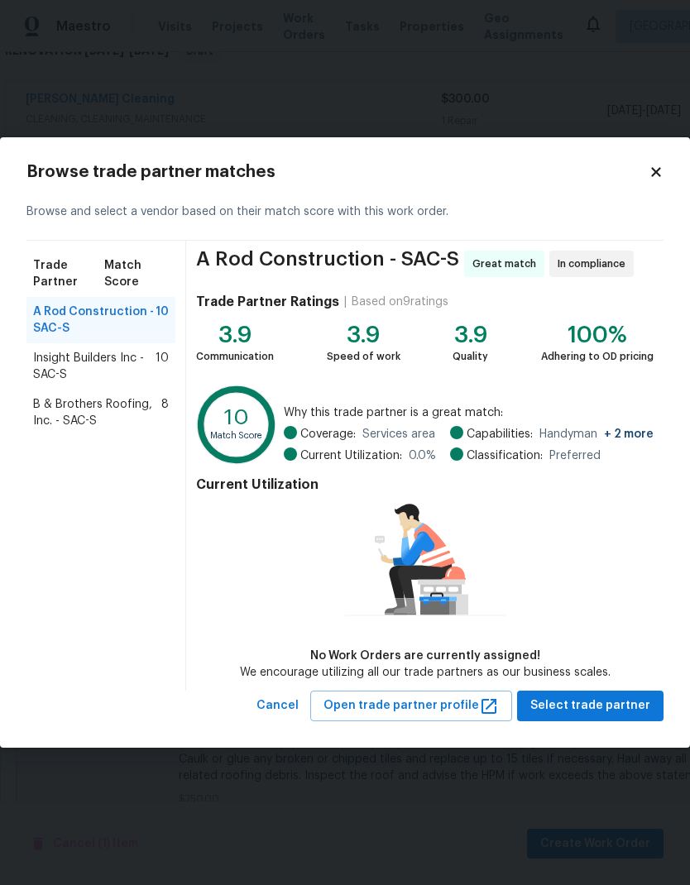
click at [105, 402] on span "B & Brothers Roofing, Inc. - SAC-S" at bounding box center [97, 412] width 128 height 33
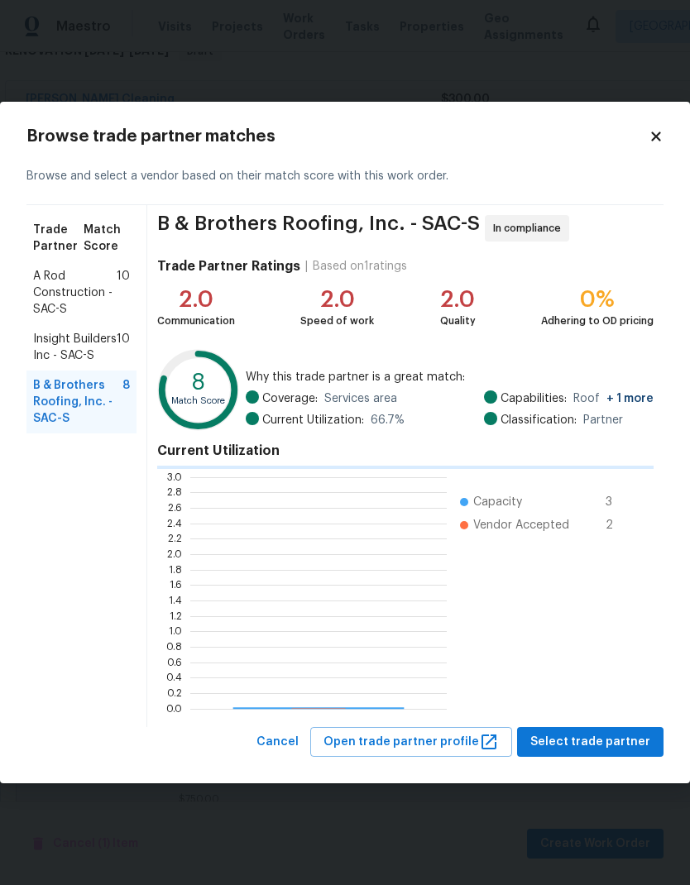
scroll to position [232, 256]
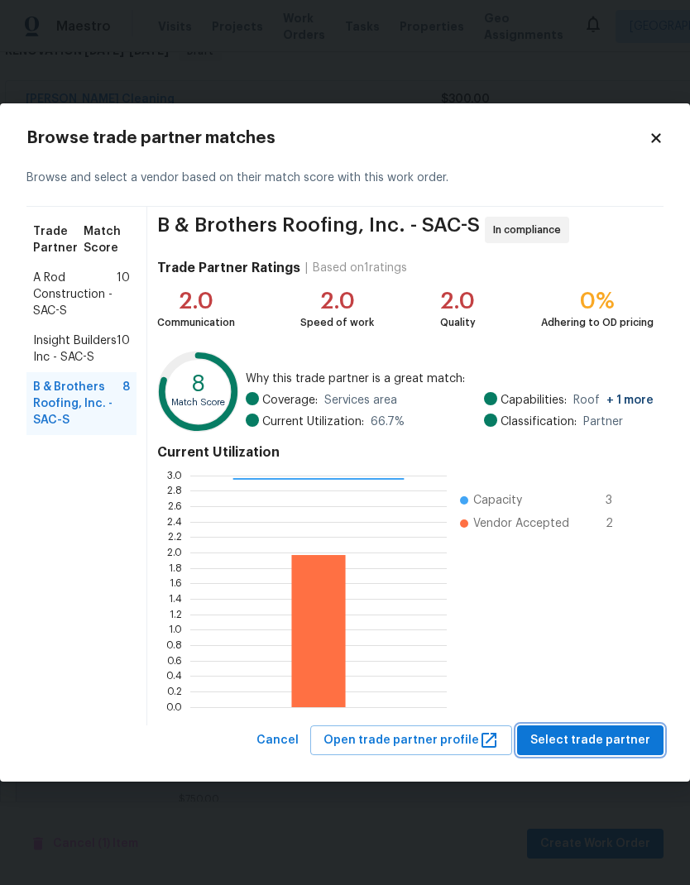
click at [620, 734] on span "Select trade partner" at bounding box center [590, 741] width 120 height 21
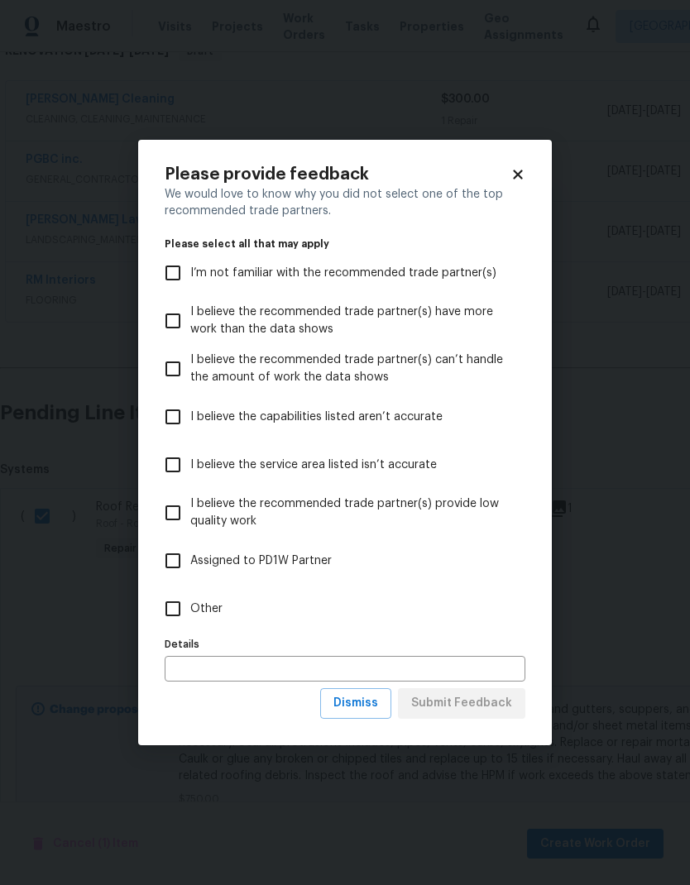
click at [200, 609] on span "Other" at bounding box center [206, 609] width 32 height 17
click at [190, 609] on input "Other" at bounding box center [173, 609] width 35 height 35
checkbox input "true"
click at [498, 711] on span "Submit Feedback" at bounding box center [461, 703] width 101 height 21
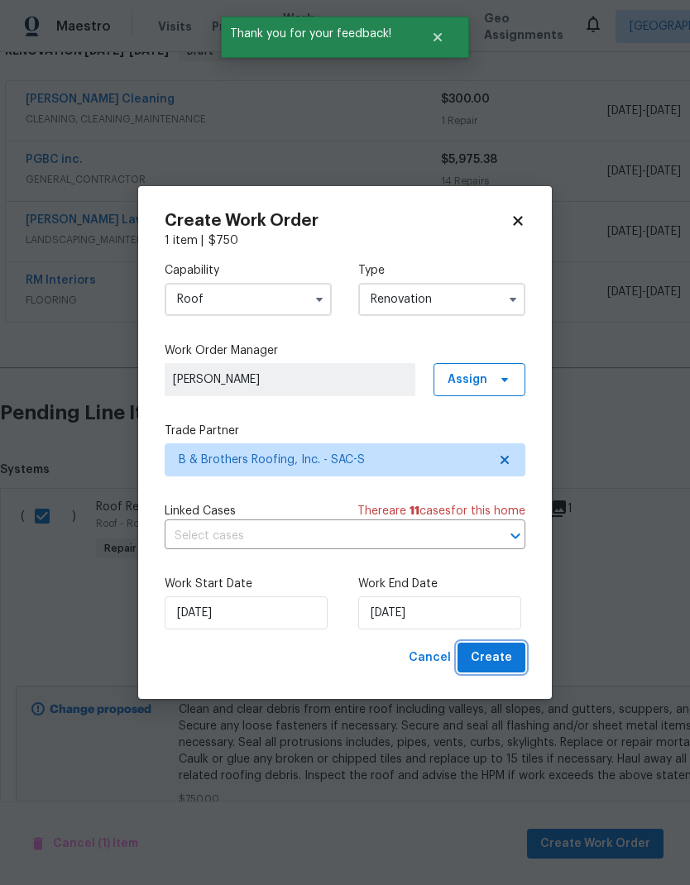
click at [511, 663] on span "Create" at bounding box center [491, 658] width 41 height 21
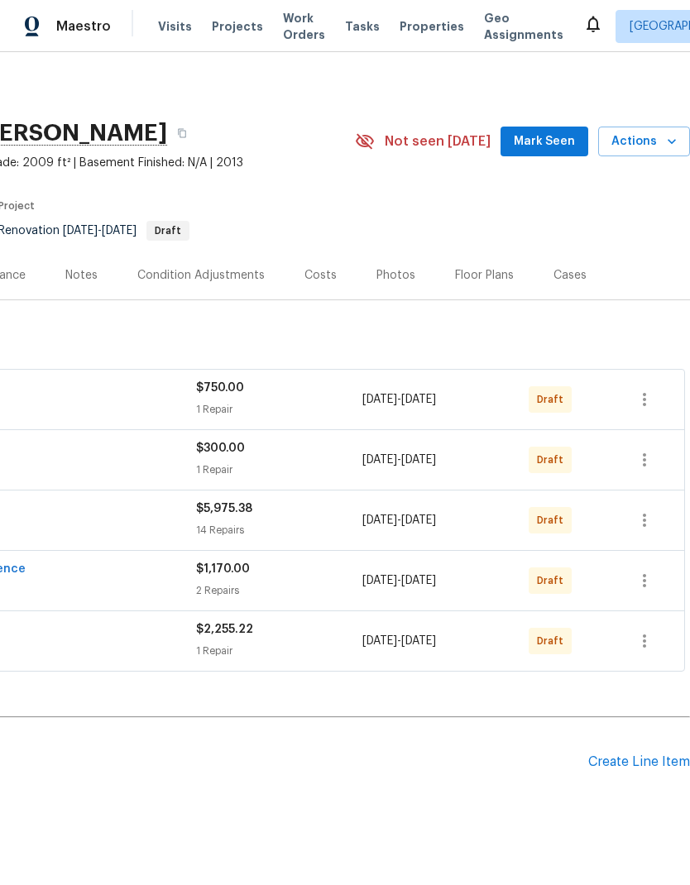
scroll to position [0, 245]
click at [654, 631] on icon "button" at bounding box center [645, 641] width 20 height 20
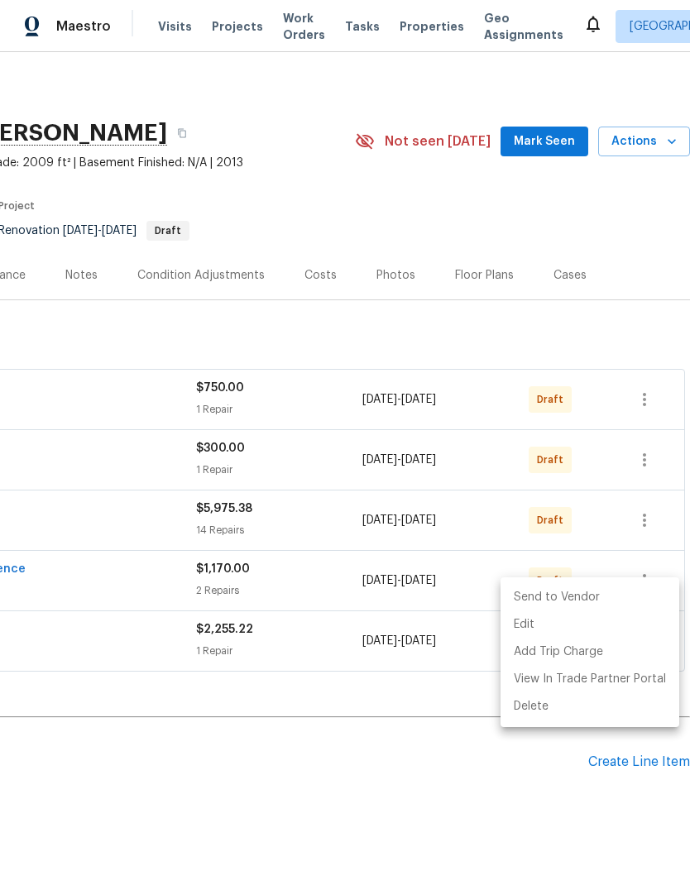
click at [621, 598] on li "Send to Vendor" at bounding box center [590, 597] width 179 height 27
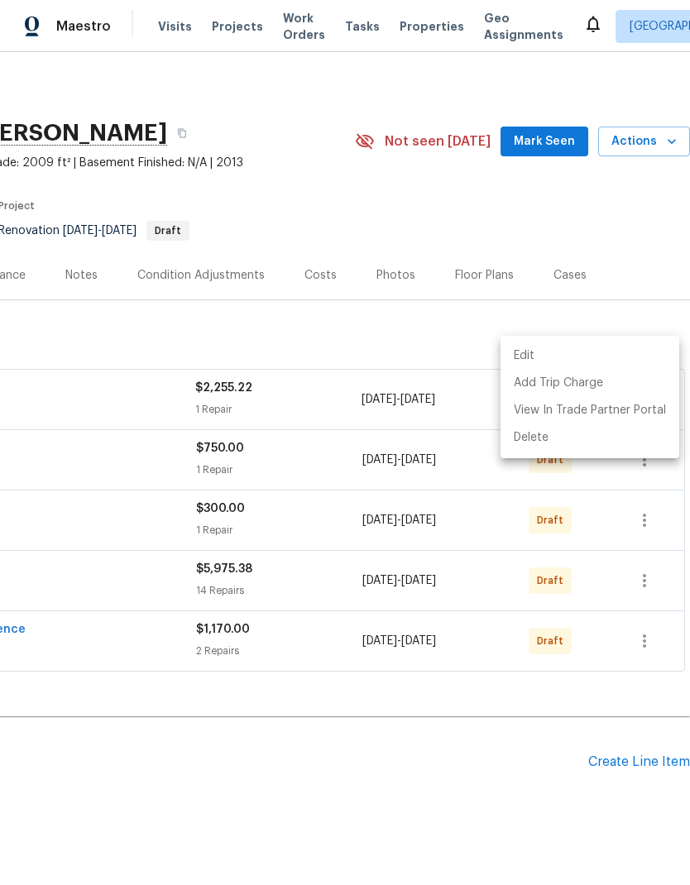
click at [453, 755] on div at bounding box center [345, 442] width 690 height 885
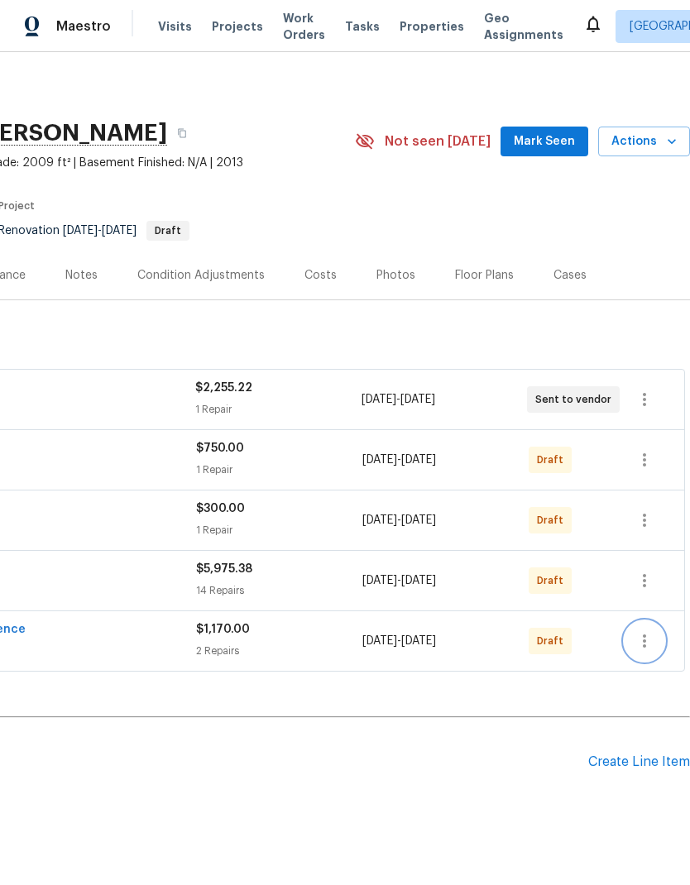
click at [646, 631] on icon "button" at bounding box center [645, 641] width 20 height 20
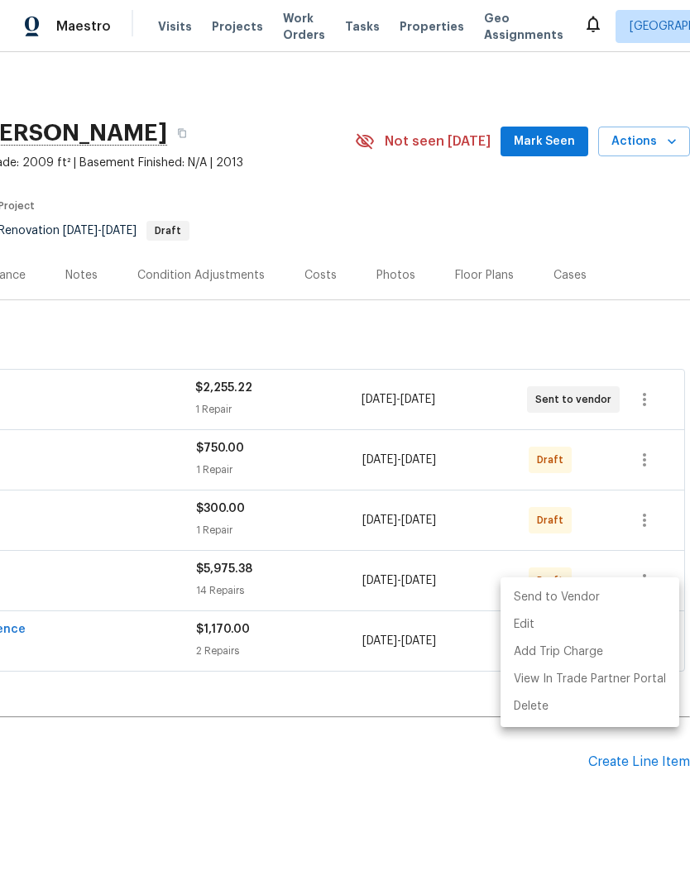
click at [625, 598] on li "Send to Vendor" at bounding box center [590, 597] width 179 height 27
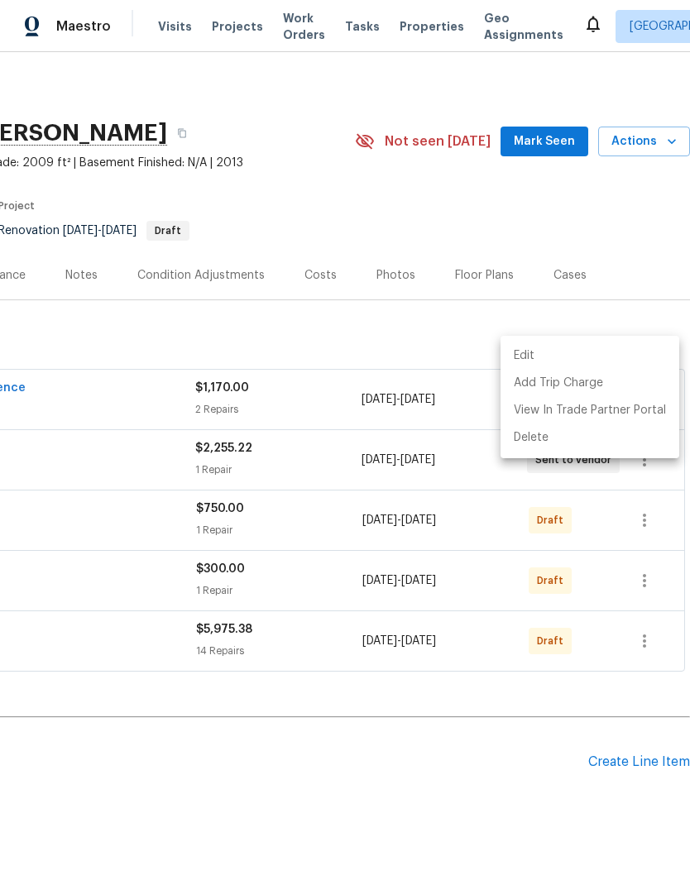
click at [356, 731] on div at bounding box center [345, 442] width 690 height 885
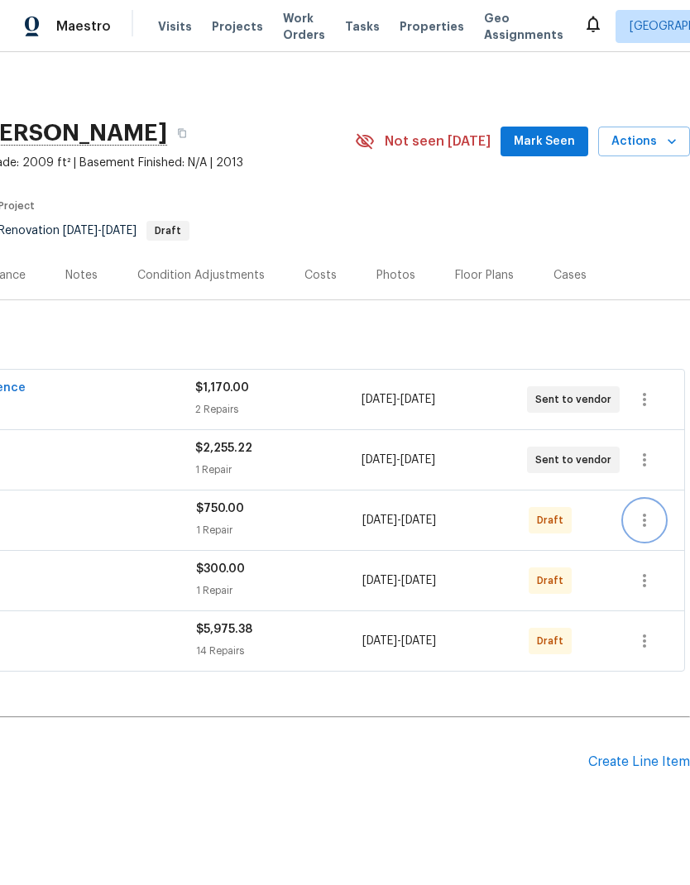
click at [648, 510] on icon "button" at bounding box center [645, 520] width 20 height 20
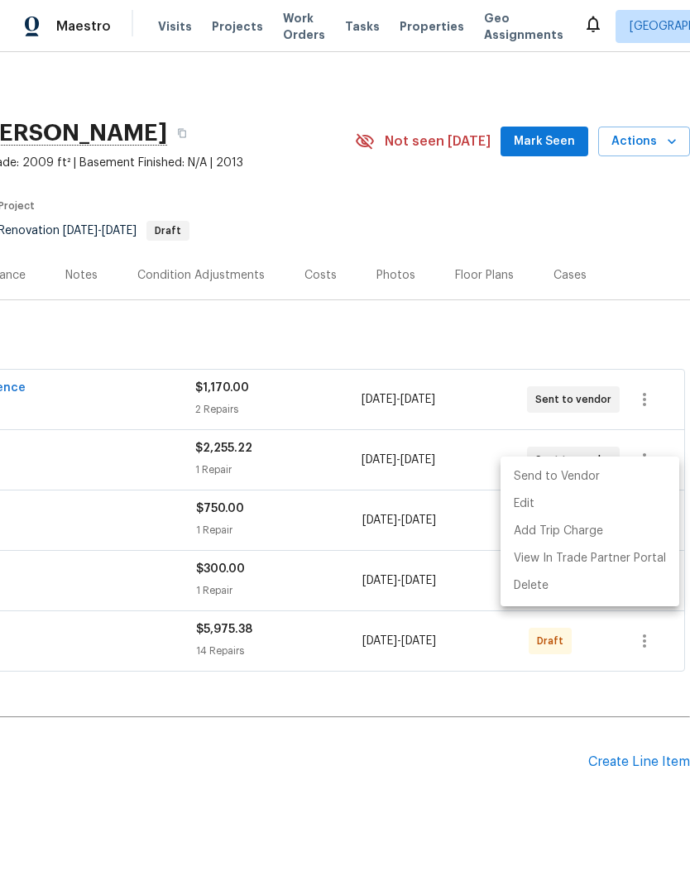
click at [638, 480] on li "Send to Vendor" at bounding box center [590, 476] width 179 height 27
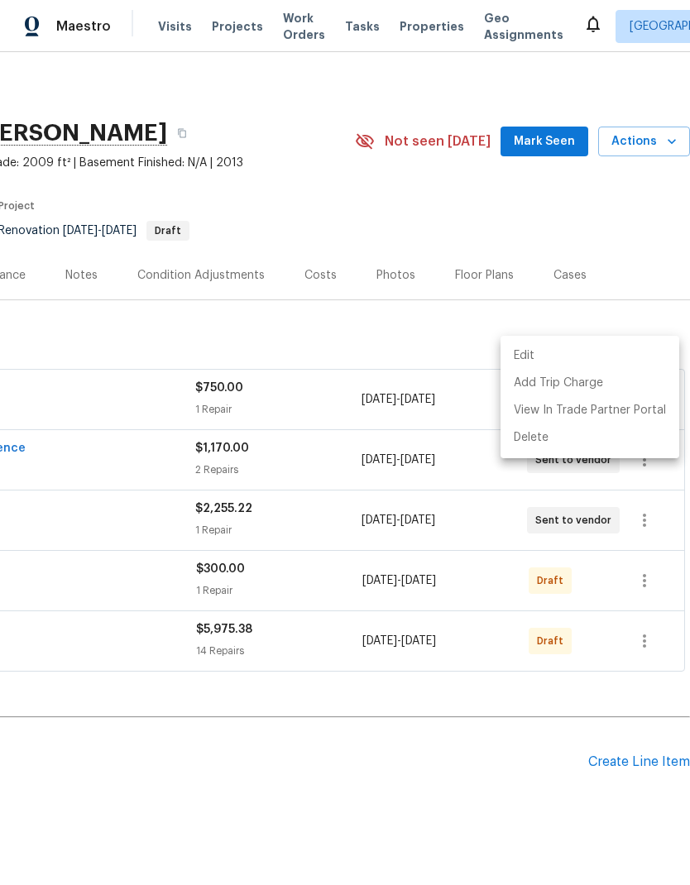
click at [453, 732] on div at bounding box center [345, 442] width 690 height 885
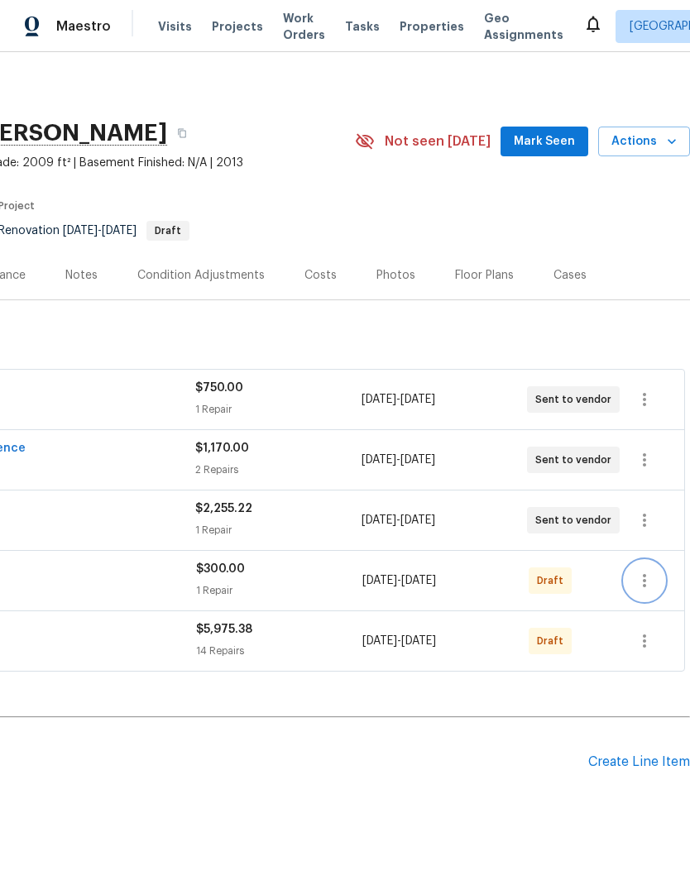
click at [644, 574] on icon "button" at bounding box center [644, 580] width 3 height 13
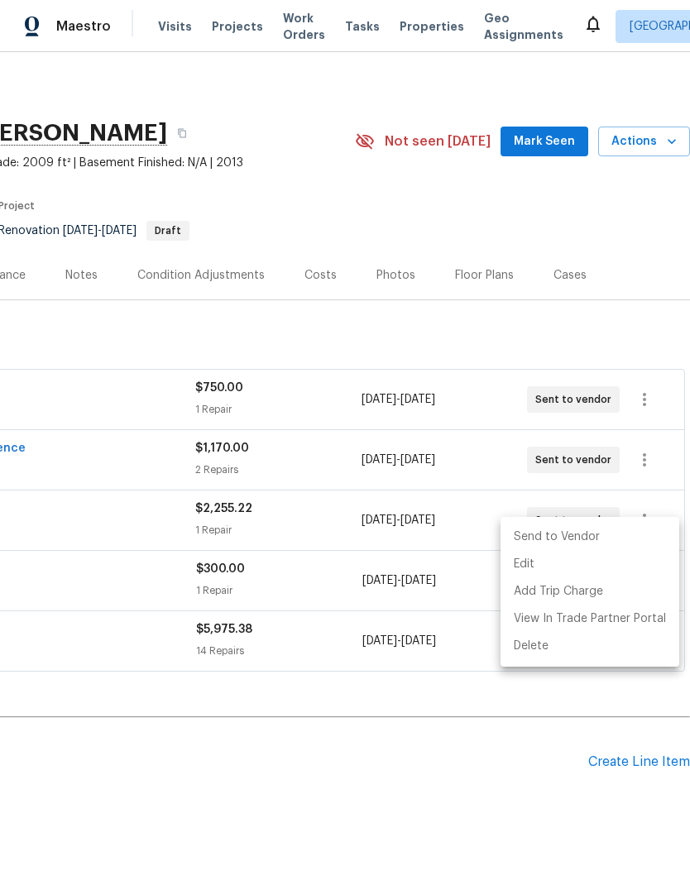
click at [629, 544] on li "Send to Vendor" at bounding box center [590, 537] width 179 height 27
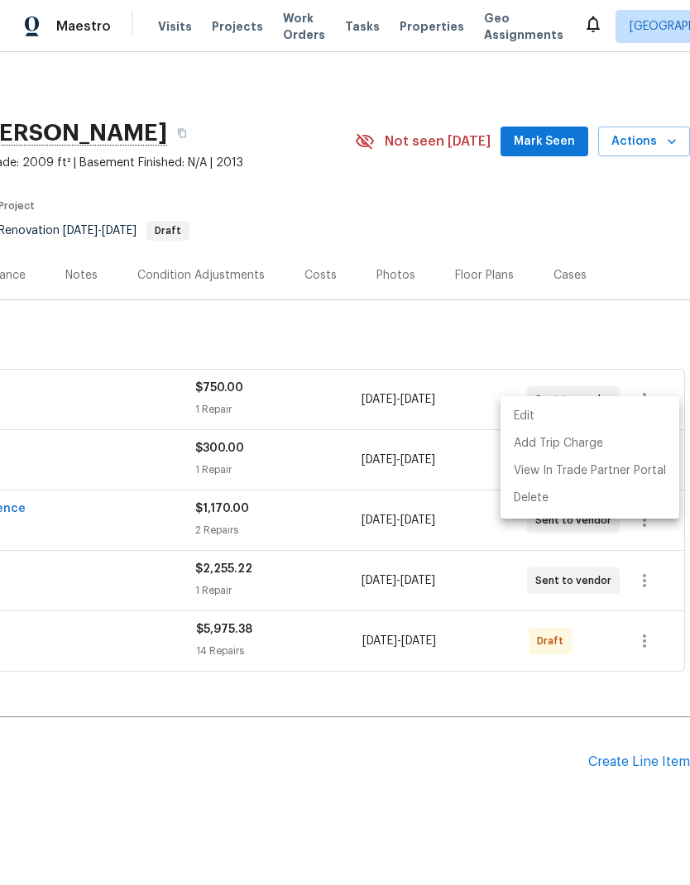
click at [505, 774] on div at bounding box center [345, 442] width 690 height 885
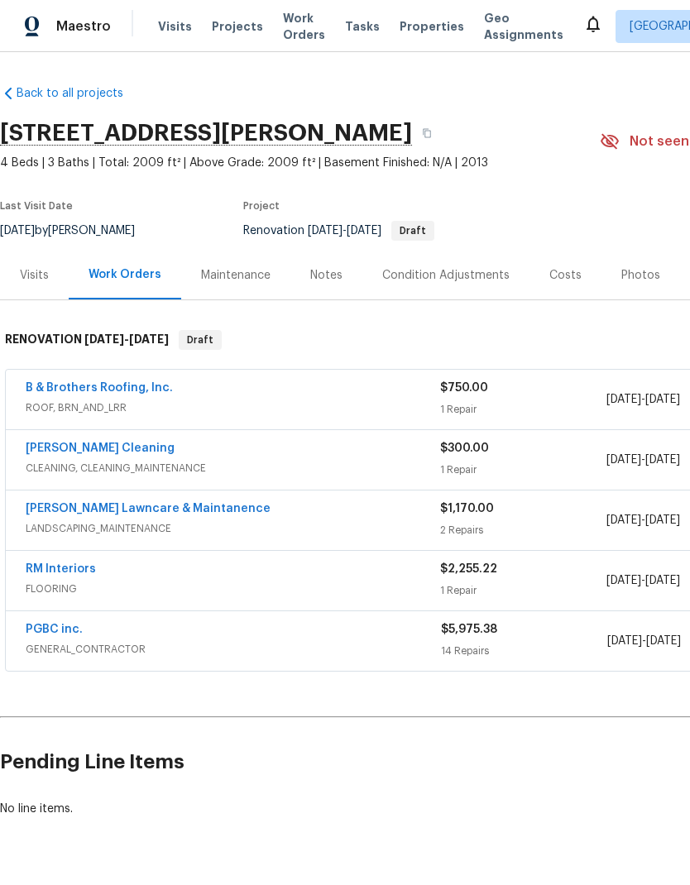
scroll to position [0, 0]
click at [560, 267] on div "Costs" at bounding box center [565, 275] width 32 height 17
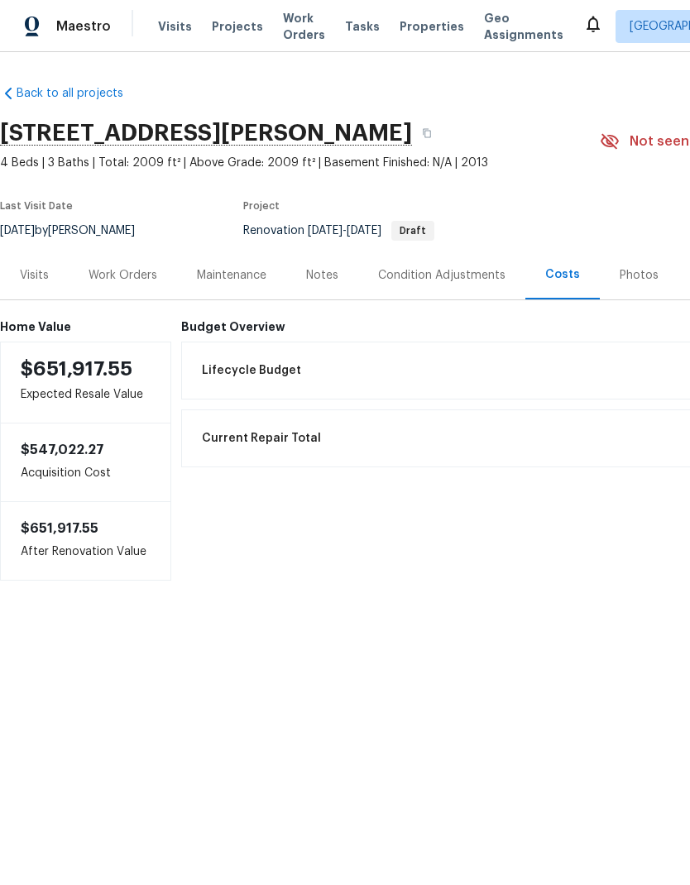
click at [128, 272] on div "Work Orders" at bounding box center [123, 275] width 69 height 17
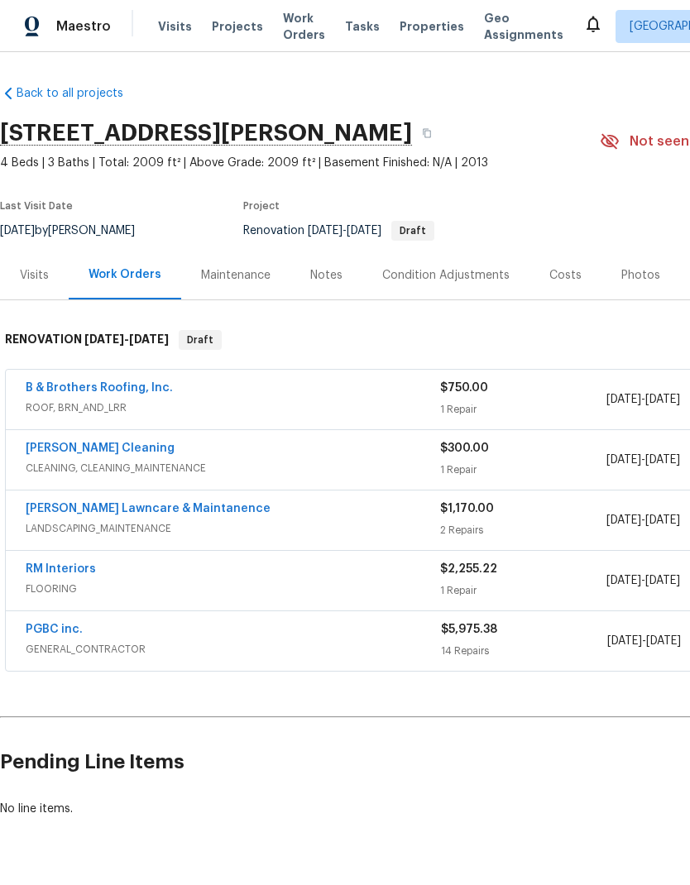
click at [557, 275] on div "Costs" at bounding box center [565, 275] width 32 height 17
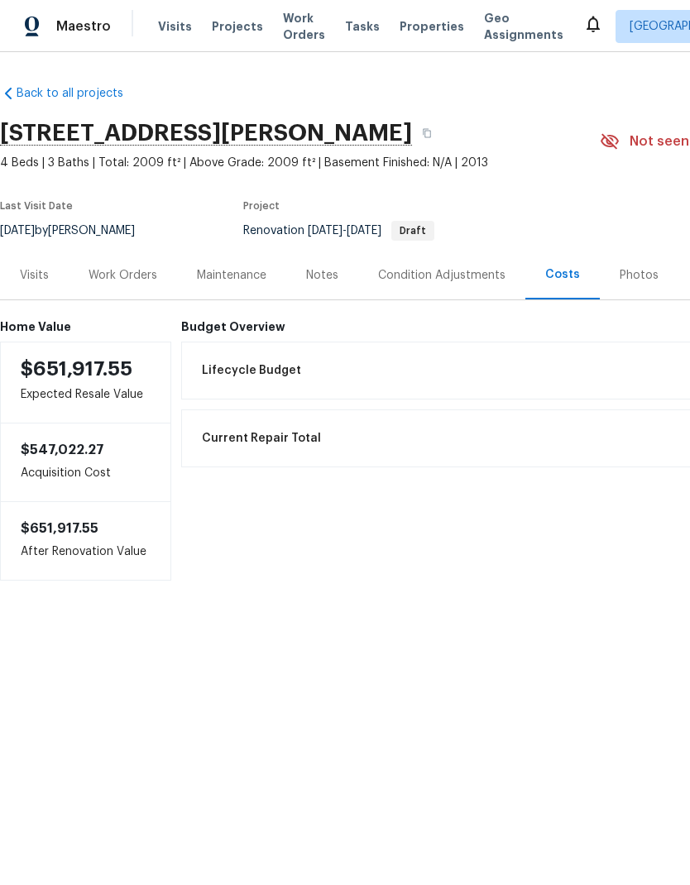
click at [128, 270] on div "Work Orders" at bounding box center [123, 275] width 69 height 17
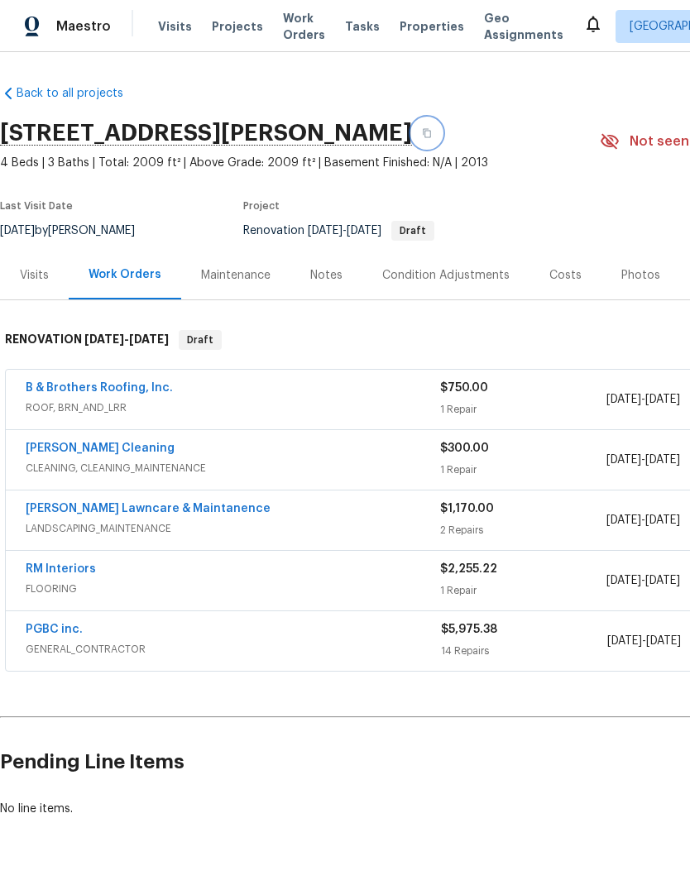
click at [423, 131] on icon "button" at bounding box center [427, 133] width 8 height 9
click at [423, 129] on icon "button" at bounding box center [427, 133] width 8 height 9
